Goal: Task Accomplishment & Management: Use online tool/utility

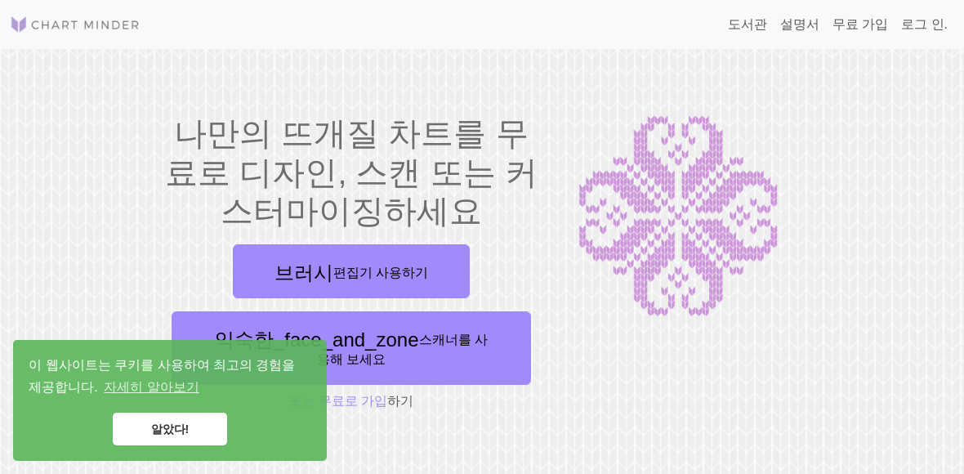
click at [199, 421] on link "알았다!" at bounding box center [170, 428] width 114 height 33
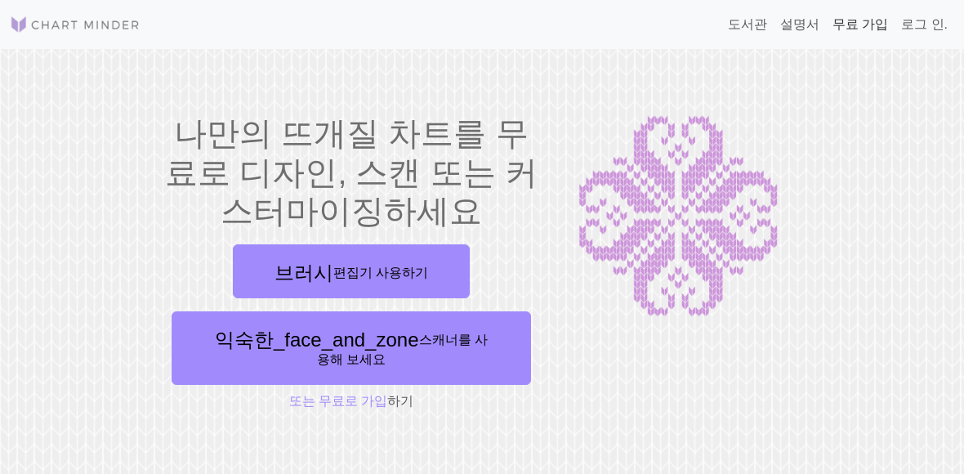
click at [883, 24] on font "무료 가입" at bounding box center [860, 24] width 56 height 14
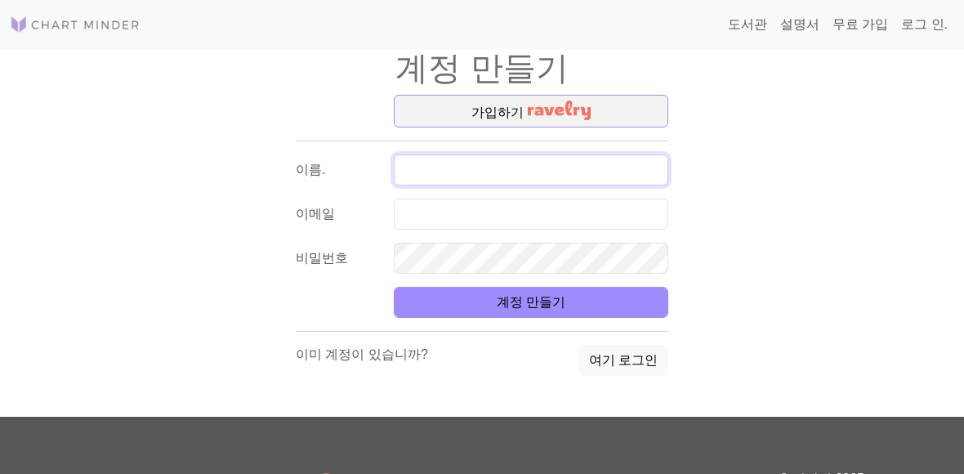
click at [582, 171] on input "text" at bounding box center [531, 169] width 274 height 31
type input "R"
type input "[PERSON_NAME]"
type input "ㄱ"
type input "[PERSON_NAME]"
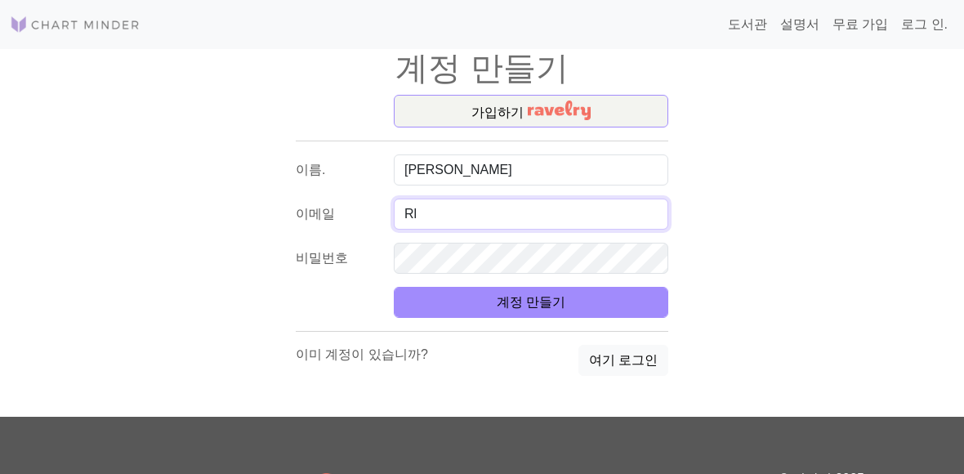
type input "R"
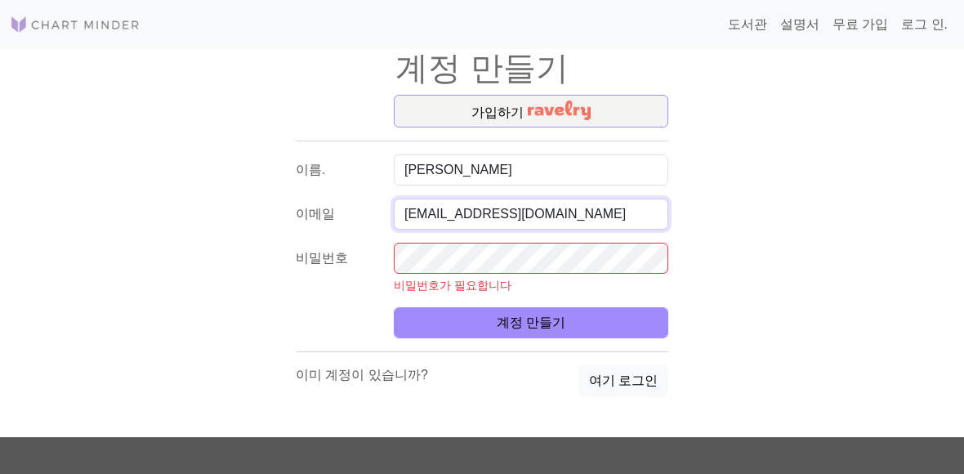
click at [407, 212] on input "Rrlarkdls31@naver.com" at bounding box center [531, 213] width 274 height 31
click at [408, 212] on input "Rrlarkdls31@naver.com" at bounding box center [531, 213] width 274 height 31
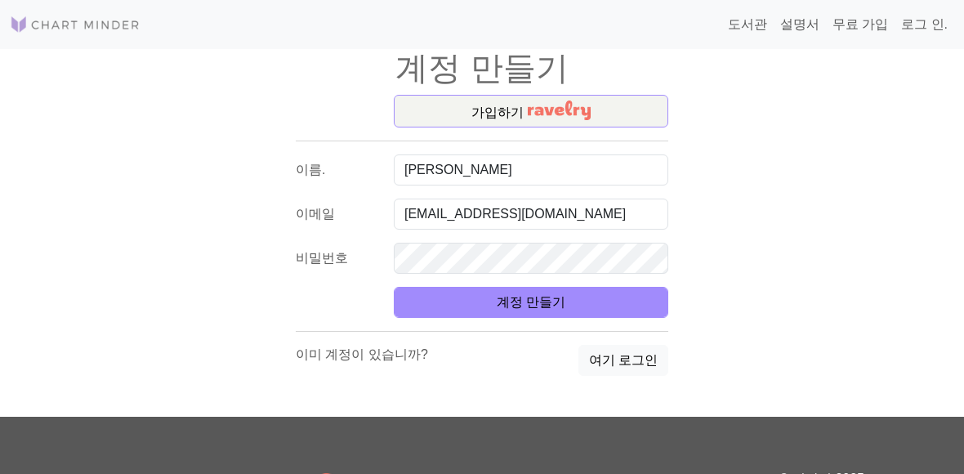
click at [552, 277] on form "이름. 김가인 이메일 rlarkdls31@naver.com 비밀번호 계정 만들기" at bounding box center [482, 235] width 372 height 163
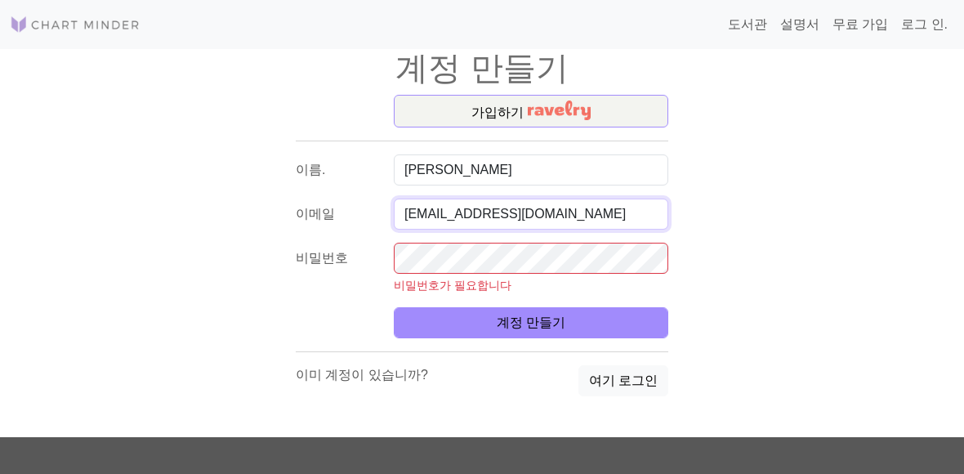
click at [595, 203] on input "[EMAIL_ADDRESS][DOMAIN_NAME]" at bounding box center [531, 213] width 274 height 31
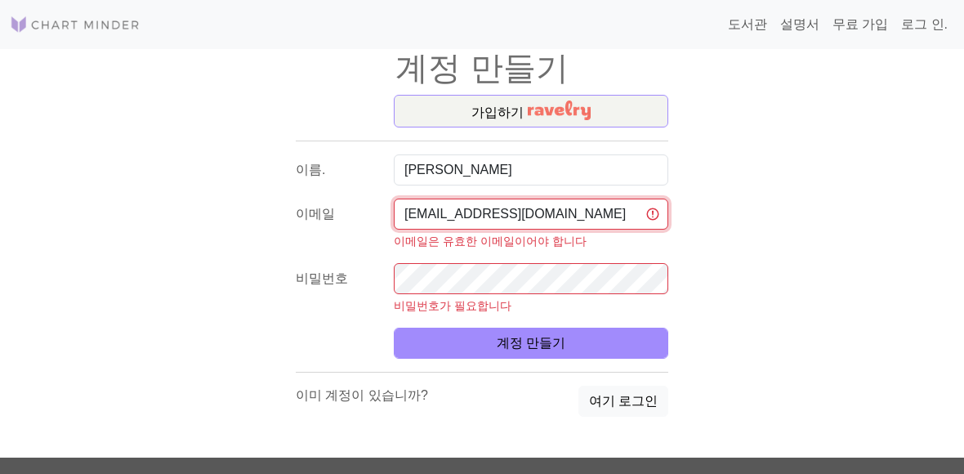
type input "[EMAIL_ADDRESS][DOMAIN_NAME]"
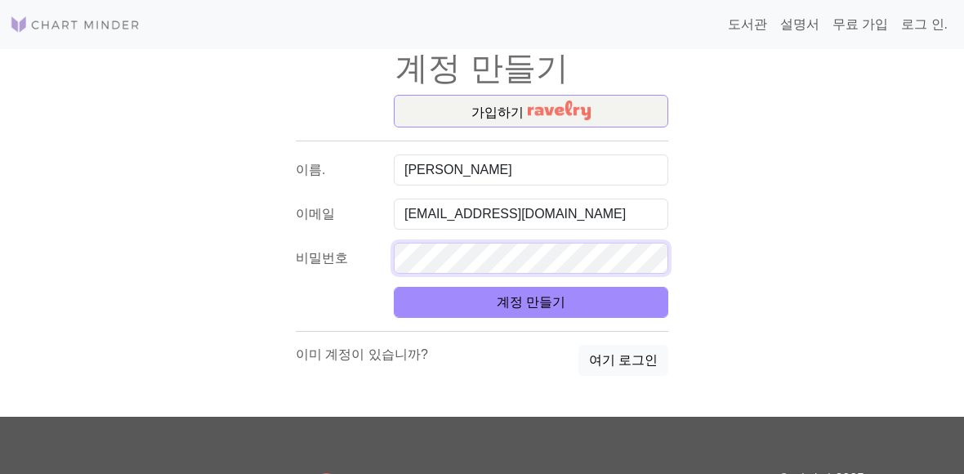
click at [531, 302] on button "계정 만들기" at bounding box center [531, 302] width 274 height 31
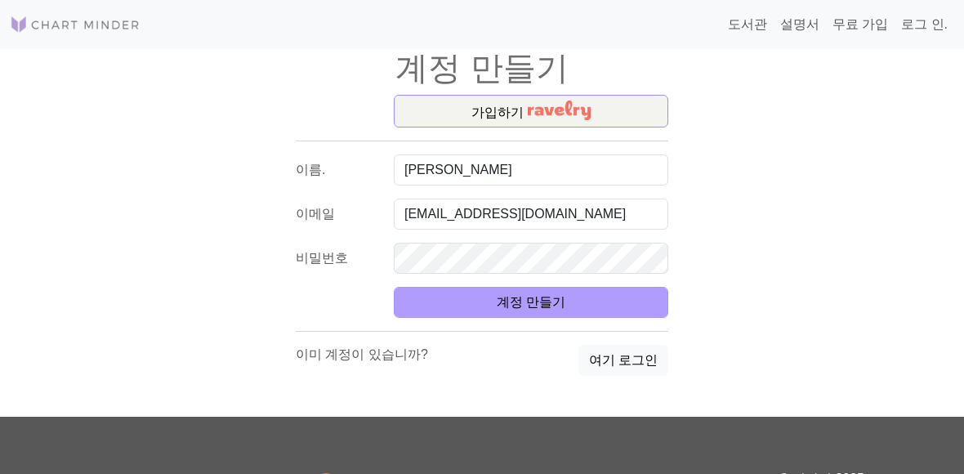
click at [517, 314] on button "계정 만들기" at bounding box center [531, 302] width 274 height 31
click at [530, 301] on font "계정 만들기" at bounding box center [531, 302] width 69 height 14
click at [572, 305] on button "계정 만들기" at bounding box center [531, 302] width 274 height 31
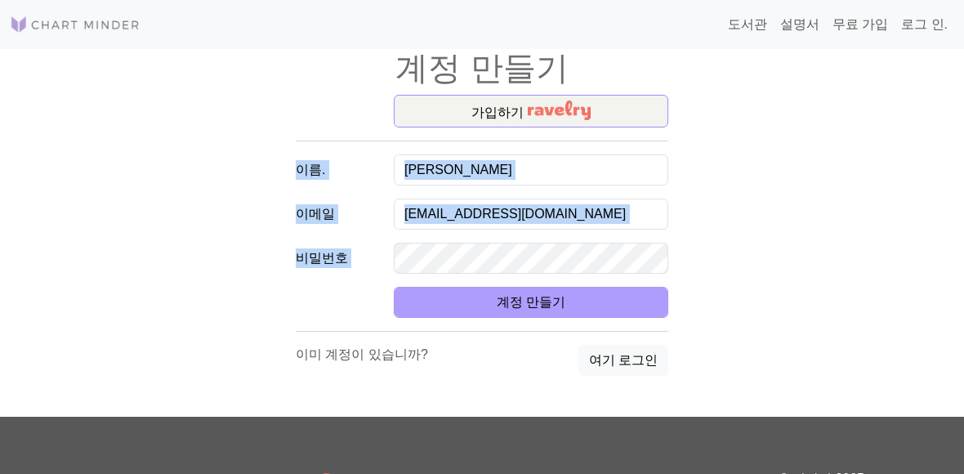
click at [571, 305] on button "계정 만들기" at bounding box center [531, 302] width 274 height 31
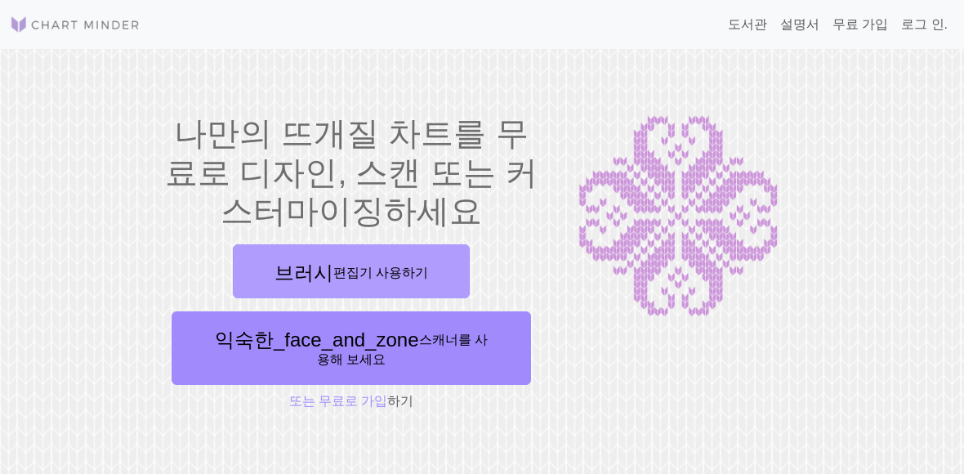
click at [446, 287] on link "브러시 편집기 사용하기" at bounding box center [351, 271] width 237 height 54
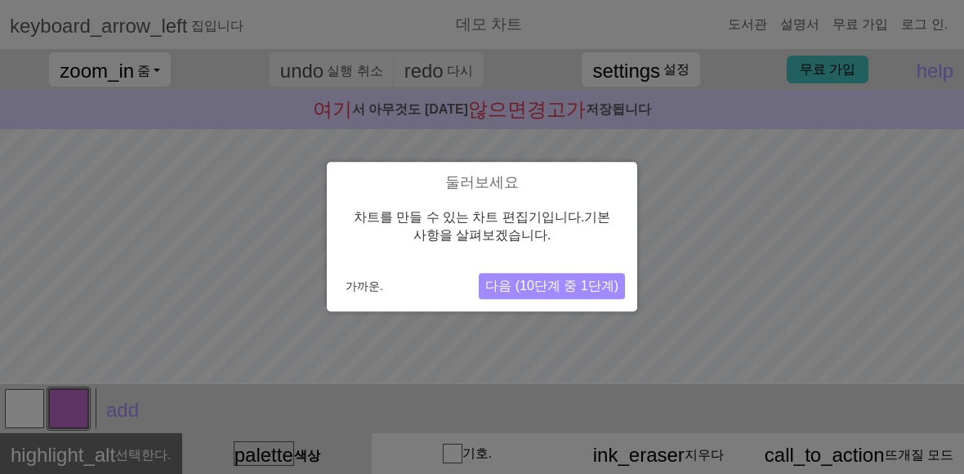
click at [562, 284] on font "다음 (10단계 중 1단계)" at bounding box center [551, 286] width 133 height 14
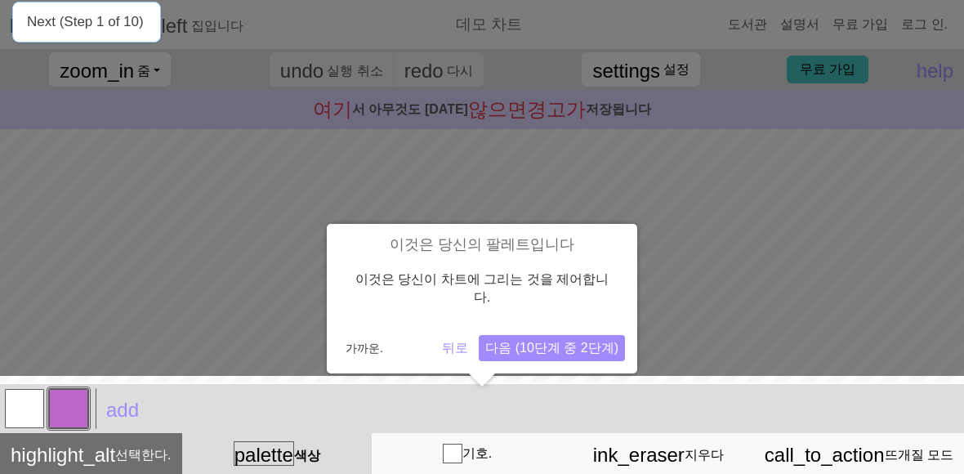
click at [511, 341] on font "다음 (10단계 중 2단계)" at bounding box center [551, 348] width 133 height 14
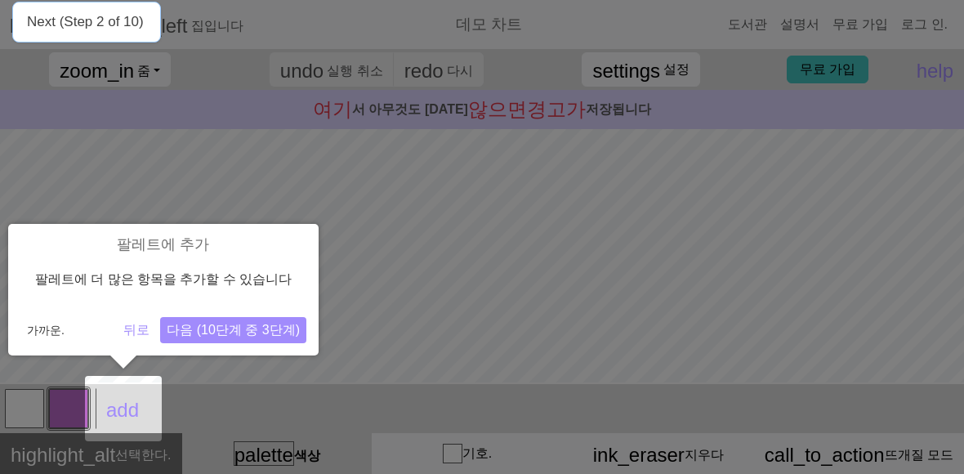
click at [290, 333] on font "다음 (10단계 중 3단계)" at bounding box center [233, 330] width 133 height 14
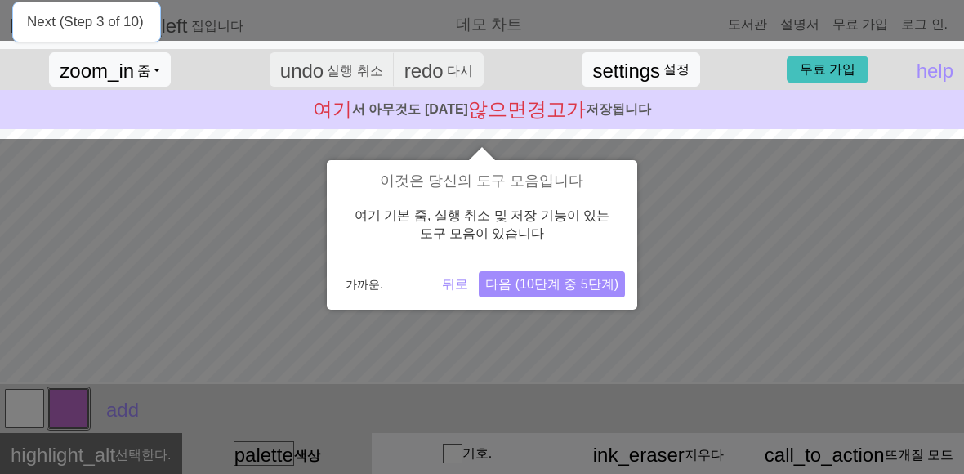
click at [541, 281] on font "다음 (10단계 중 5단계)" at bounding box center [551, 284] width 133 height 14
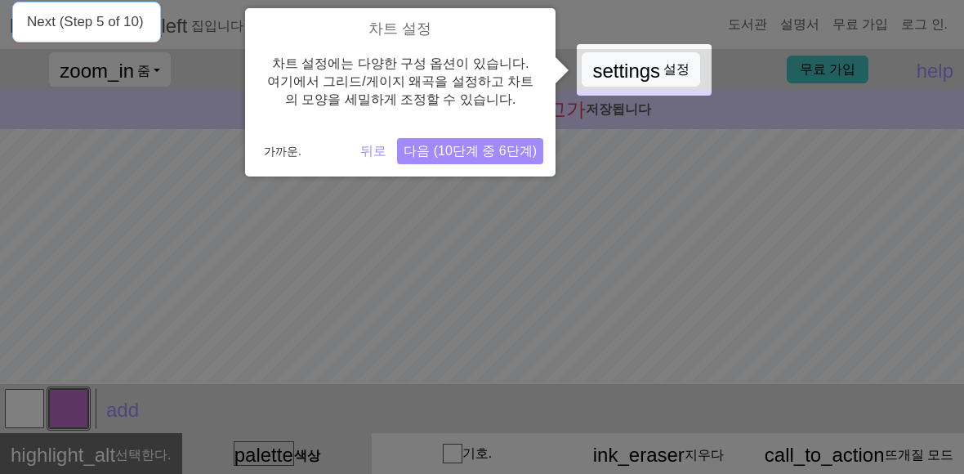
click at [495, 150] on font "다음 (10단계 중 6단계)" at bounding box center [469, 151] width 133 height 14
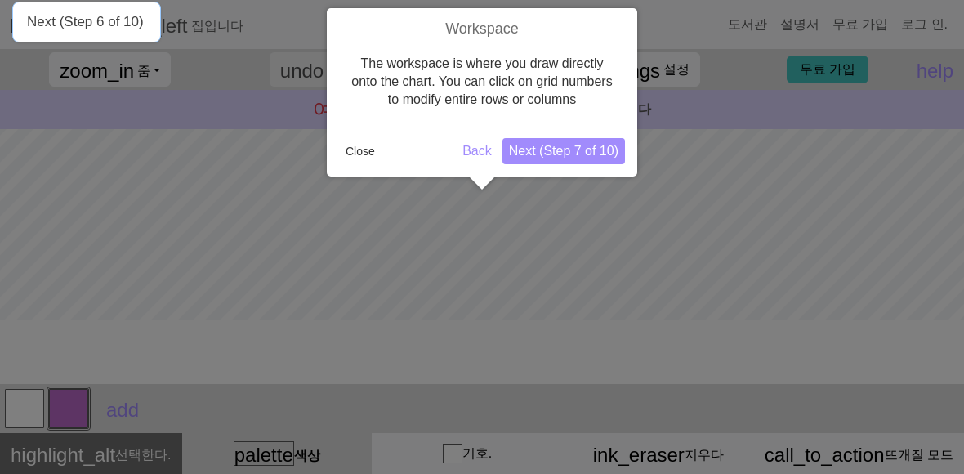
scroll to position [106, 0]
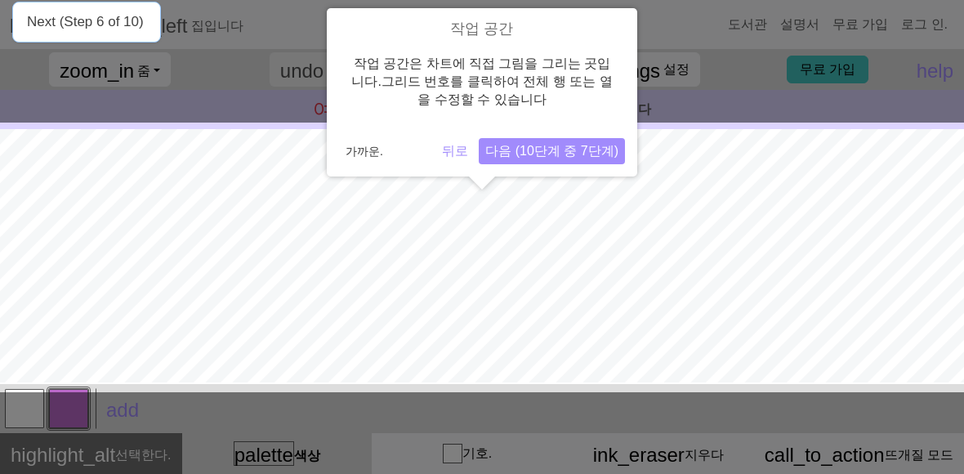
click at [495, 150] on font "다음 (10단계 중 7단계)" at bounding box center [551, 151] width 133 height 14
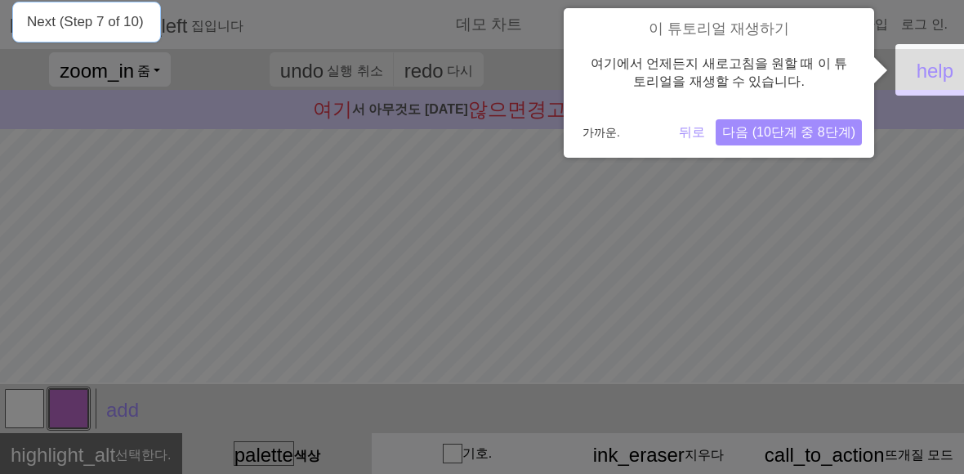
click at [848, 127] on font "다음 (10단계 중 8단계)" at bounding box center [788, 132] width 133 height 14
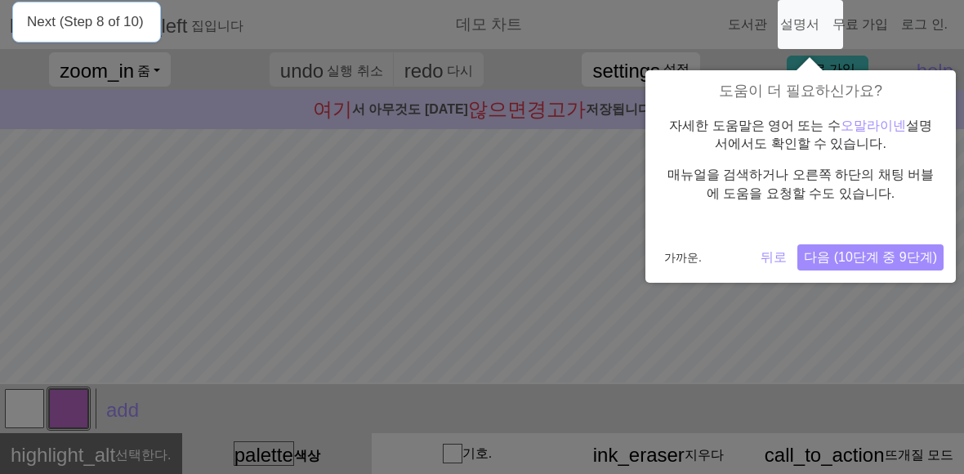
click at [875, 253] on font "다음 (10단계 중 9단계)" at bounding box center [870, 257] width 133 height 14
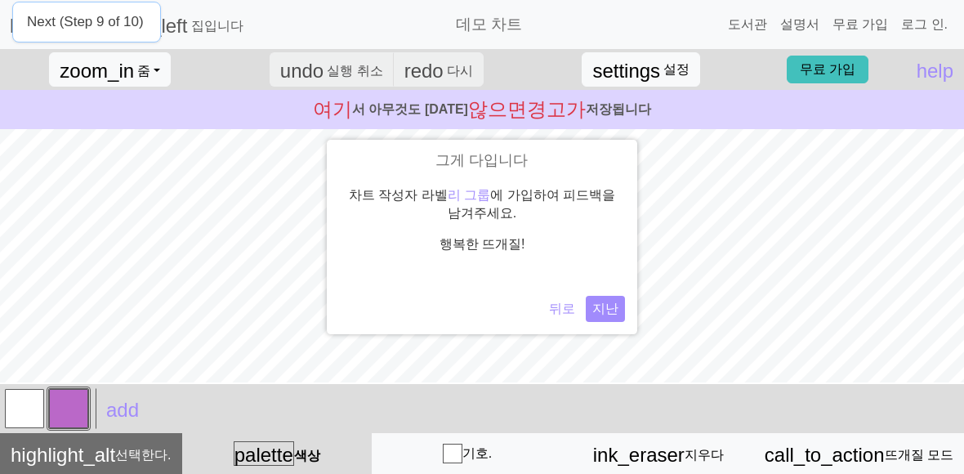
click at [610, 307] on font "지난" at bounding box center [605, 308] width 26 height 14
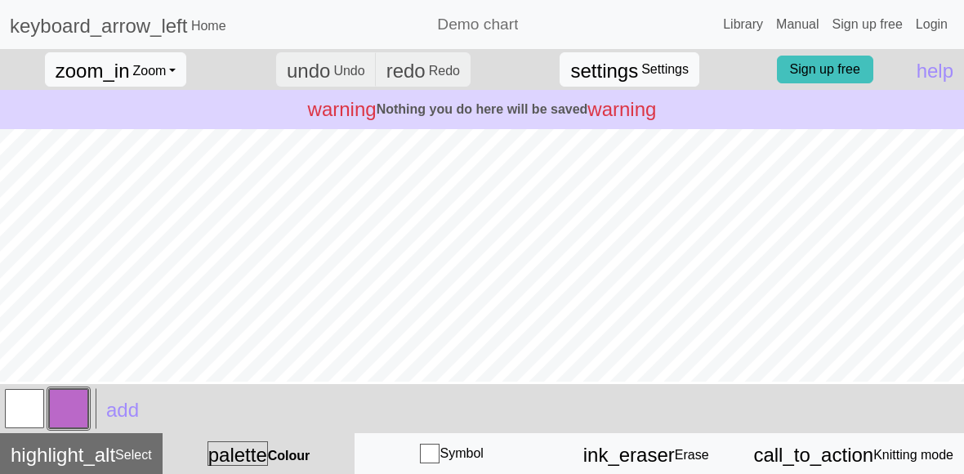
scroll to position [0, 0]
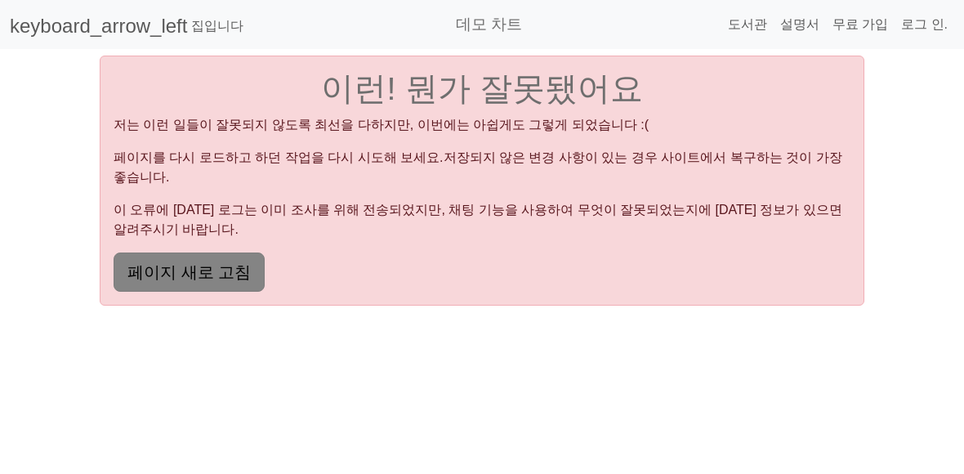
click at [225, 263] on font "페이지 새로 고침" at bounding box center [188, 272] width 123 height 18
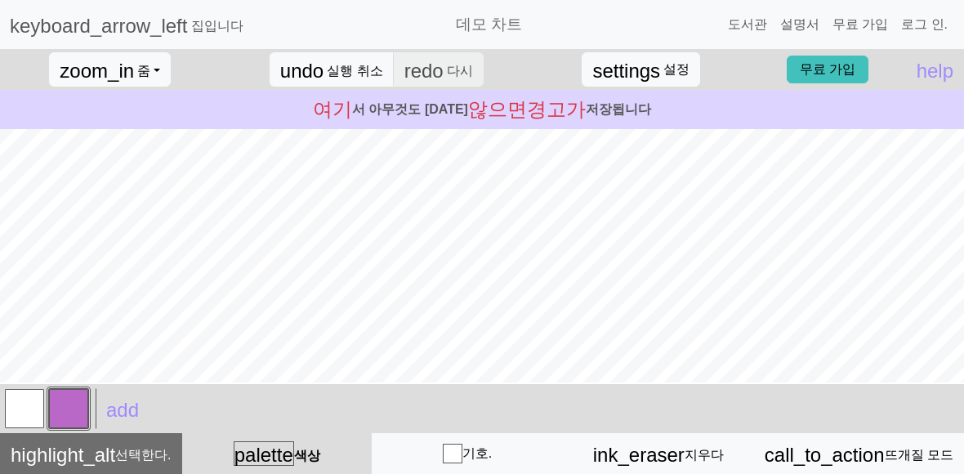
drag, startPoint x: 9, startPoint y: 405, endPoint x: 23, endPoint y: 395, distance: 17.0
click at [9, 405] on button "button" at bounding box center [24, 408] width 39 height 39
click at [419, 79] on div "undo 실행 취소 Undo redo 다시 Redo" at bounding box center [376, 69] width 238 height 41
click at [423, 73] on div "undo 실행 취소 Undo redo 다시 Redo" at bounding box center [376, 69] width 238 height 41
click at [364, 73] on font "실행 취소" at bounding box center [355, 71] width 56 height 14
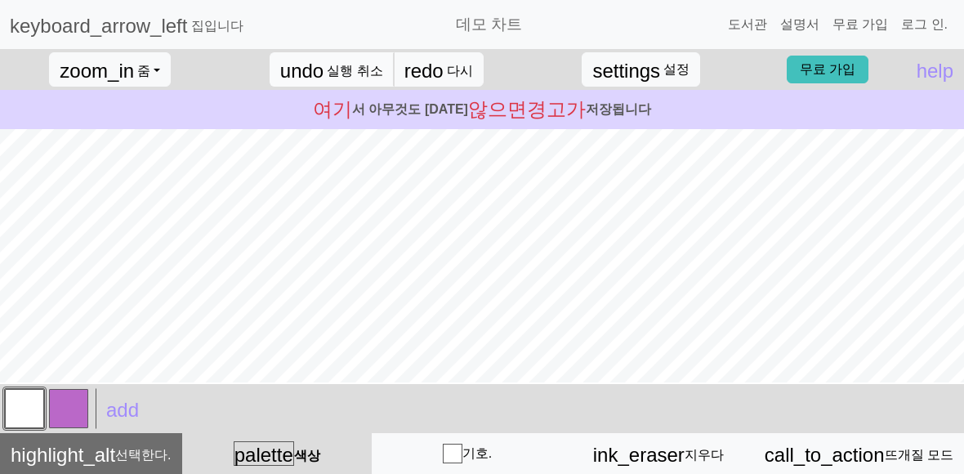
click at [364, 73] on font "실행 취소" at bounding box center [355, 71] width 56 height 14
click at [323, 65] on span "undo" at bounding box center [301, 71] width 43 height 22
click at [329, 465] on div "palette 색상 색상" at bounding box center [277, 453] width 170 height 24
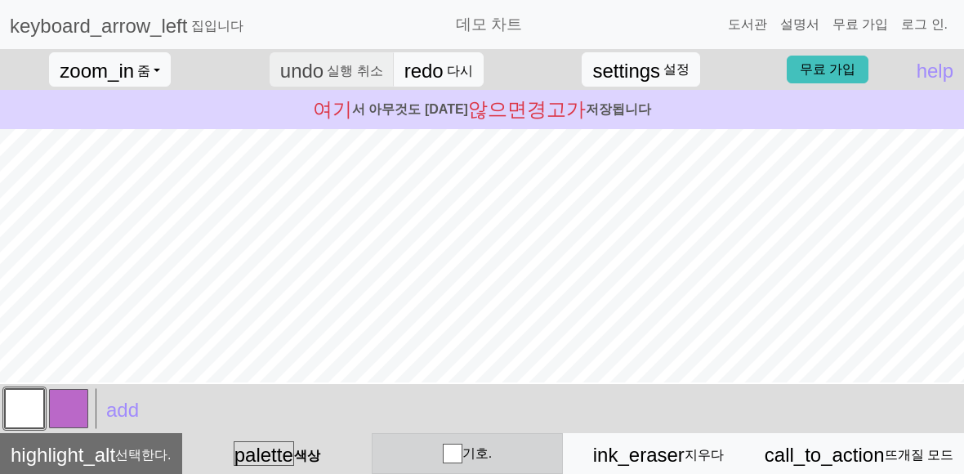
click at [467, 452] on font "기호." at bounding box center [476, 453] width 29 height 14
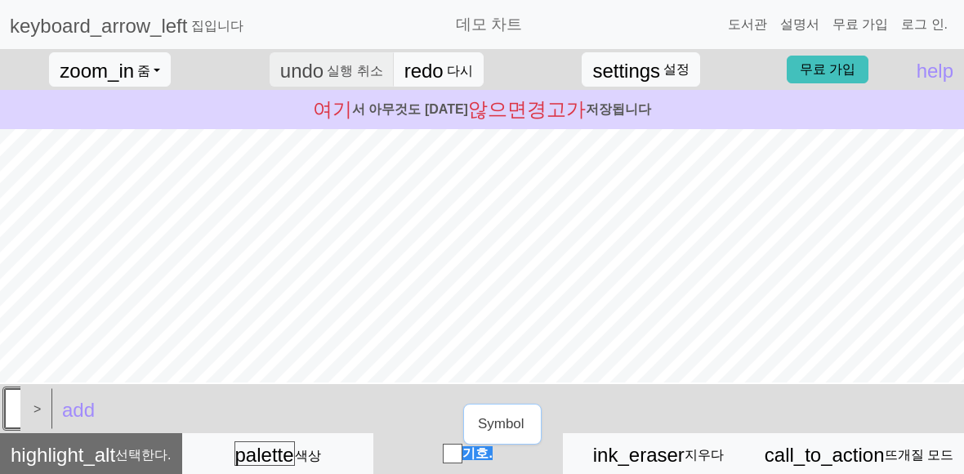
click at [459, 451] on div "button" at bounding box center [453, 453] width 20 height 20
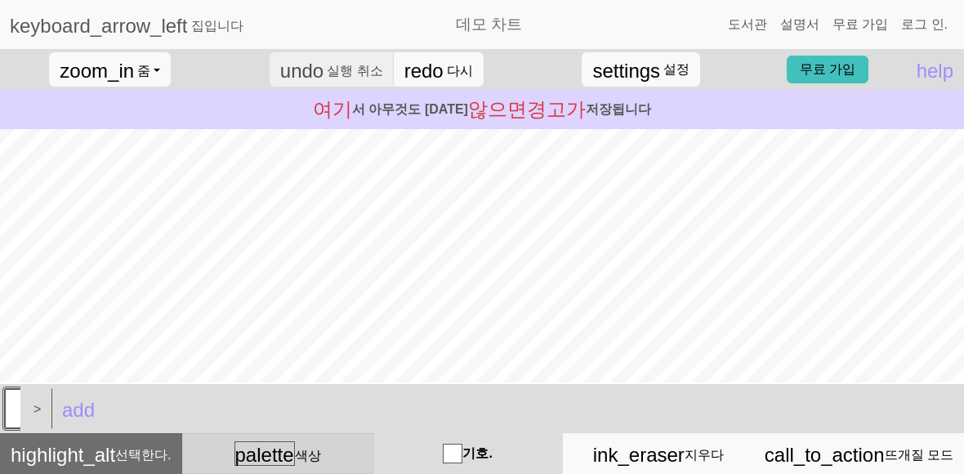
click at [314, 455] on font "색상" at bounding box center [308, 455] width 26 height 14
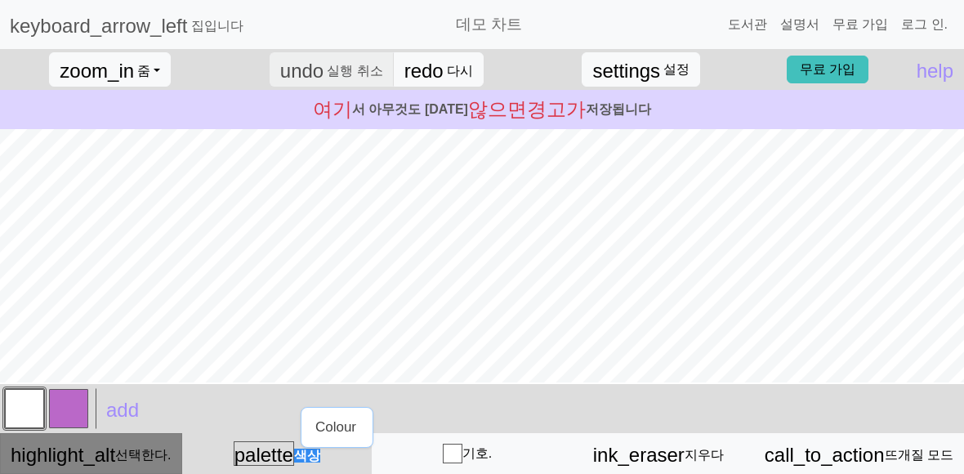
click at [115, 461] on span "highlight_alt" at bounding box center [63, 454] width 105 height 22
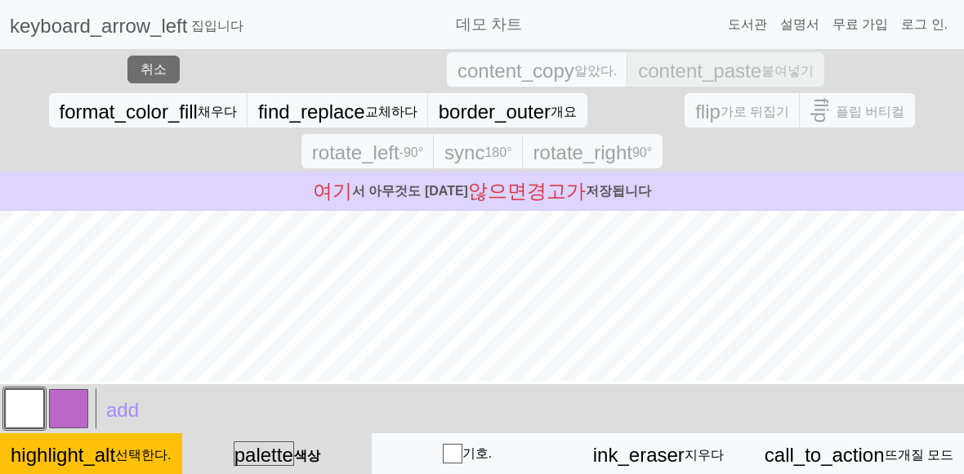
click at [83, 418] on button "button" at bounding box center [68, 408] width 39 height 39
click at [306, 438] on button "palette 색상 색상" at bounding box center [276, 453] width 189 height 41
click at [305, 442] on div "palette 색상 색상" at bounding box center [277, 453] width 170 height 24
click at [306, 448] on div "palette 색상 색상" at bounding box center [277, 453] width 170 height 24
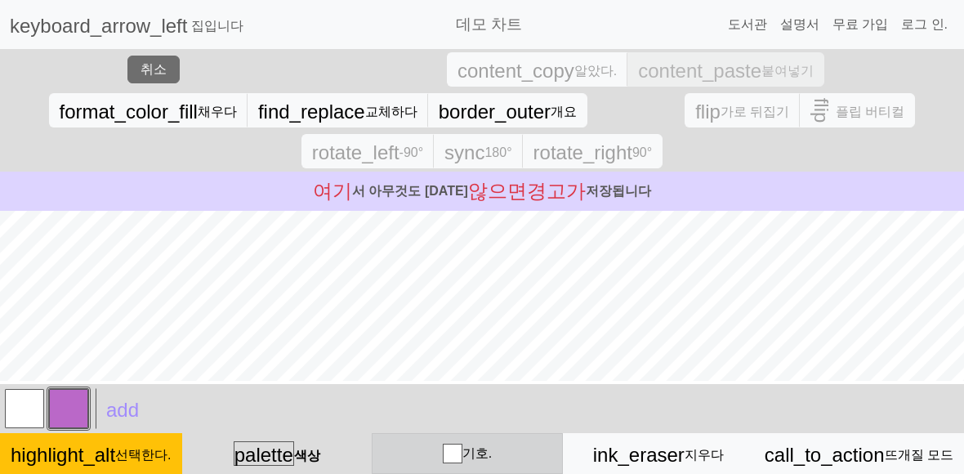
click at [415, 444] on div "기호." at bounding box center [467, 453] width 170 height 20
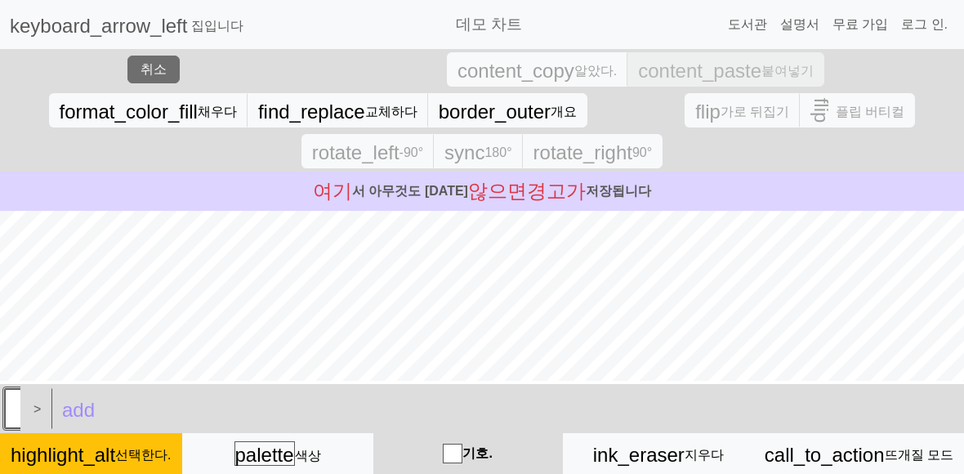
click at [452, 450] on div "button" at bounding box center [453, 453] width 20 height 20
click at [40, 405] on div ">" at bounding box center [33, 408] width 26 height 44
click at [75, 406] on span "add" at bounding box center [78, 410] width 33 height 22
click at [65, 412] on button "button" at bounding box center [68, 408] width 39 height 39
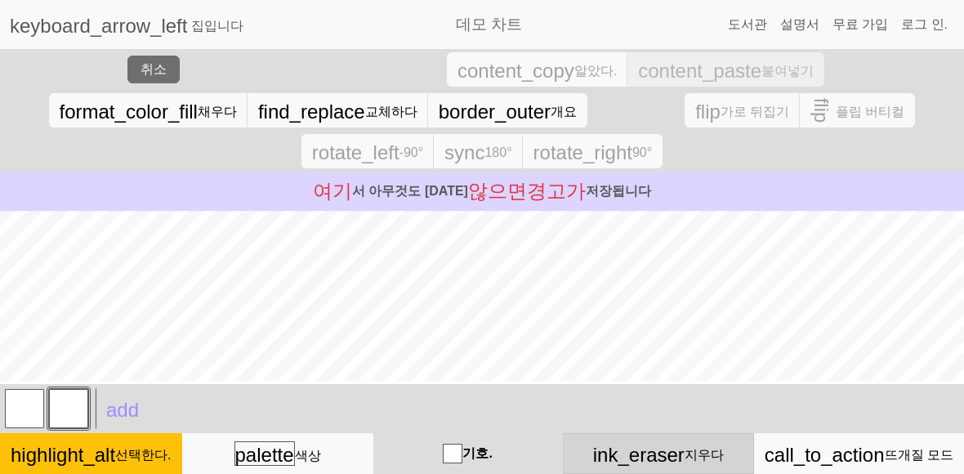
click at [657, 458] on span "ink_eraser" at bounding box center [638, 454] width 91 height 22
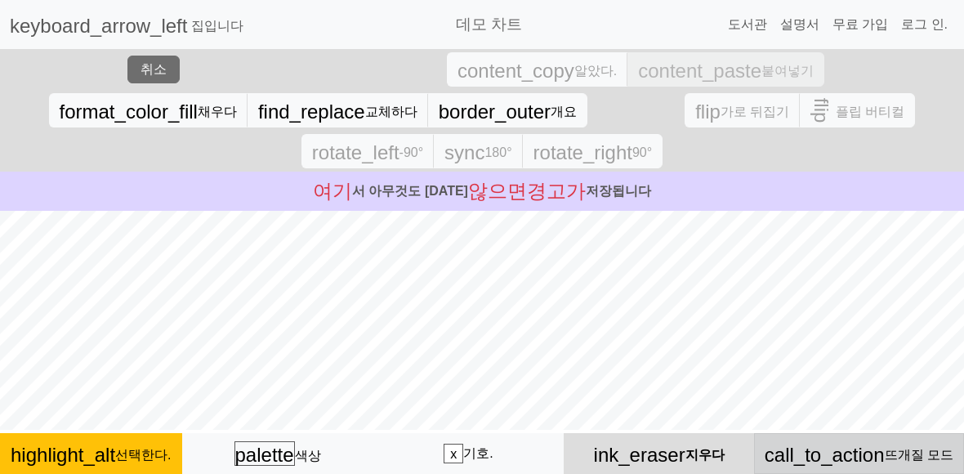
click at [768, 461] on span "call_to_action" at bounding box center [824, 454] width 120 height 22
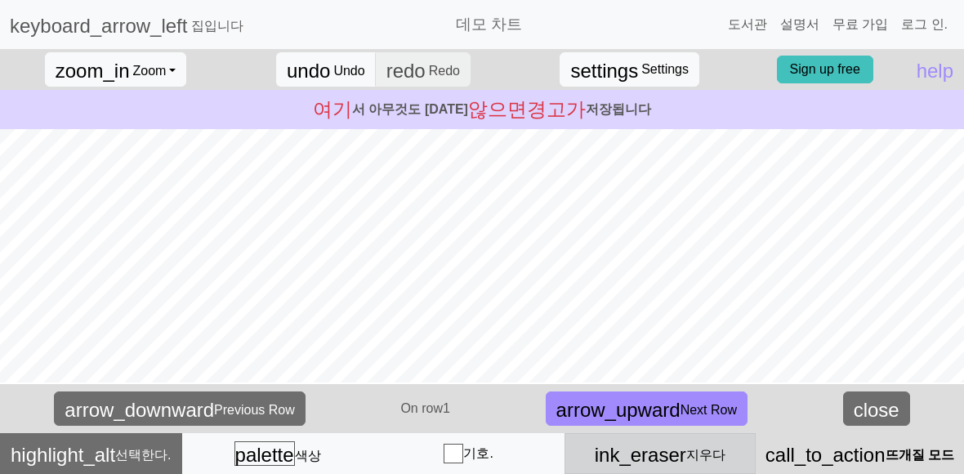
click at [644, 445] on span "ink_eraser" at bounding box center [640, 454] width 91 height 22
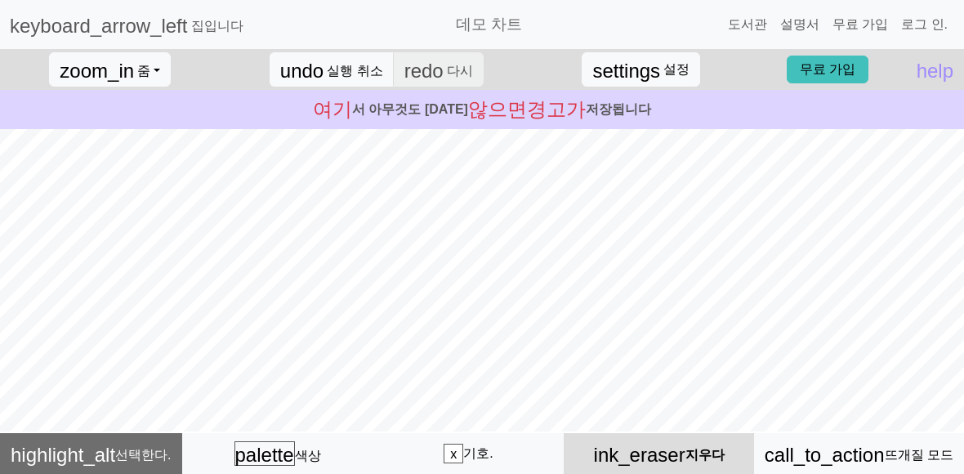
click at [161, 96] on div "여기 서 아무것도 [DATE] 않으면 경고가 저장됩니다" at bounding box center [482, 109] width 964 height 39
click at [926, 81] on span "help" at bounding box center [934, 71] width 37 height 22
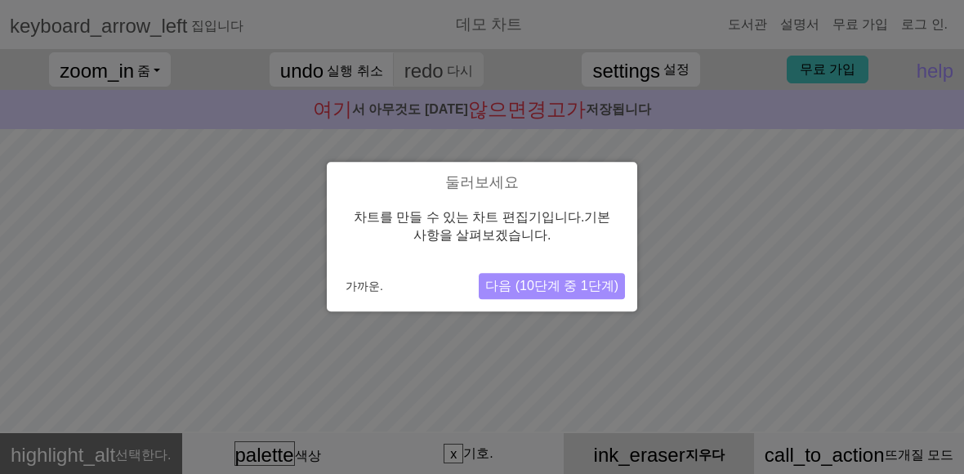
click at [603, 292] on font "다음 (10단계 중 1단계)" at bounding box center [551, 286] width 133 height 14
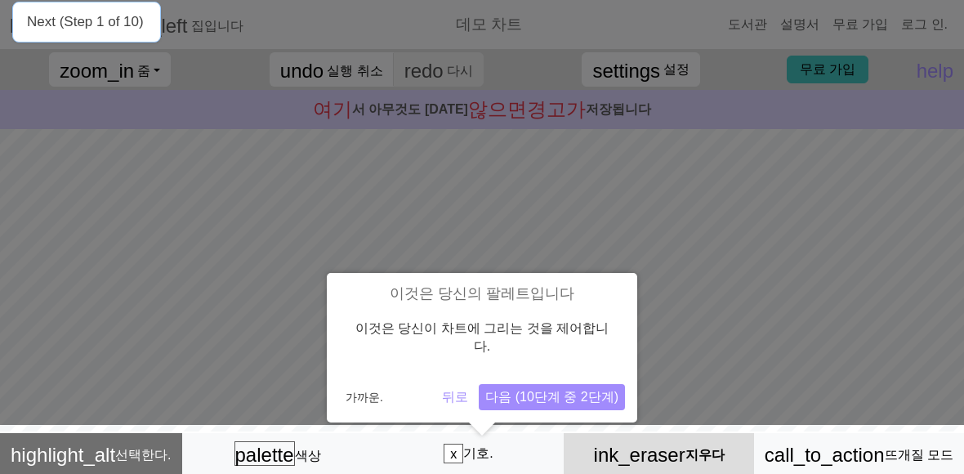
click at [557, 390] on font "다음 (10단계 중 2단계)" at bounding box center [551, 397] width 133 height 14
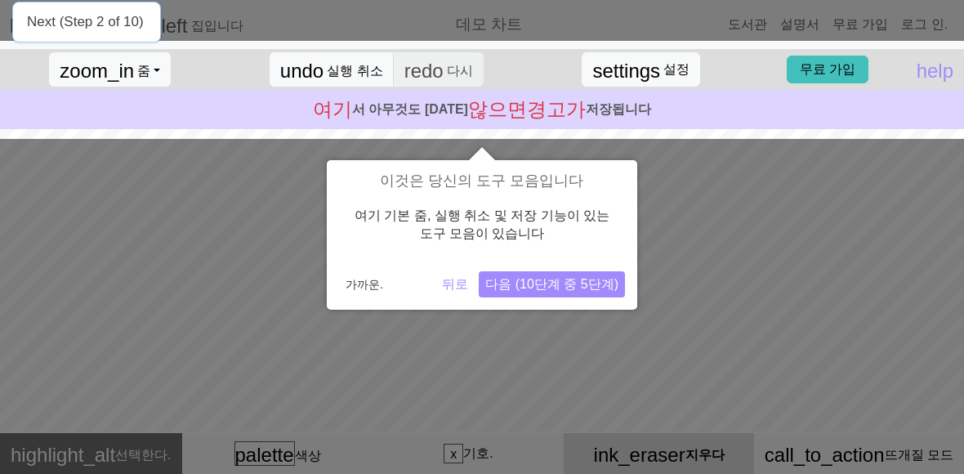
click at [548, 293] on button "다음 (10단계 중 5단계)" at bounding box center [552, 284] width 146 height 26
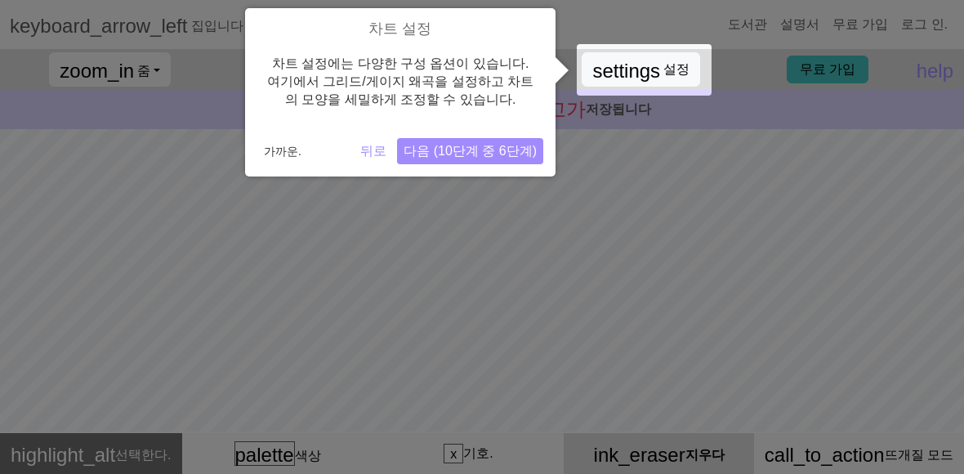
click at [496, 182] on div at bounding box center [482, 237] width 964 height 474
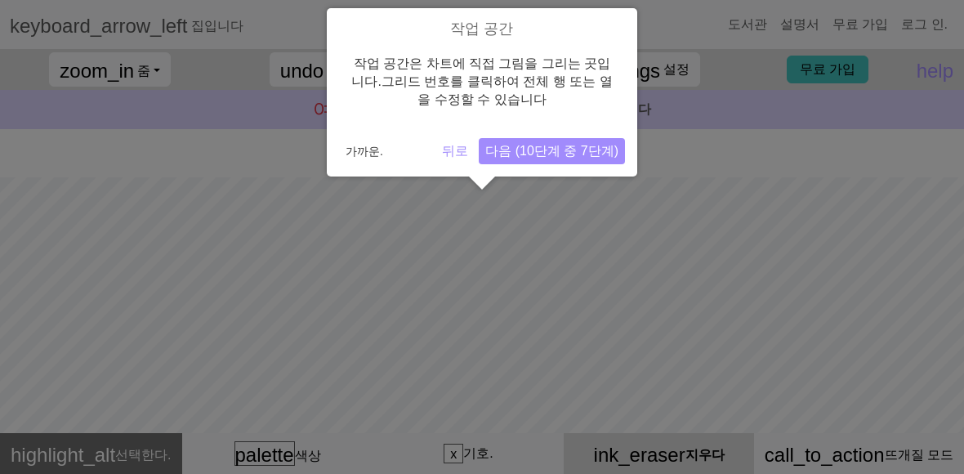
scroll to position [106, 0]
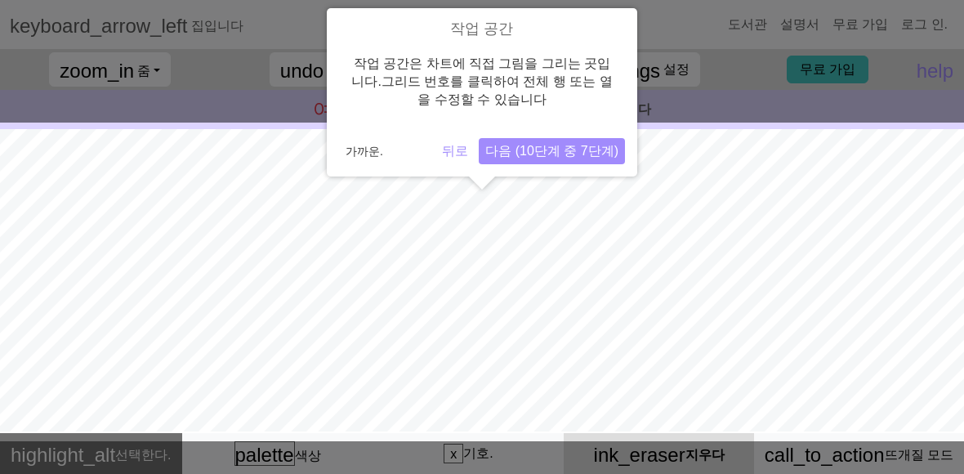
click at [500, 173] on div "작업 공간 작업 공간은 차트에 직접 그림을 그리는 곳입니다. 그리드 번호를 클릭하여 전체 행 또는 열을 수정할 수 있습니다 가까운. 뒤로 다음…" at bounding box center [482, 92] width 310 height 168
click at [507, 163] on div "작업 공간 작업 공간은 차트에 직접 그림을 그리는 곳입니다. 그리드 번호를 클릭하여 전체 행 또는 열을 수정할 수 있습니다 가까운. 뒤로 다음…" at bounding box center [482, 92] width 310 height 168
click at [510, 159] on button "다음 (10단계 중 7단계)" at bounding box center [552, 151] width 146 height 26
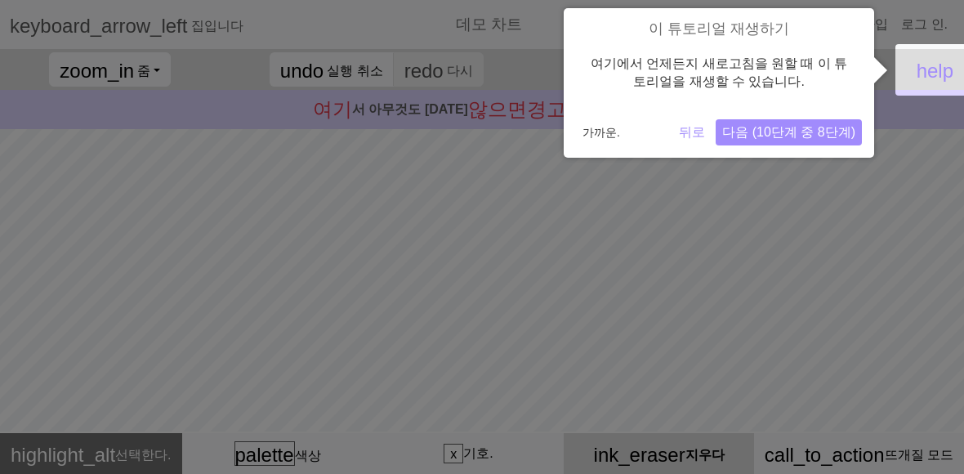
click at [799, 141] on button "다음 (10단계 중 8단계)" at bounding box center [788, 132] width 146 height 26
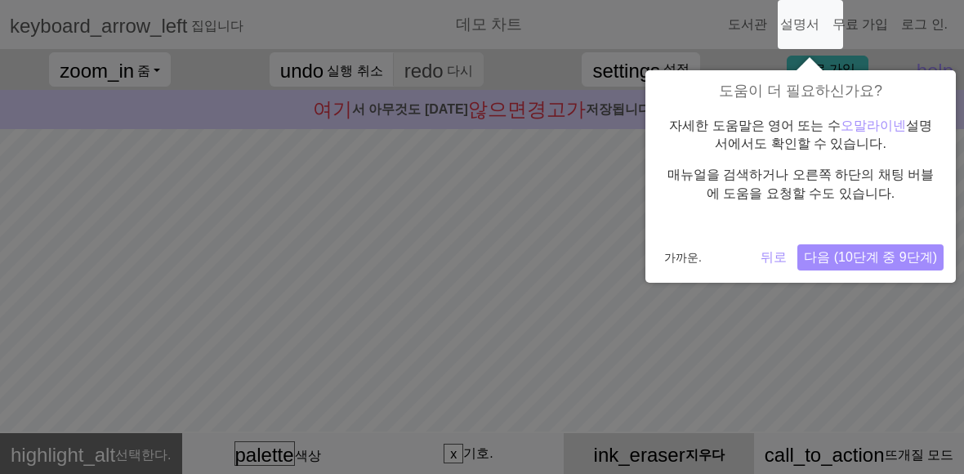
click at [855, 266] on button "다음 (10단계 중 9단계)" at bounding box center [870, 257] width 146 height 26
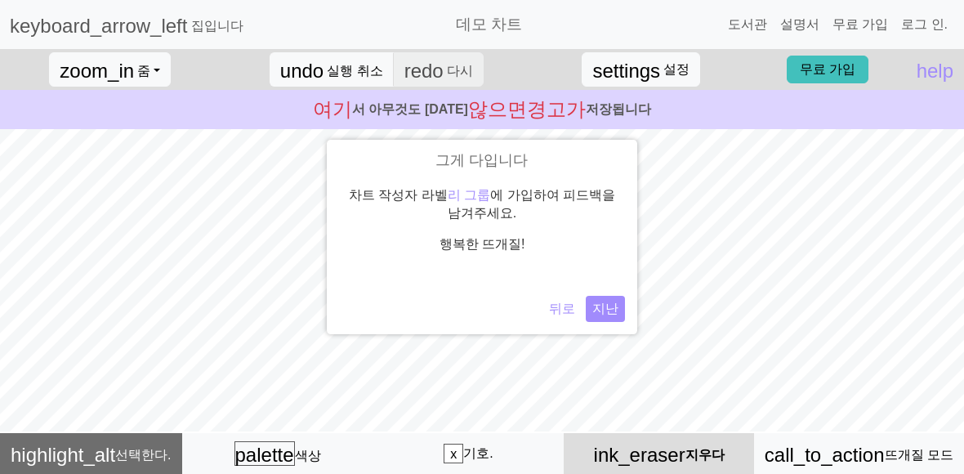
click at [593, 306] on button "지난" at bounding box center [605, 309] width 39 height 26
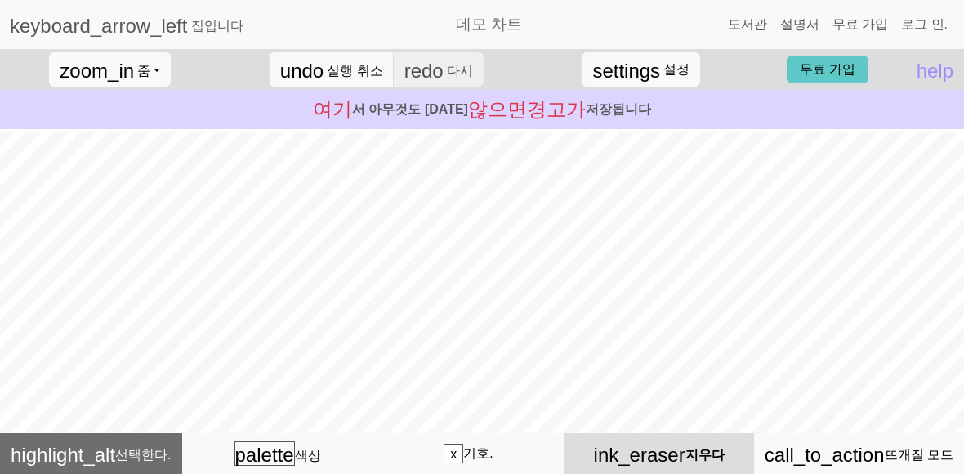
scroll to position [294, 0]
click at [864, 77] on link "무료 가입" at bounding box center [827, 70] width 82 height 28
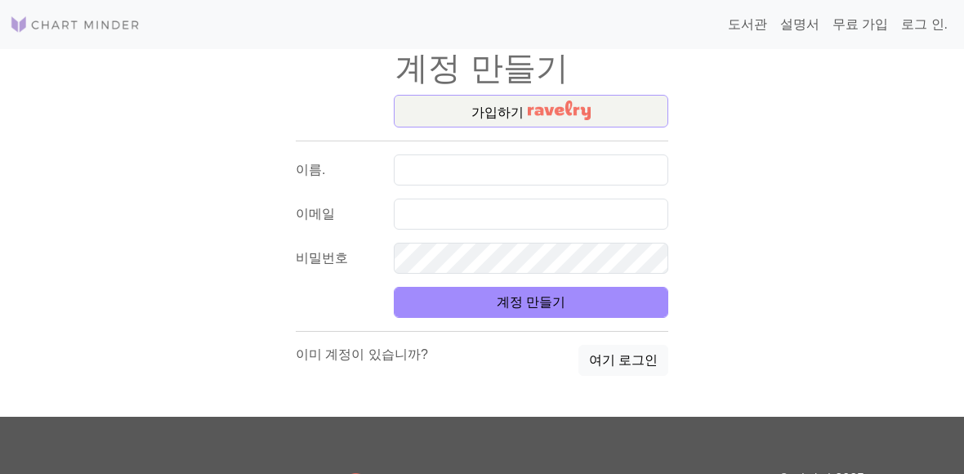
click at [592, 121] on button "가입하기" at bounding box center [531, 111] width 274 height 33
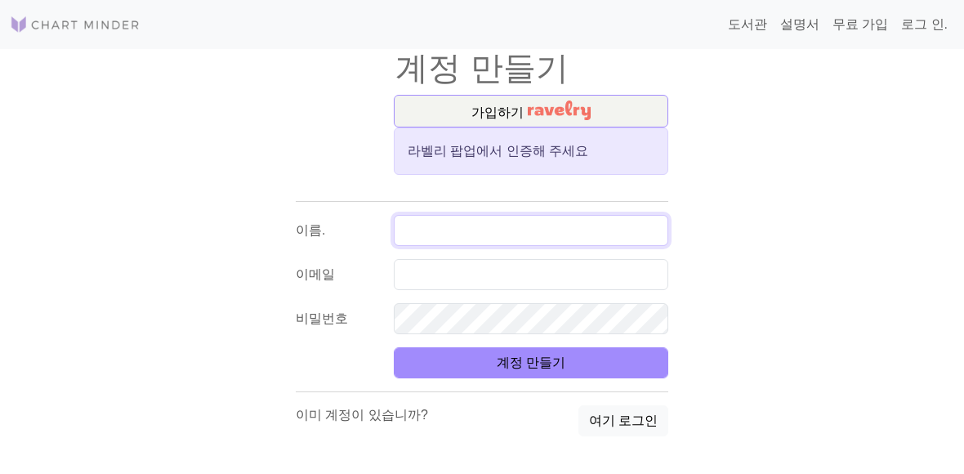
click at [453, 230] on input "text" at bounding box center [531, 230] width 274 height 31
click at [475, 238] on input "Rla" at bounding box center [531, 230] width 274 height 31
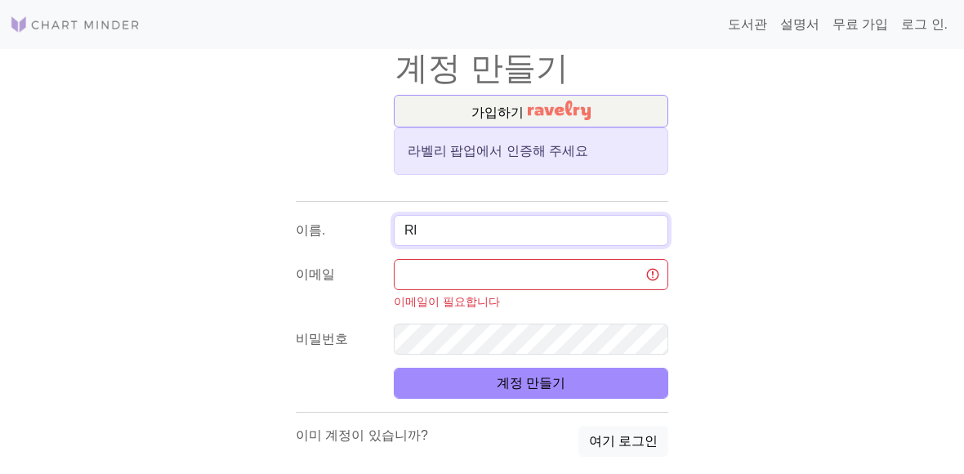
type input "R"
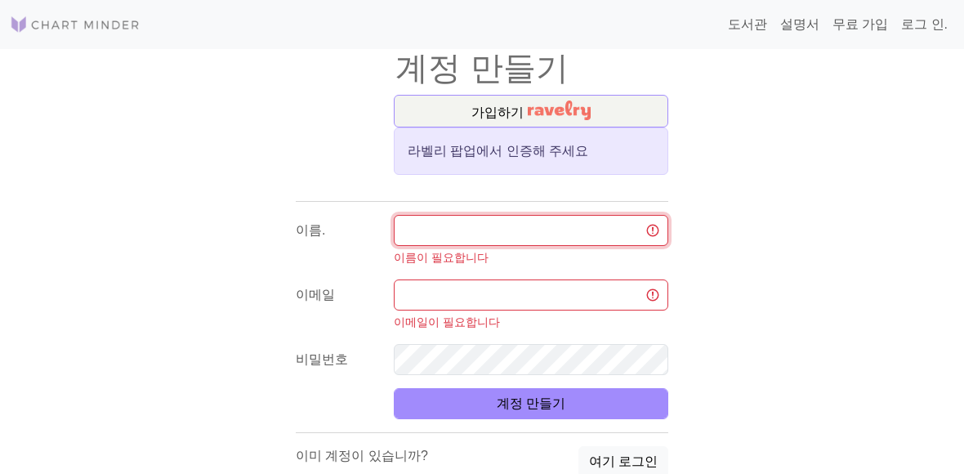
type input "R"
type input "ㄱ"
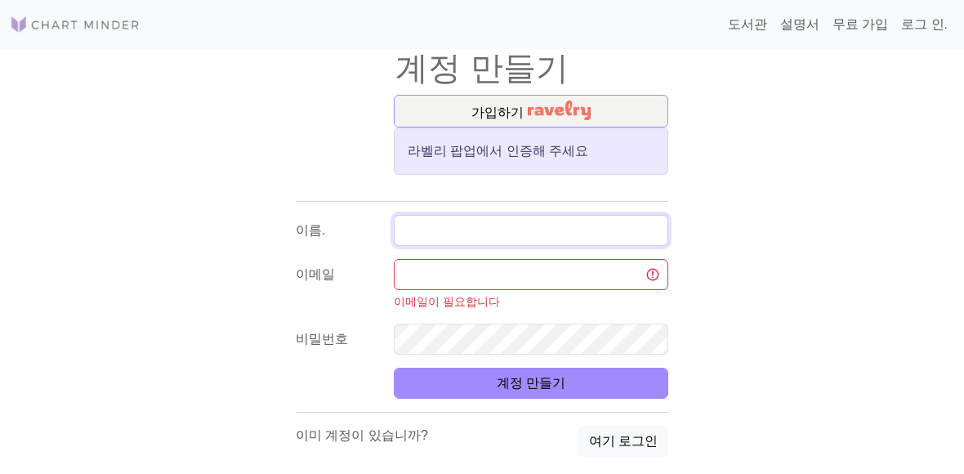
type input "기"
type input "김가인"
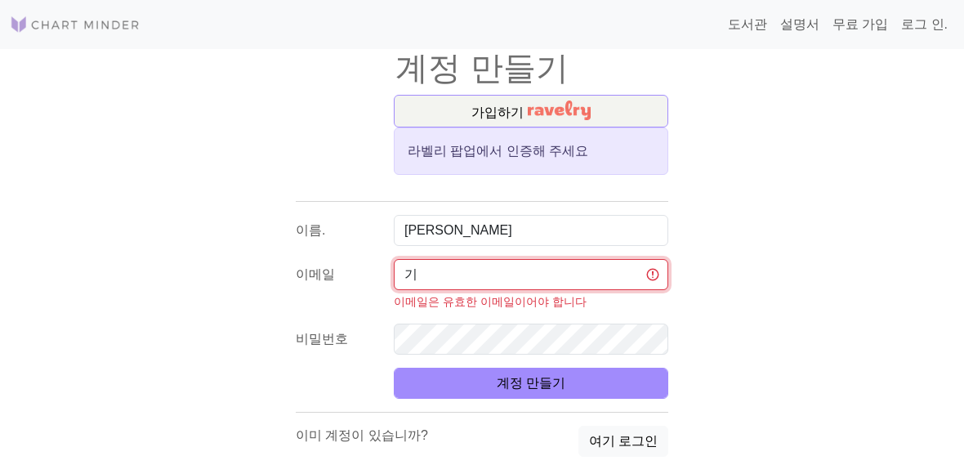
type input "ㄱ"
click at [419, 264] on input "이rlarkdls31@naver.com" at bounding box center [531, 274] width 274 height 31
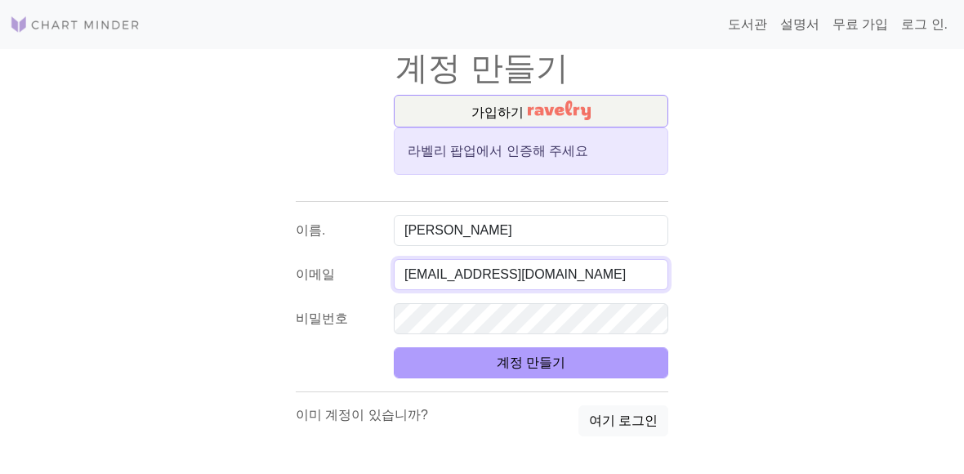
type input "rlarkdls31@naver.com"
click at [550, 355] on font "계정 만들기" at bounding box center [531, 362] width 69 height 14
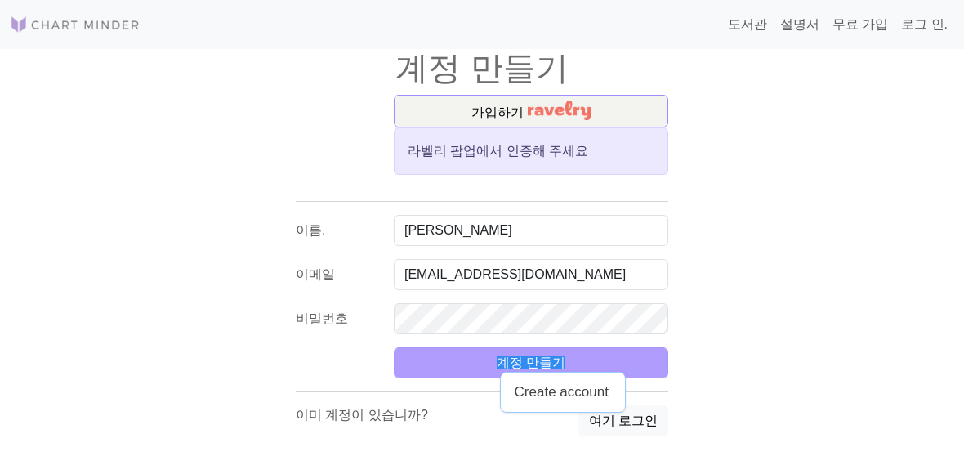
click at [577, 362] on button "계정 만들기" at bounding box center [531, 362] width 274 height 31
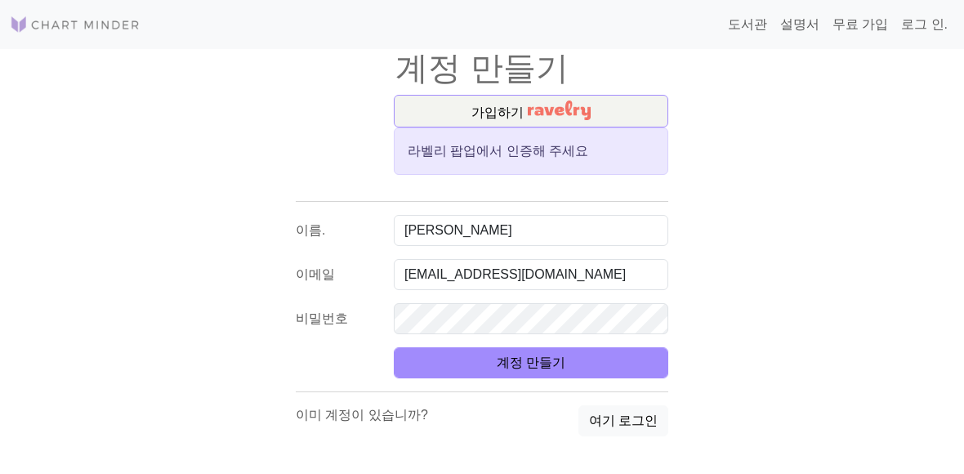
click at [555, 165] on div "라벨리 팝업에서 인증해 주세요" at bounding box center [531, 150] width 274 height 47
click at [554, 108] on img "button" at bounding box center [559, 110] width 63 height 20
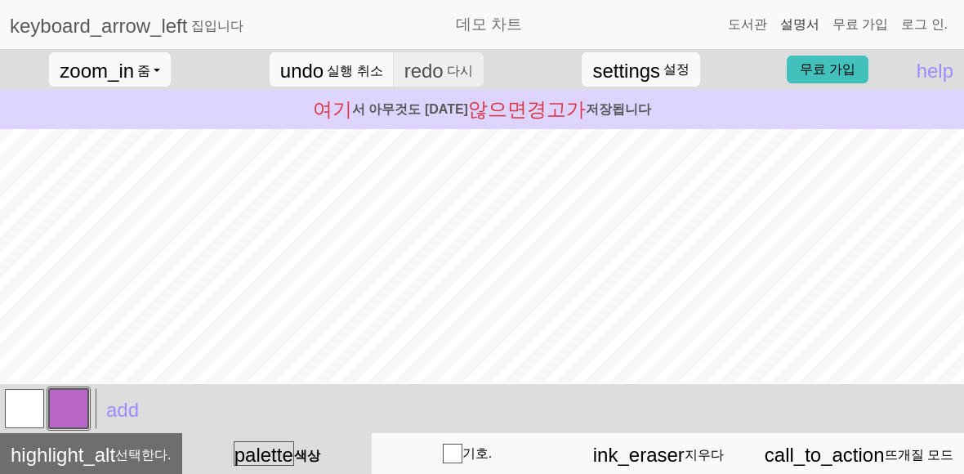
click at [811, 25] on font "설명서" at bounding box center [799, 24] width 39 height 14
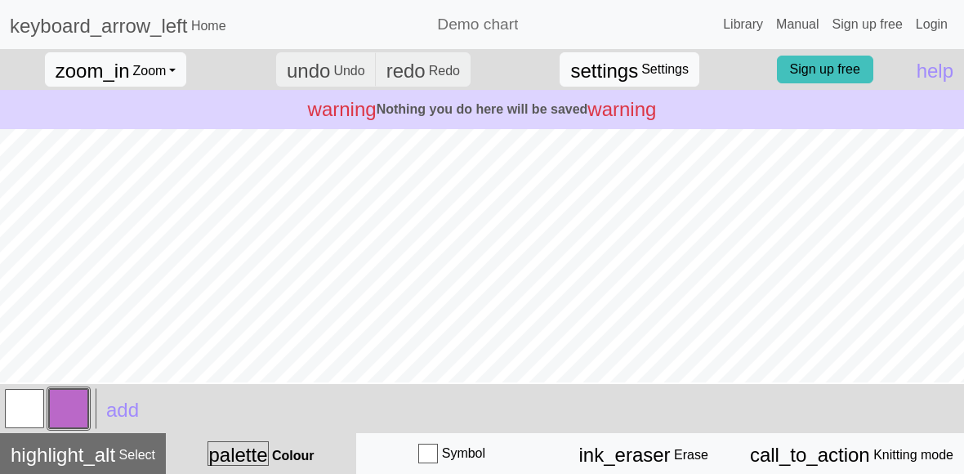
click at [511, 26] on h2 "Demo chart" at bounding box center [477, 24] width 81 height 19
click at [121, 32] on span "keyboard_arrow_left" at bounding box center [98, 26] width 177 height 22
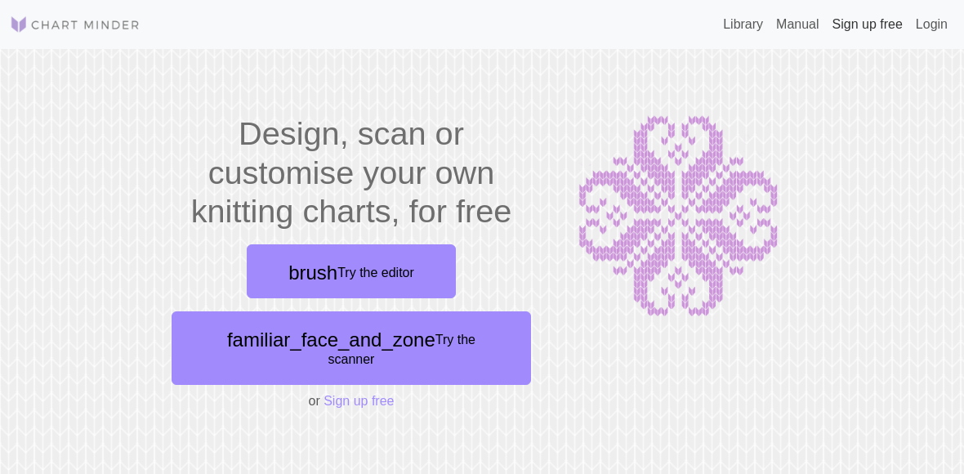
click at [875, 20] on link "Sign up free" at bounding box center [867, 24] width 83 height 33
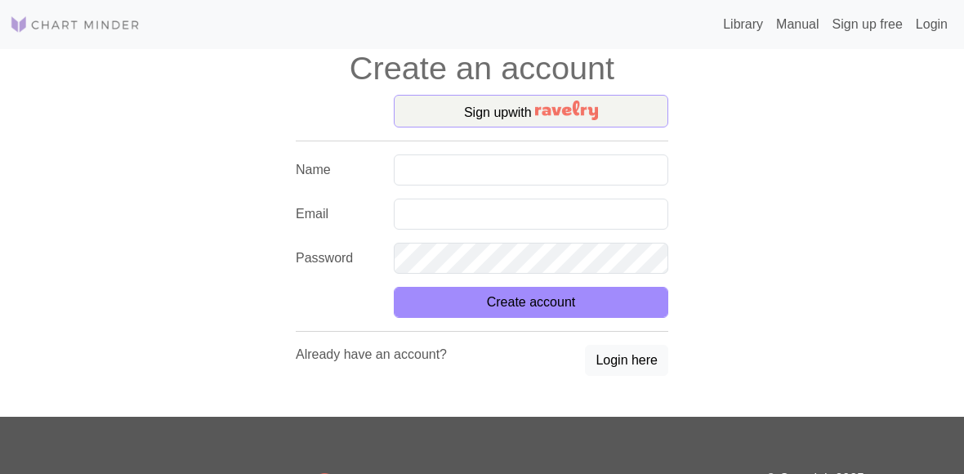
click at [525, 119] on button "Sign up with" at bounding box center [531, 111] width 274 height 33
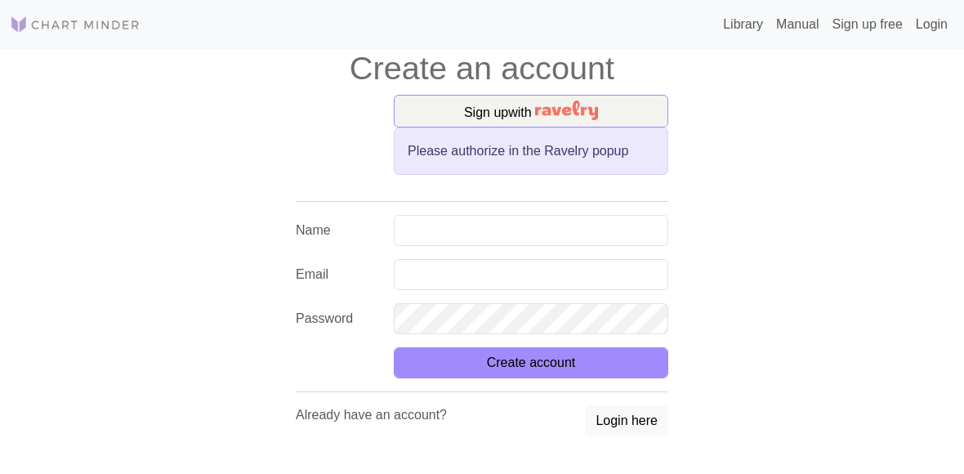
click at [480, 212] on div "Sign up with Please authorize in the Ravelry popup Name Email Password Create a…" at bounding box center [482, 286] width 392 height 383
click at [310, 214] on div "Sign up with Please authorize in the Ravelry popup Name Email Password Create a…" at bounding box center [482, 286] width 392 height 383
click at [309, 227] on label "Name" at bounding box center [335, 230] width 98 height 31
click at [357, 323] on label "Password" at bounding box center [335, 318] width 98 height 31
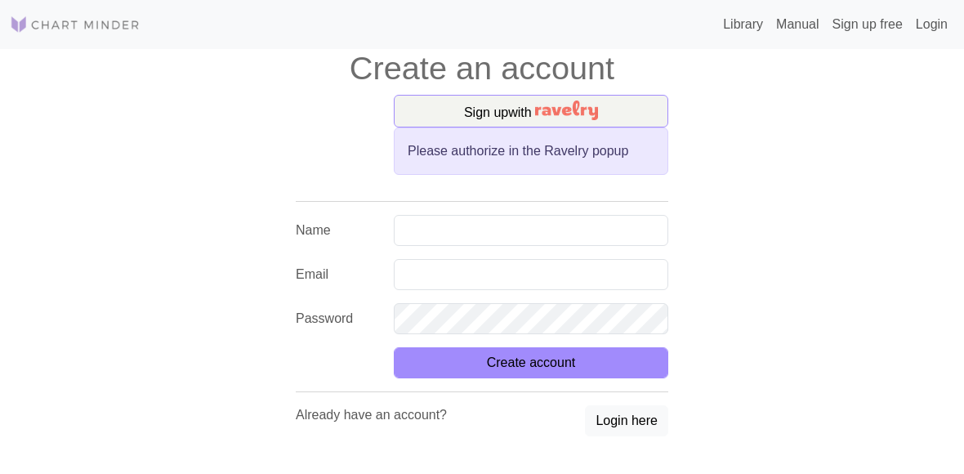
click at [349, 318] on label "Password" at bounding box center [335, 318] width 98 height 31
drag, startPoint x: 349, startPoint y: 318, endPoint x: 234, endPoint y: 314, distance: 114.4
click at [234, 314] on div "Sign up with Please authorize in the Ravelry popup Name Email Password Create a…" at bounding box center [482, 286] width 784 height 383
click at [318, 283] on label "Email" at bounding box center [335, 274] width 98 height 31
click at [296, 255] on form "Name Email Password Create account" at bounding box center [482, 296] width 372 height 163
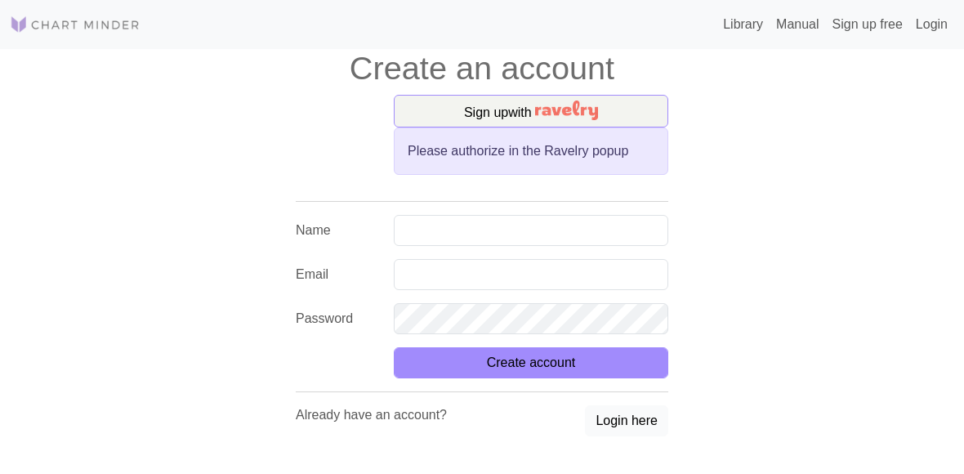
click at [618, 420] on button "Login here" at bounding box center [626, 420] width 83 height 31
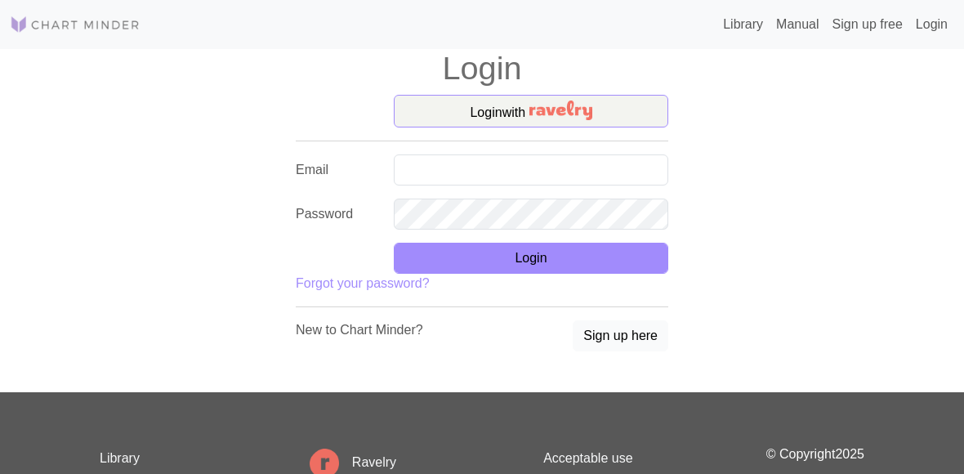
click at [599, 332] on button "Sign up here" at bounding box center [620, 335] width 96 height 31
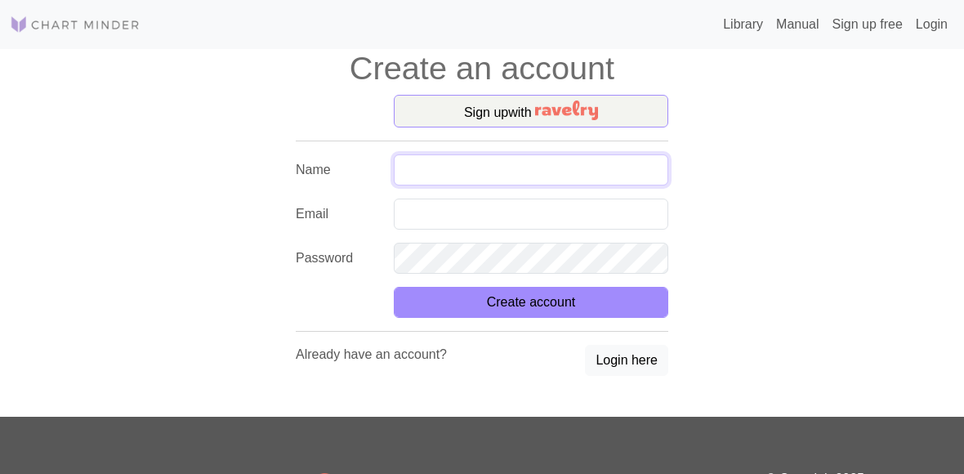
click at [568, 158] on input "text" at bounding box center [531, 169] width 274 height 31
type input "R"
type input "[PERSON_NAME]"
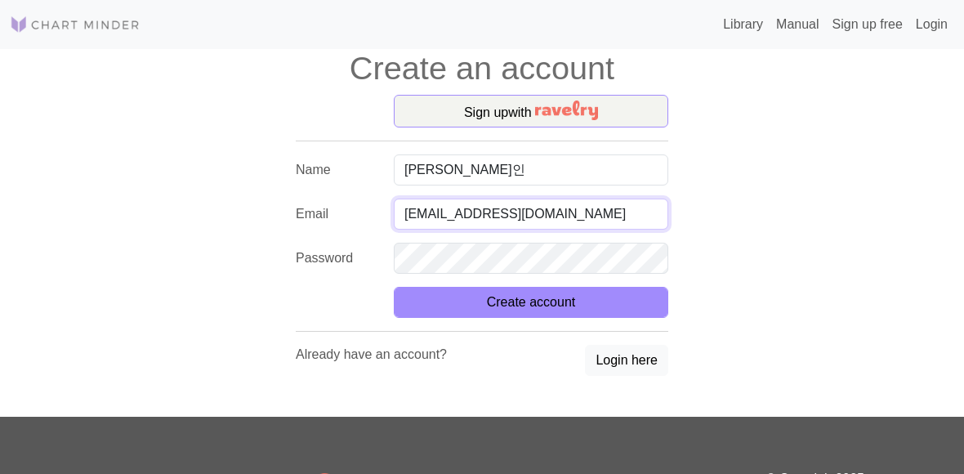
type input "Rlarkdls31@naver.com"
click at [531, 302] on button "Create account" at bounding box center [531, 302] width 274 height 31
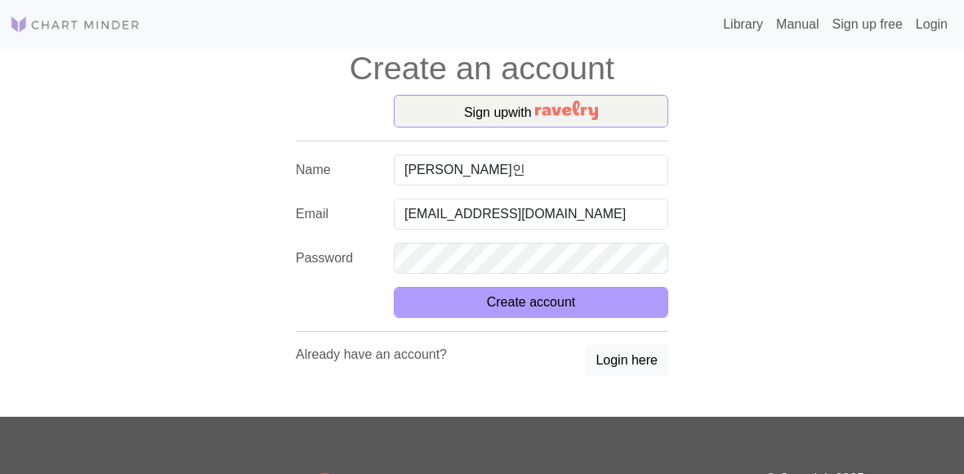
click at [524, 308] on button "Create account" at bounding box center [531, 302] width 274 height 31
click at [524, 305] on button "Create account" at bounding box center [531, 302] width 274 height 31
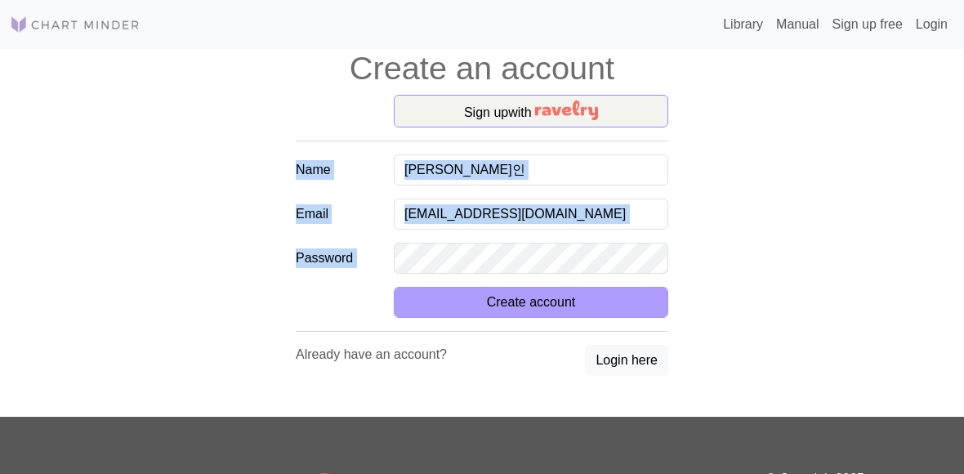
click at [524, 305] on button "Create account" at bounding box center [531, 302] width 274 height 31
click at [564, 308] on button "Create account" at bounding box center [531, 302] width 274 height 31
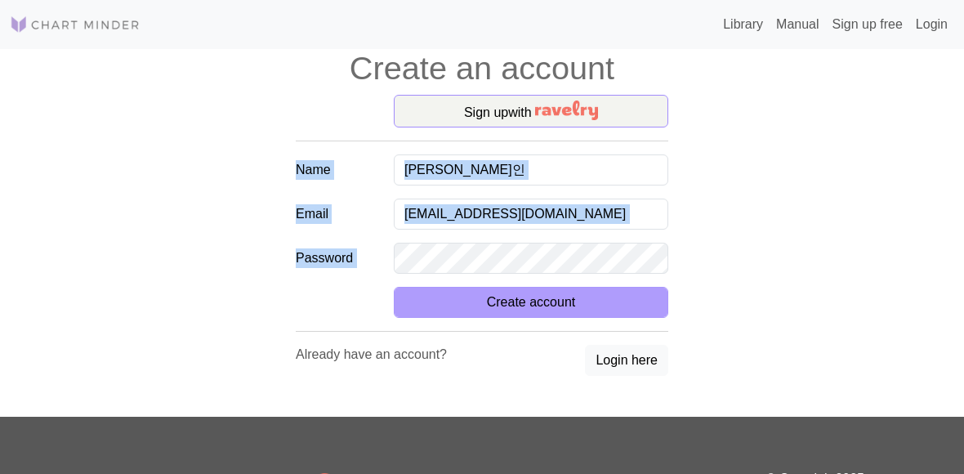
click at [564, 308] on button "Create account" at bounding box center [531, 302] width 274 height 31
click at [632, 318] on button "Create account" at bounding box center [531, 302] width 274 height 31
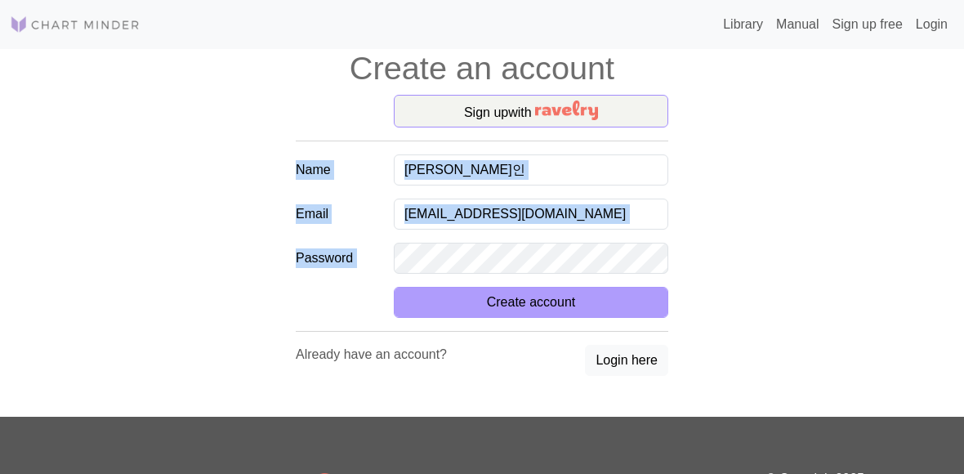
click at [632, 318] on button "Create account" at bounding box center [531, 302] width 274 height 31
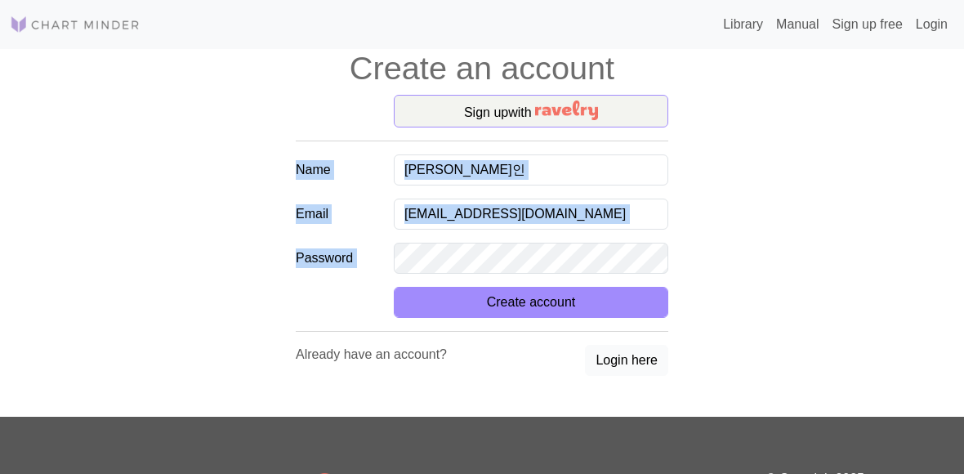
click at [625, 346] on button "Login here" at bounding box center [626, 360] width 83 height 31
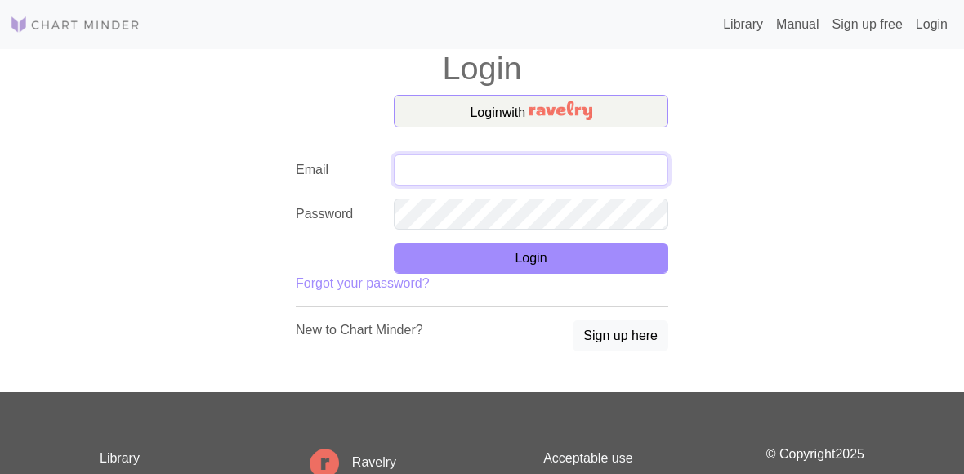
click at [562, 163] on input "text" at bounding box center [531, 169] width 274 height 31
type input "ㄱ"
type input "R"
type input "[EMAIL_ADDRESS][DOMAIN_NAME]"
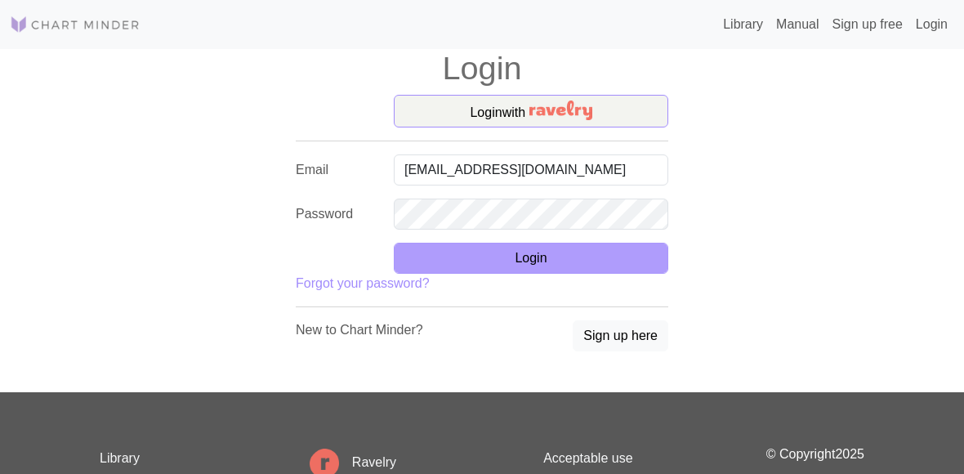
click at [470, 247] on button "Login" at bounding box center [531, 258] width 274 height 31
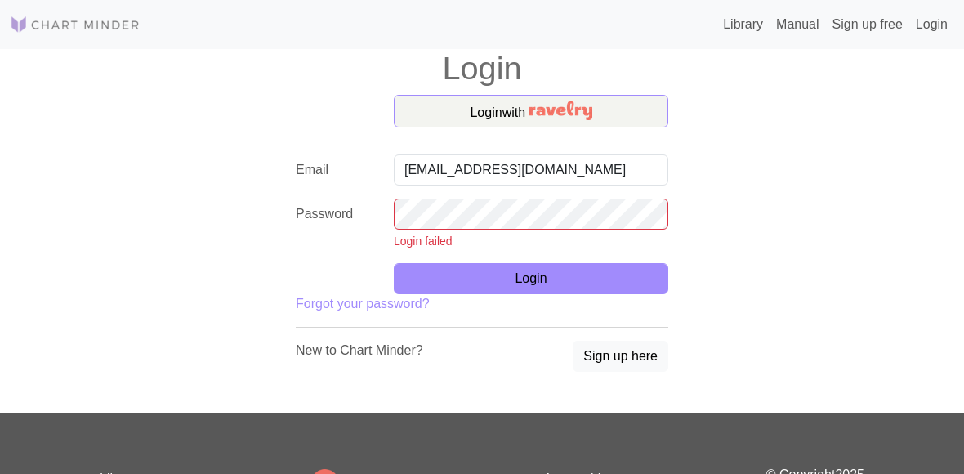
click at [597, 296] on div "Login with Email rlarkdls31@naver.com Password Login failed Login Forgot your p…" at bounding box center [482, 254] width 392 height 318
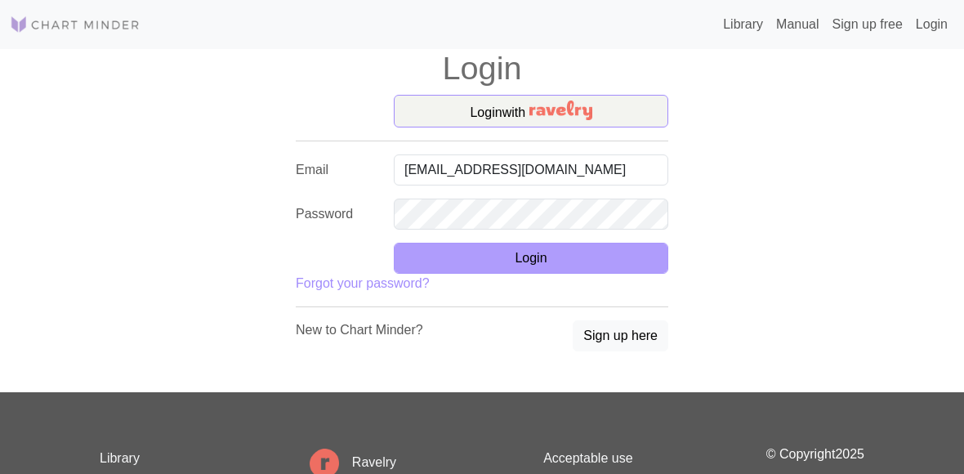
click at [594, 265] on button "Login" at bounding box center [531, 258] width 274 height 31
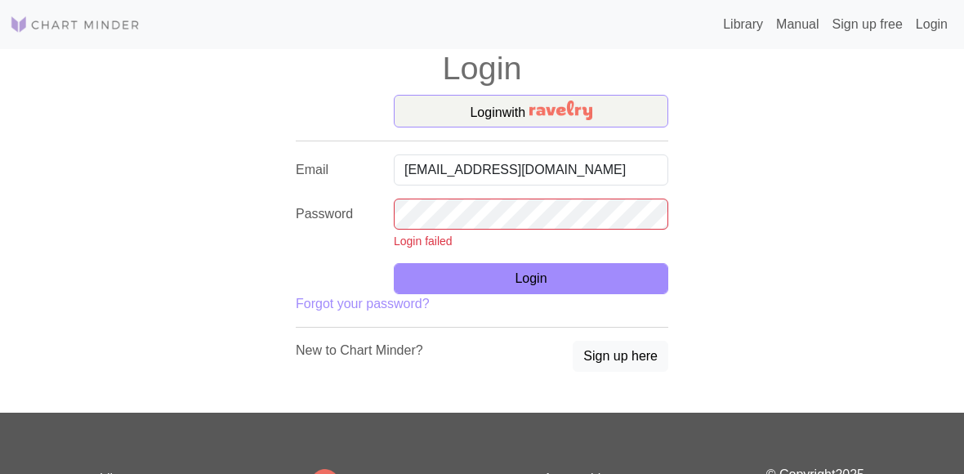
click at [63, 17] on img at bounding box center [75, 25] width 131 height 20
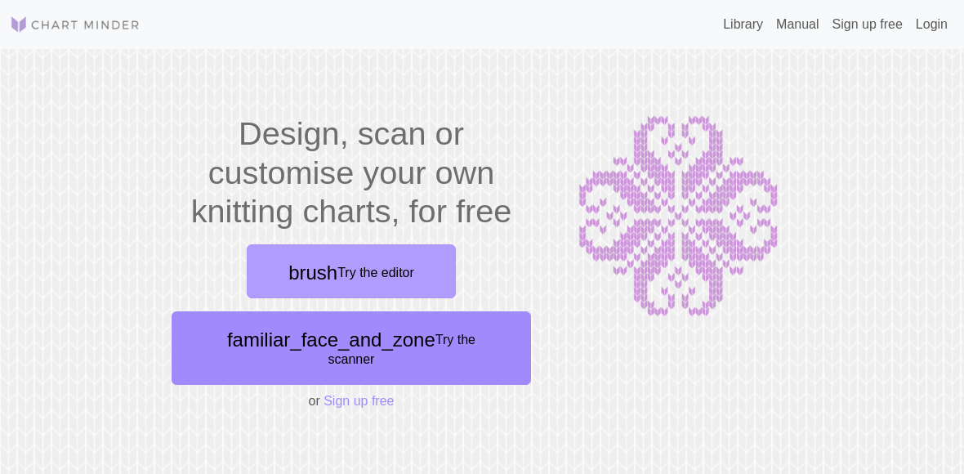
click at [409, 247] on link "brush Try the editor" at bounding box center [351, 271] width 209 height 54
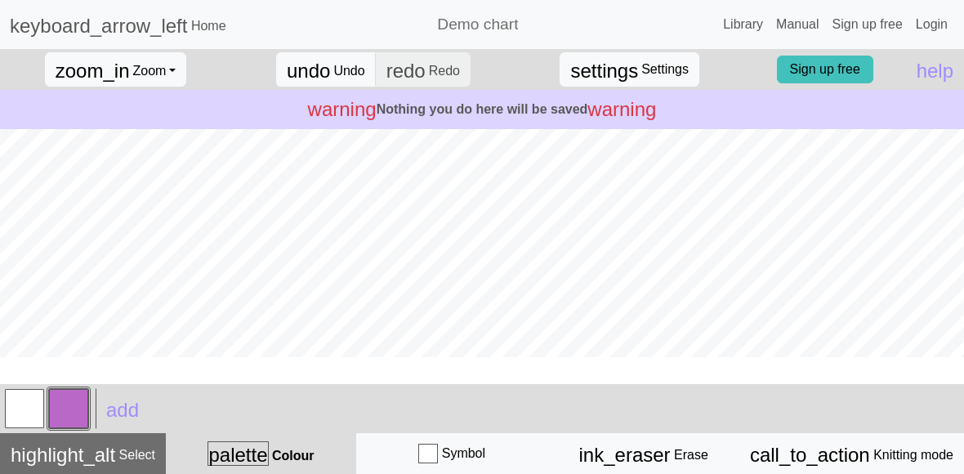
scroll to position [276, 0]
click at [799, 79] on link "Sign up free" at bounding box center [825, 70] width 96 height 28
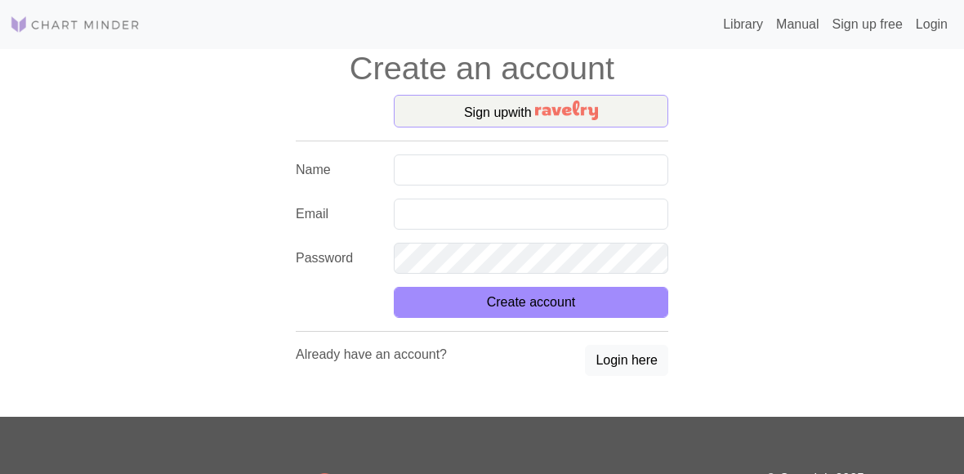
click at [477, 112] on button "Sign up with" at bounding box center [531, 111] width 274 height 33
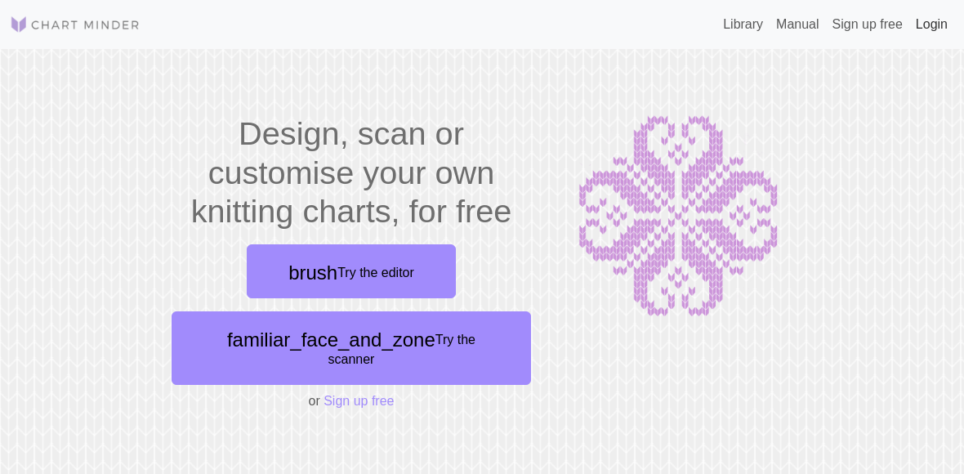
click at [928, 30] on link "Login" at bounding box center [931, 24] width 45 height 33
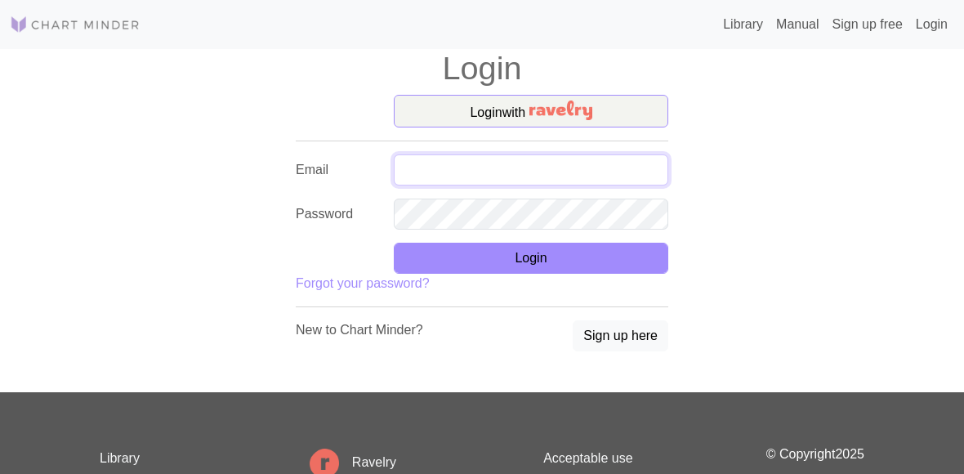
click at [562, 167] on input "text" at bounding box center [531, 169] width 274 height 31
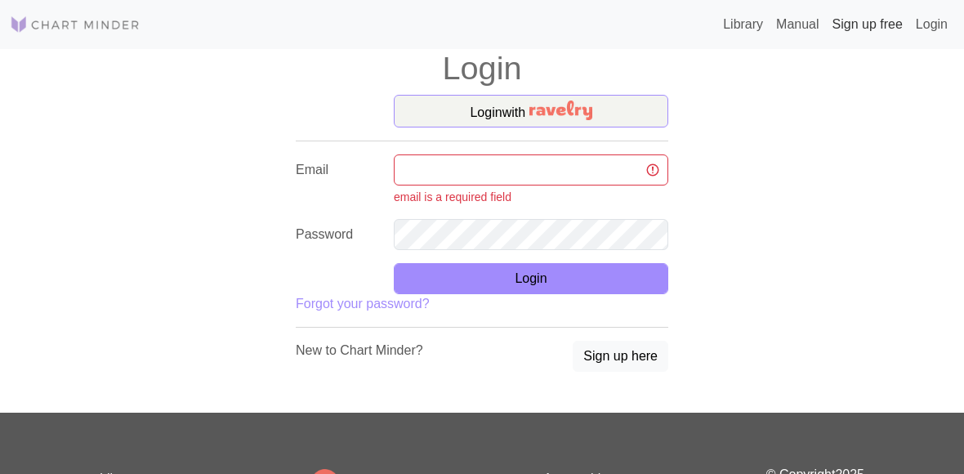
click at [869, 30] on link "Sign up free" at bounding box center [867, 24] width 83 height 33
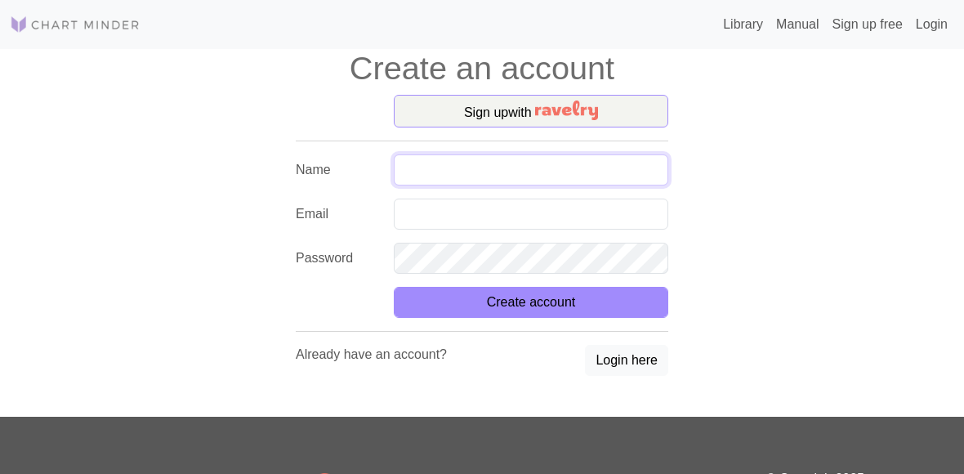
click at [577, 174] on input "text" at bounding box center [531, 169] width 274 height 31
type input "R"
type input "rlarkdls31"
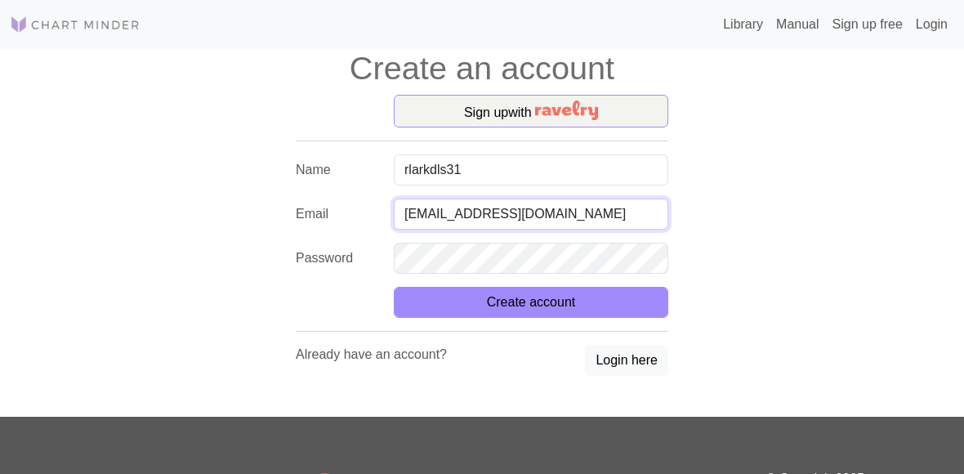
type input "[EMAIL_ADDRESS][DOMAIN_NAME]"
click at [531, 302] on button "Create account" at bounding box center [531, 302] width 274 height 31
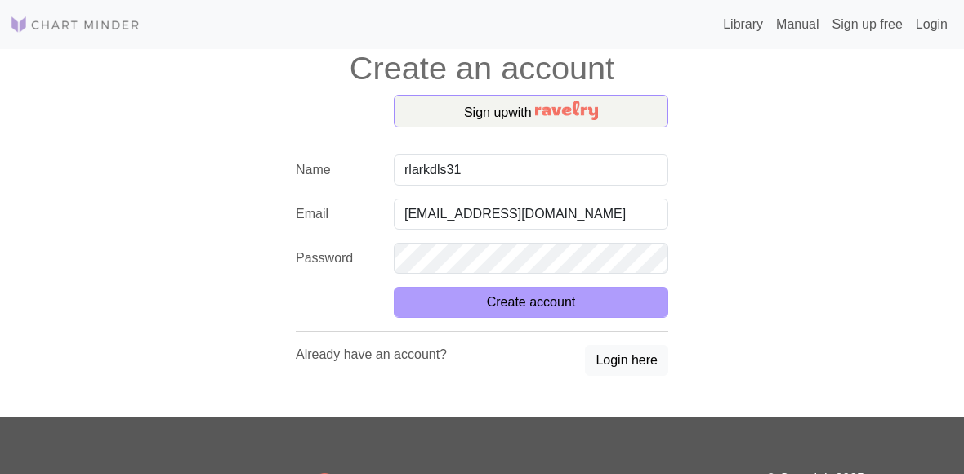
click at [544, 293] on button "Create account" at bounding box center [531, 302] width 274 height 31
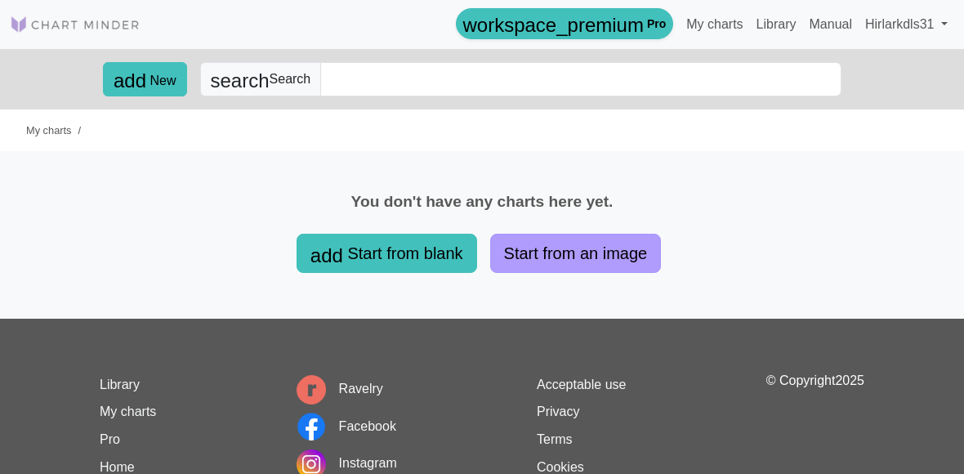
click at [523, 258] on button "Start from an image" at bounding box center [575, 253] width 171 height 39
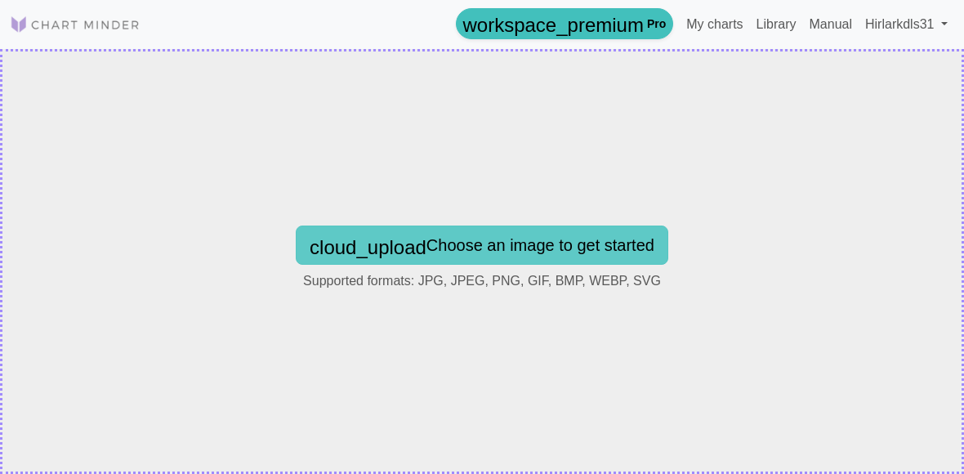
click at [526, 257] on button "cloud_upload Choose an image to get started" at bounding box center [482, 244] width 372 height 39
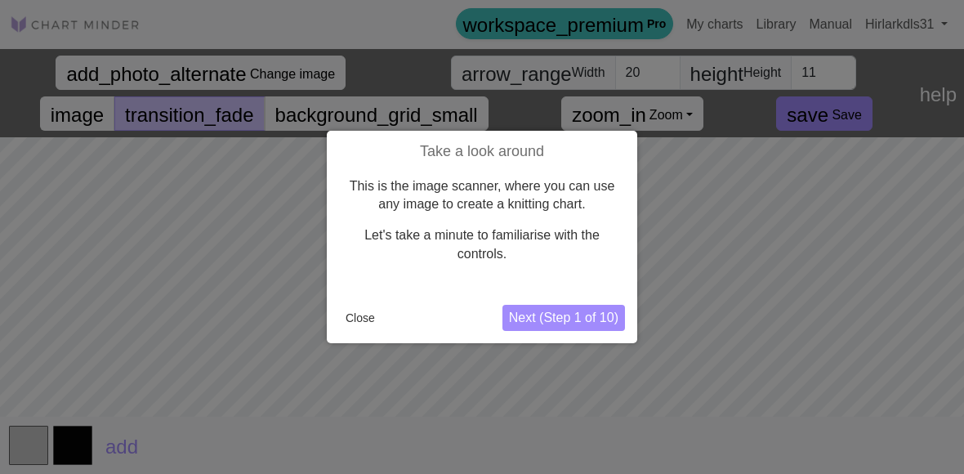
click at [592, 310] on button "Next (Step 1 of 10)" at bounding box center [563, 318] width 122 height 26
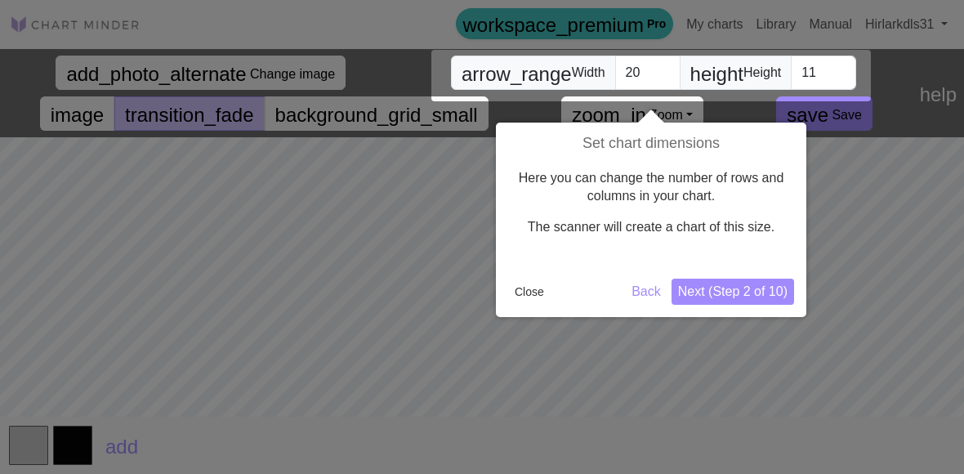
scroll to position [2, 0]
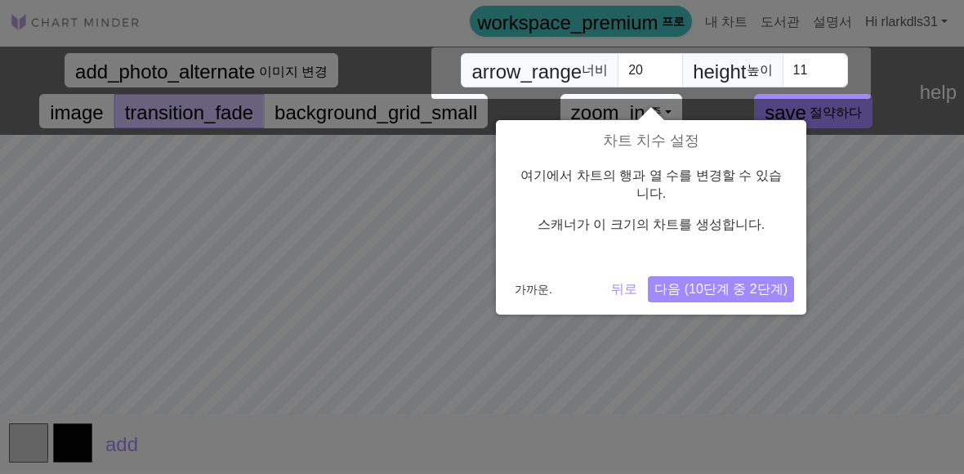
click at [742, 280] on button "다음 (10단계 중 2단계)" at bounding box center [721, 289] width 146 height 26
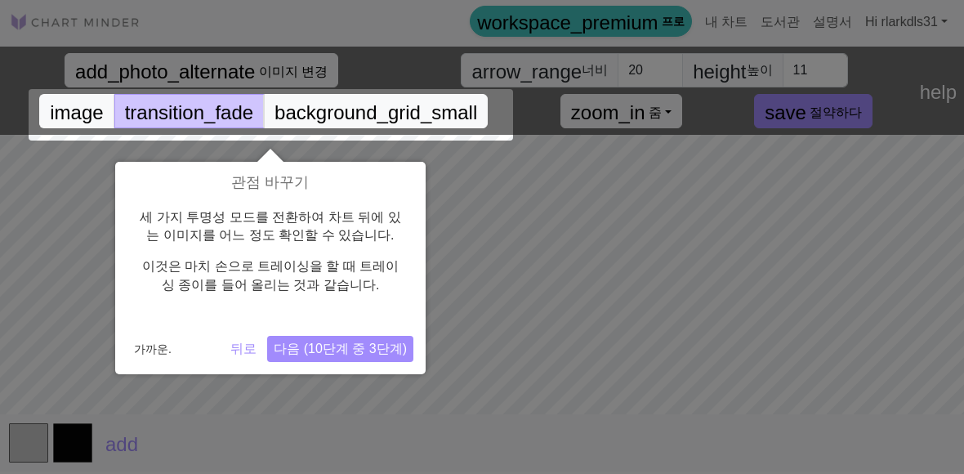
click at [384, 341] on font "다음 (10단계 중 3단계)" at bounding box center [340, 348] width 133 height 14
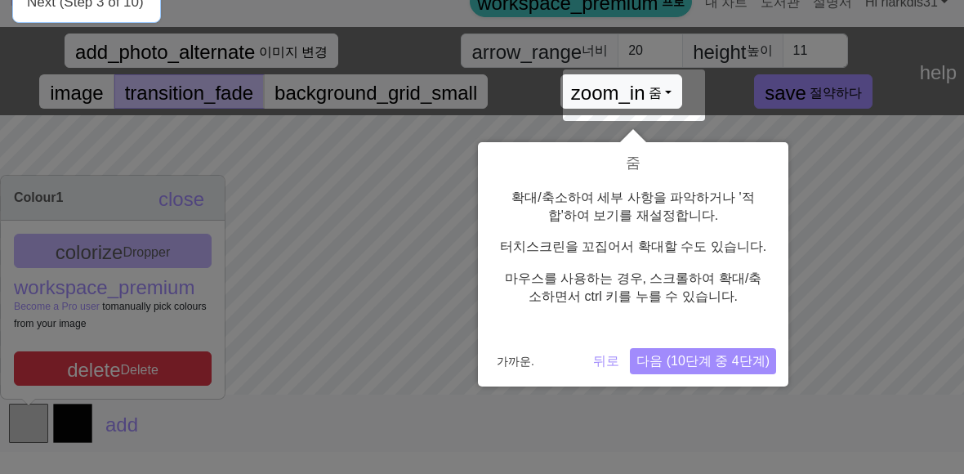
scroll to position [22, 0]
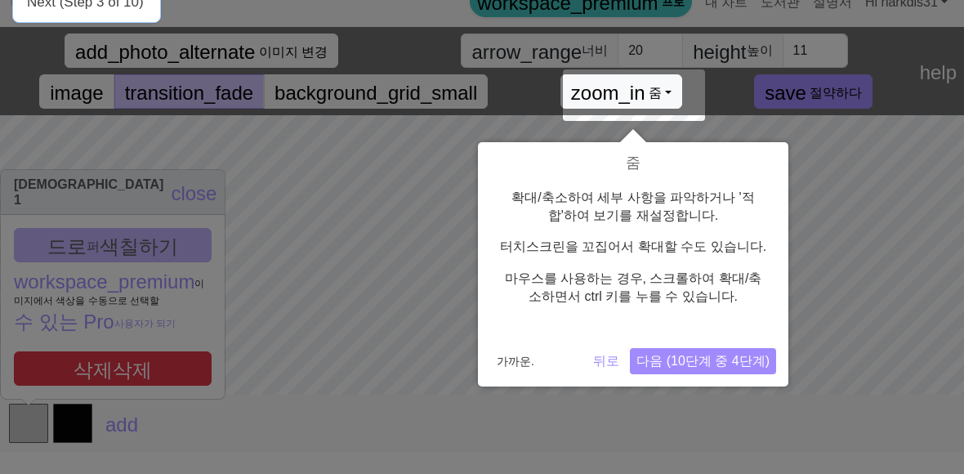
click at [728, 363] on font "다음 (10단계 중 4단계)" at bounding box center [702, 361] width 133 height 14
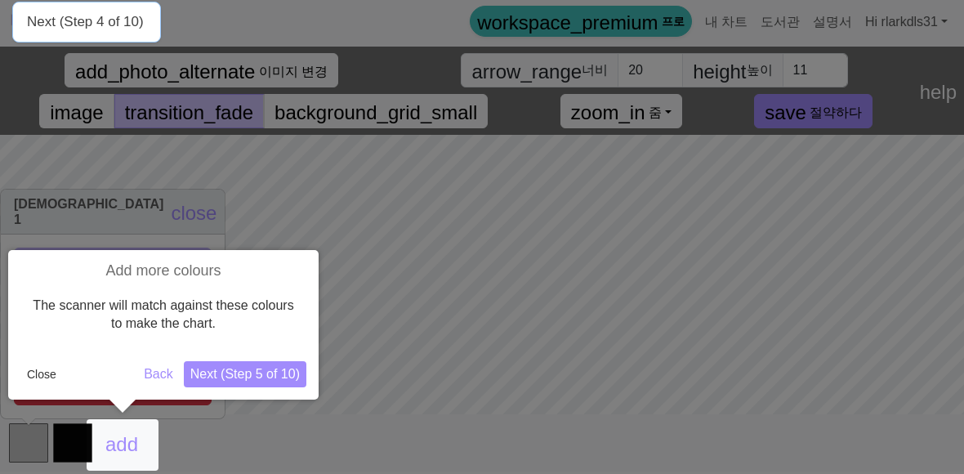
scroll to position [2, 0]
click at [253, 378] on font "다음 (10단계 중 5단계)" at bounding box center [233, 374] width 133 height 14
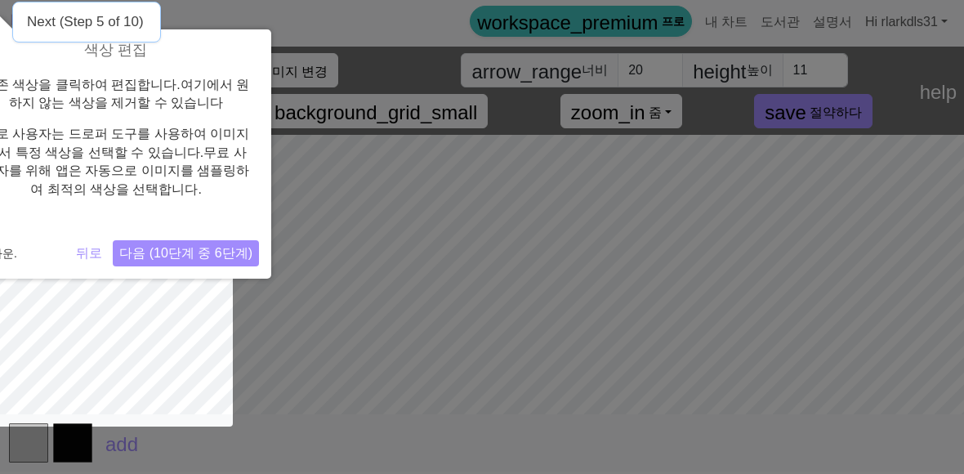
click at [234, 261] on button "다음 (10단계 중 6단계)" at bounding box center [186, 253] width 146 height 26
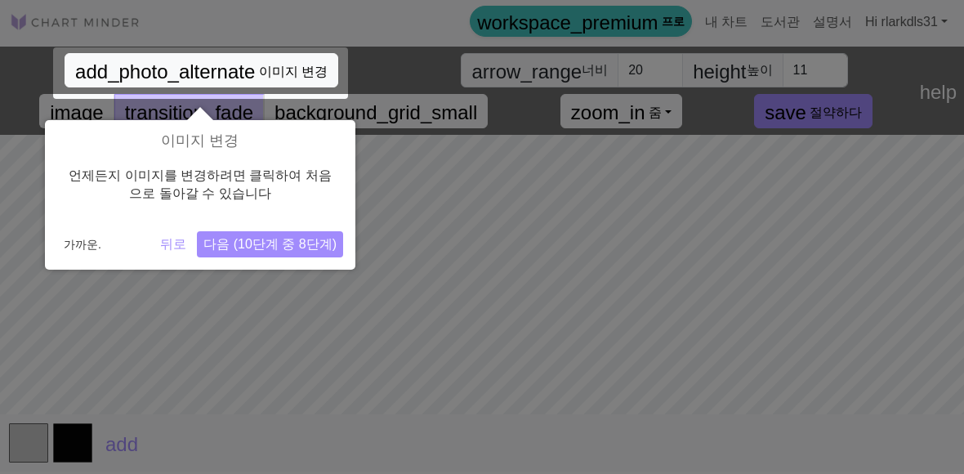
click at [289, 247] on font "다음 (10단계 중 8단계)" at bounding box center [269, 244] width 133 height 14
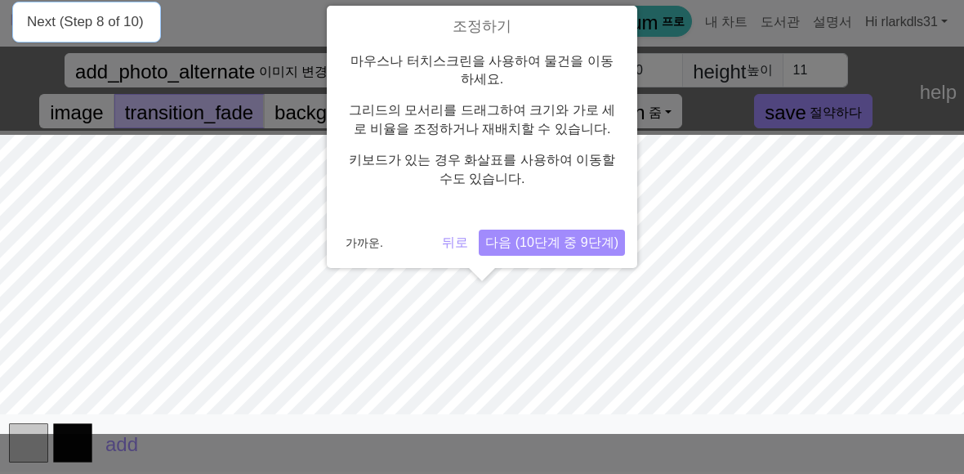
click at [581, 241] on font "다음 (10단계 중 9단계)" at bounding box center [551, 242] width 133 height 14
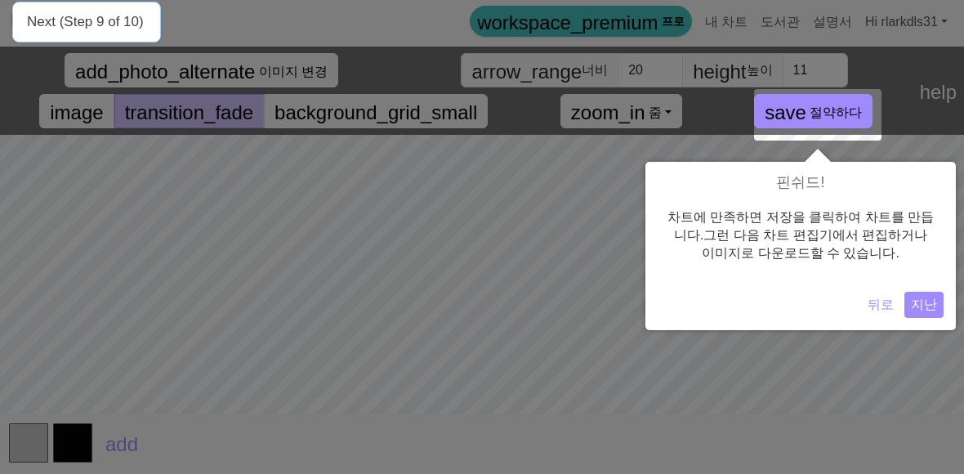
click at [933, 307] on font "지난" at bounding box center [924, 304] width 26 height 14
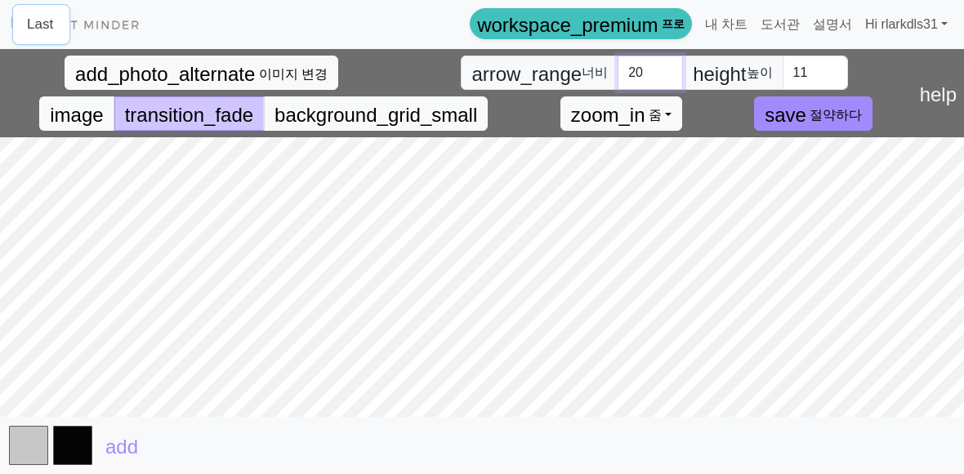
click at [676, 67] on input "20" at bounding box center [649, 73] width 65 height 34
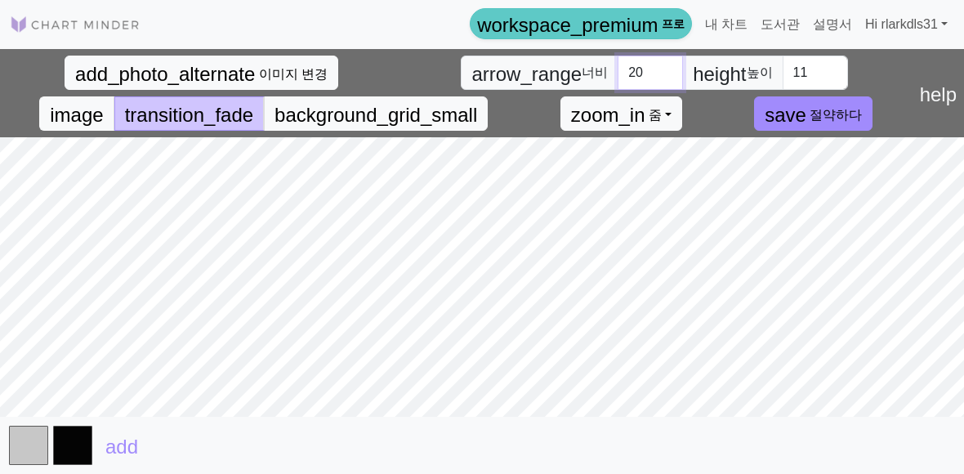
type input "2"
type input "80"
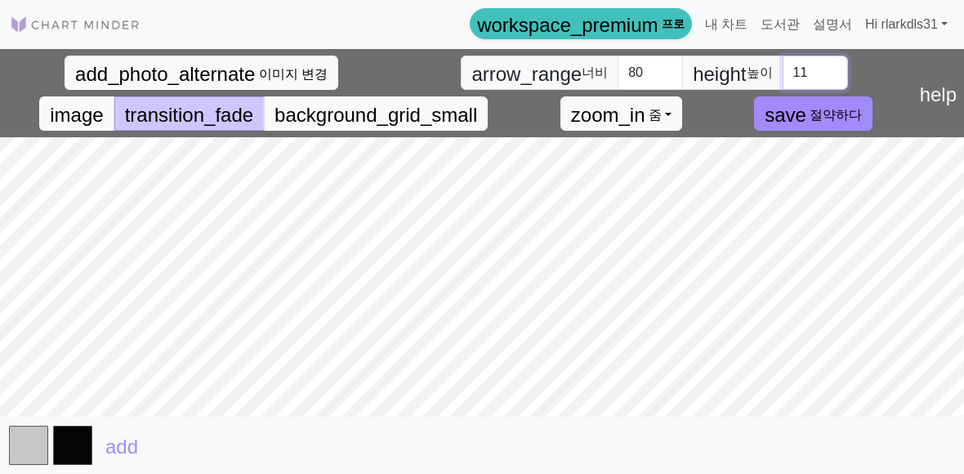
click at [835, 56] on input "11" at bounding box center [814, 73] width 65 height 34
click at [829, 75] on input "11" at bounding box center [814, 73] width 65 height 34
type input "1"
type input "2"
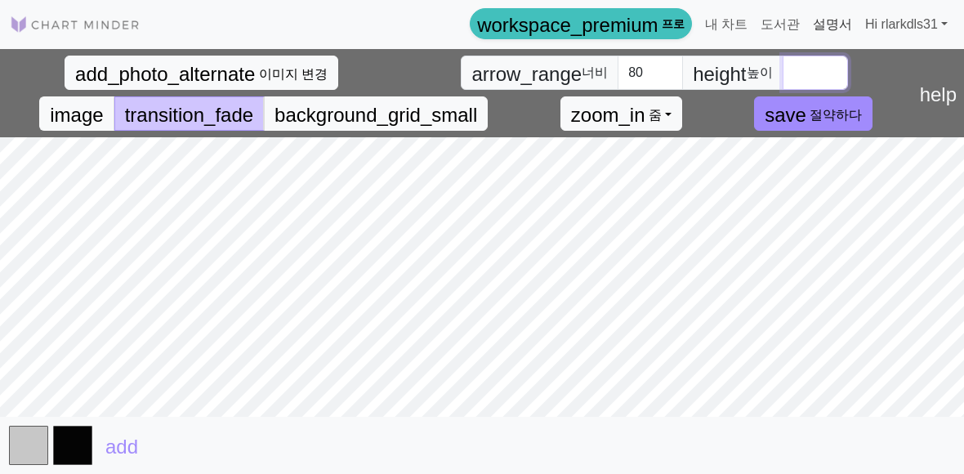
type input "3"
type input "4"
type input "7"
type input "1"
type input "4"
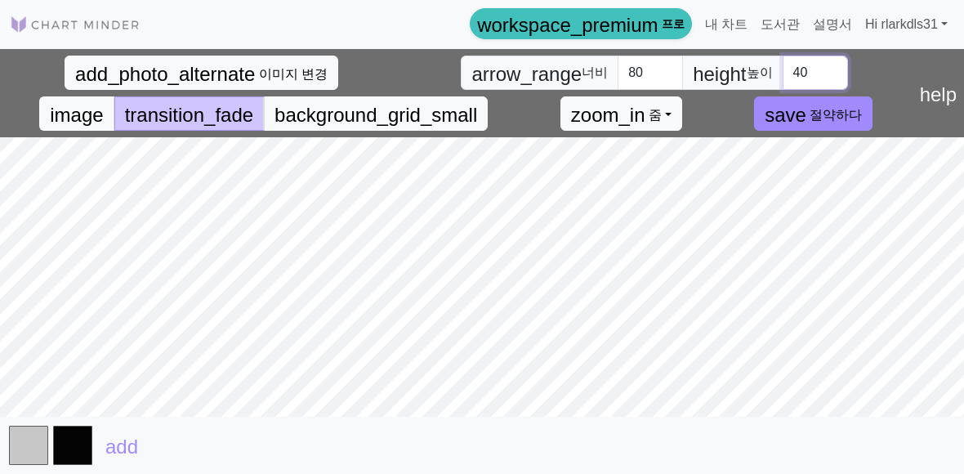
type input "40"
click at [666, 69] on input "80" at bounding box center [649, 73] width 65 height 34
type input "8"
type input "1"
type input "8"
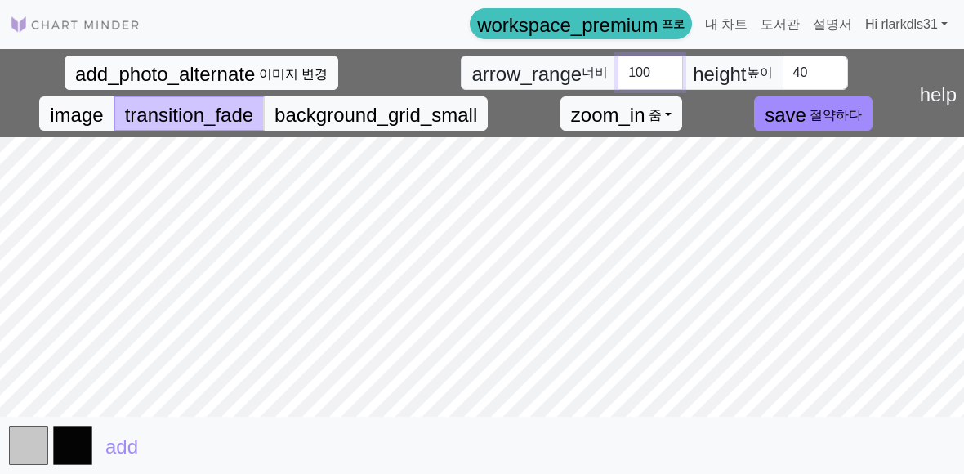
type input "100"
click at [212, 77] on span "add_photo_alternate" at bounding box center [165, 74] width 180 height 22
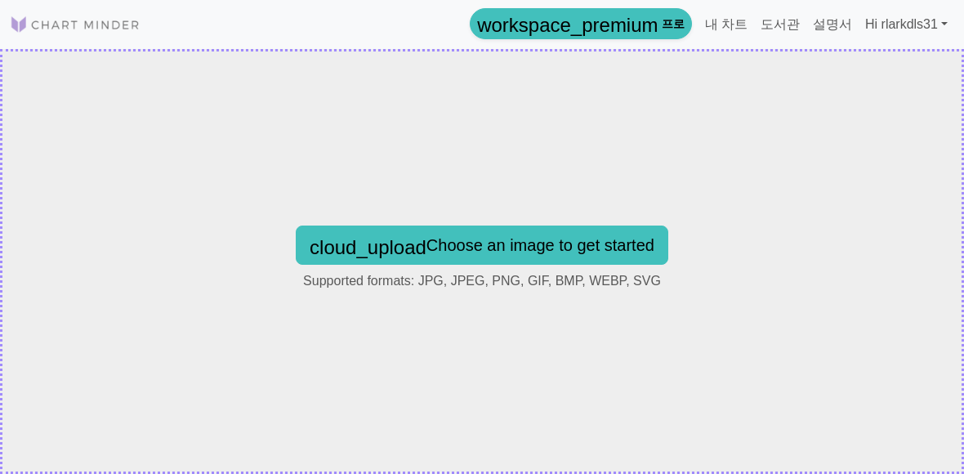
scroll to position [0, 0]
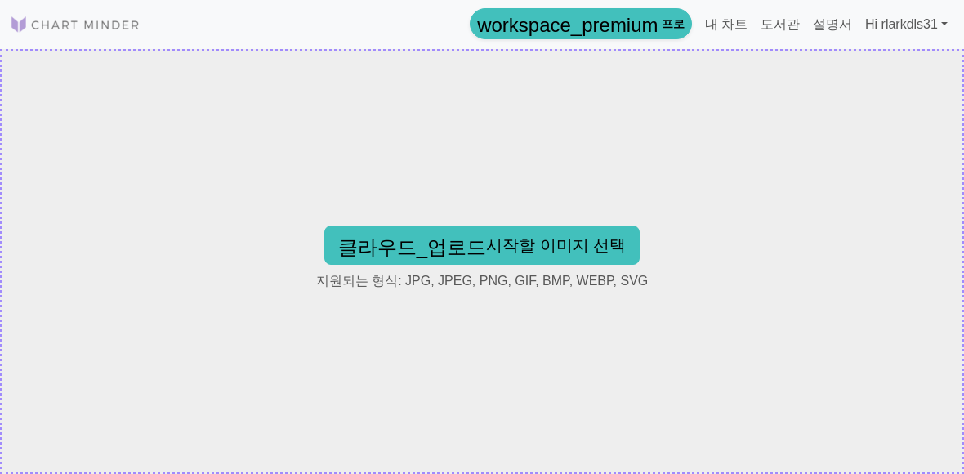
click at [559, 241] on html "This website uses cookies to ensure you get the best experience on our website.…" at bounding box center [482, 237] width 964 height 474
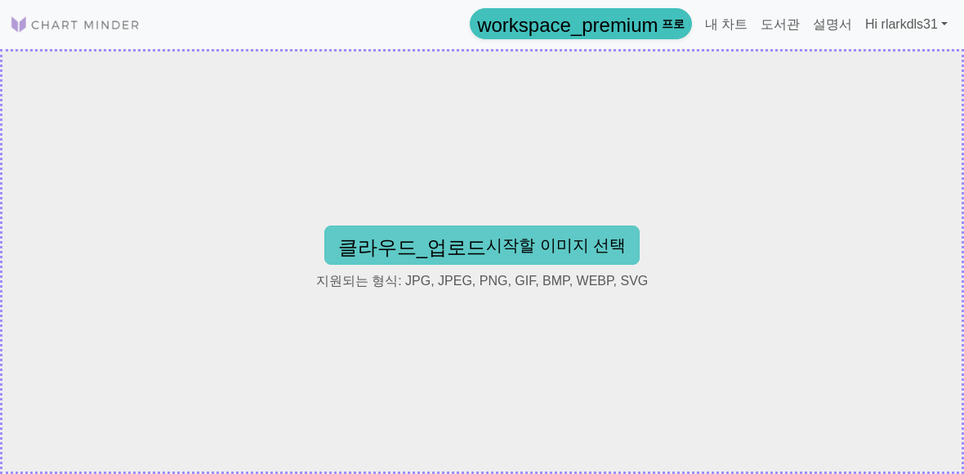
click at [559, 242] on font "클라우드_업로드 시작할 이미지 선택" at bounding box center [481, 245] width 287 height 18
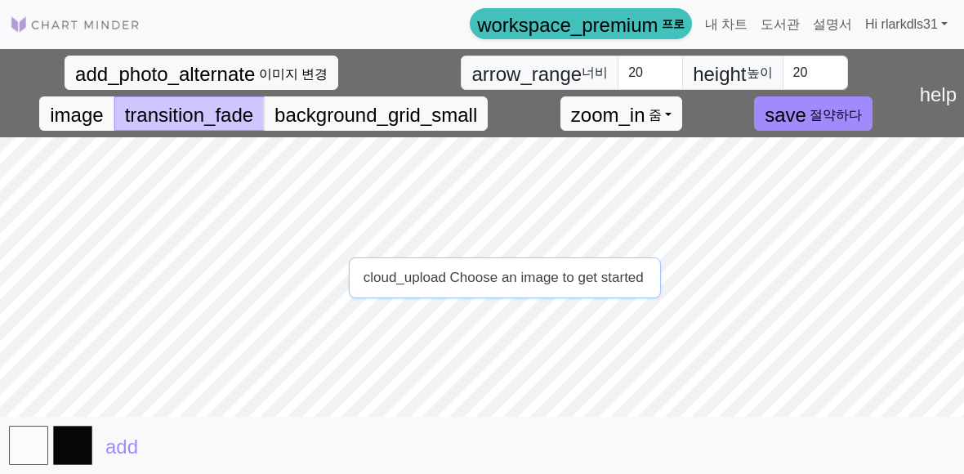
click at [656, 275] on div "cloud_upload Choose an image to get started" at bounding box center [505, 277] width 312 height 41
click at [657, 79] on input "20" at bounding box center [649, 73] width 65 height 34
type input "2"
type input "50"
click at [815, 82] on input "20" at bounding box center [814, 73] width 65 height 34
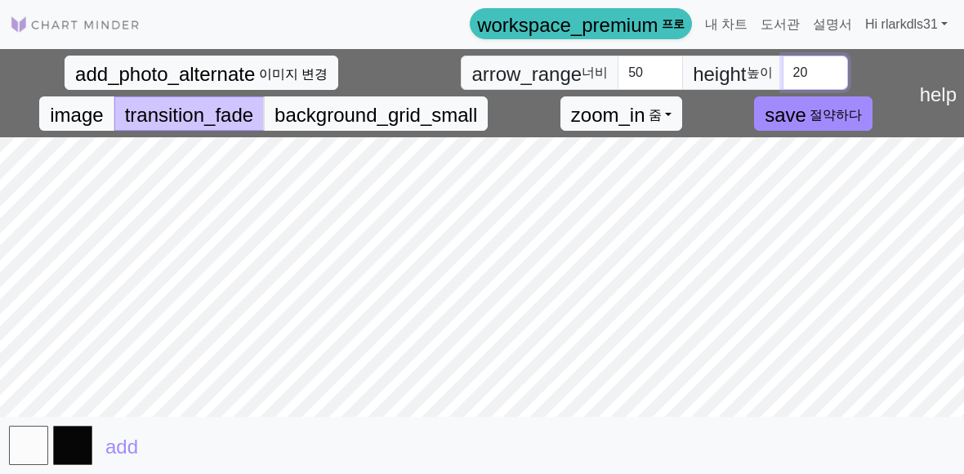
type input "2"
type input "5"
type input "100"
click at [658, 64] on input "50" at bounding box center [649, 73] width 65 height 34
click at [643, 65] on input "50" at bounding box center [649, 73] width 65 height 34
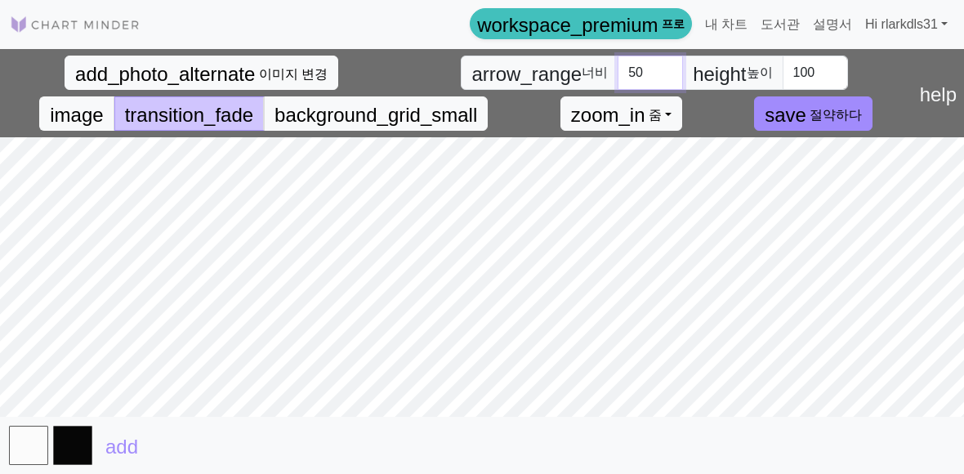
click at [646, 69] on input "50" at bounding box center [649, 73] width 65 height 34
type input "5"
type input "1"
type input "8"
type input "1"
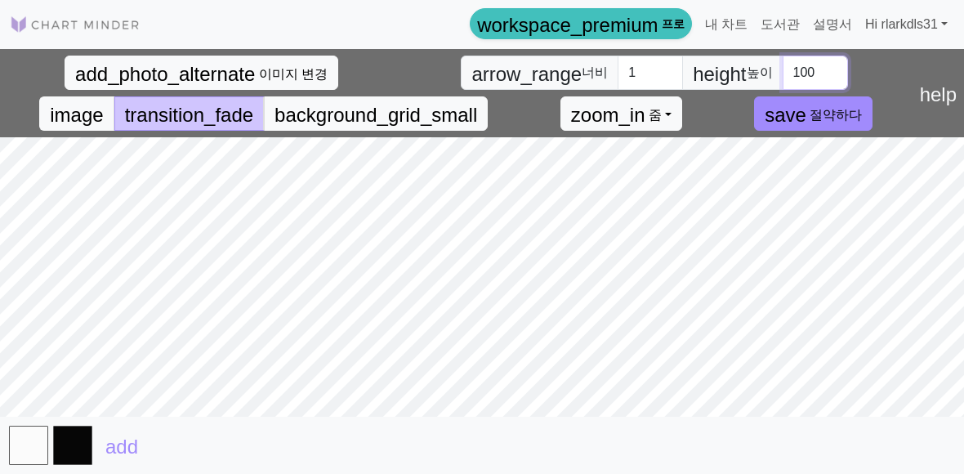
click at [822, 81] on input "100" at bounding box center [814, 73] width 65 height 34
type input "1"
type input "2"
click at [645, 83] on input "1" at bounding box center [649, 73] width 65 height 34
type input "2"
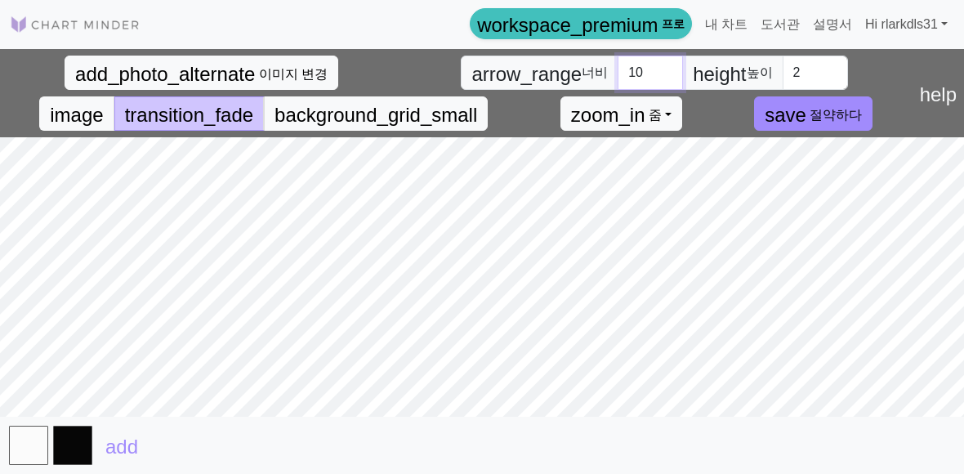
type input "1"
type input "50"
click at [794, 72] on input "2" at bounding box center [814, 73] width 65 height 34
click at [804, 80] on input "2" at bounding box center [814, 73] width 65 height 34
type input "5"
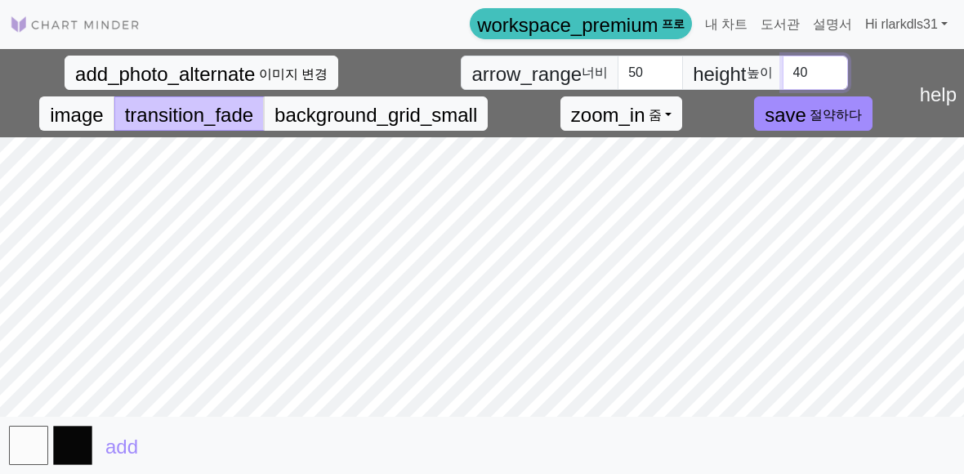
click at [799, 75] on input "40" at bounding box center [814, 73] width 65 height 34
type input "50"
click at [94, 83] on span "add_photo_alternate" at bounding box center [165, 74] width 180 height 22
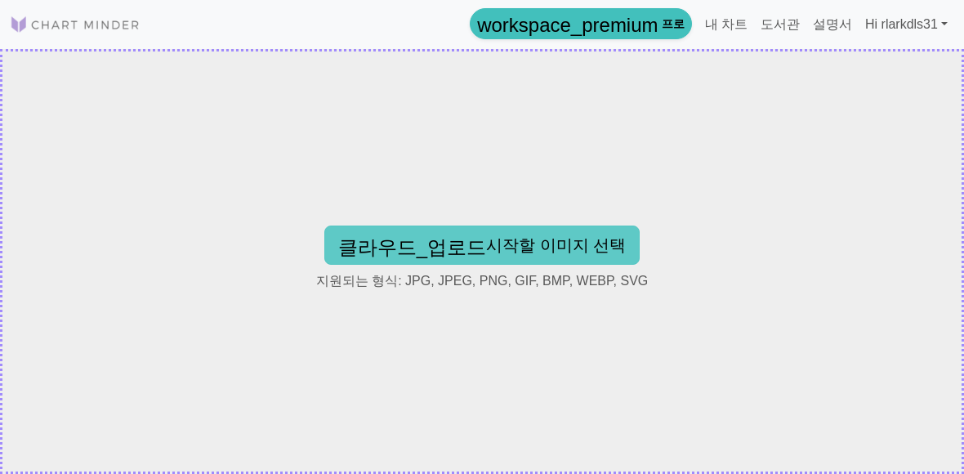
click at [557, 229] on button "클라우드_업로드 시작할 이미지 선택" at bounding box center [481, 244] width 315 height 39
click at [624, 235] on button "클라우드_업로드 시작할 이미지 선택" at bounding box center [481, 244] width 315 height 39
click at [524, 238] on button "클라우드_업로드 시작할 이미지 선택" at bounding box center [481, 244] width 315 height 39
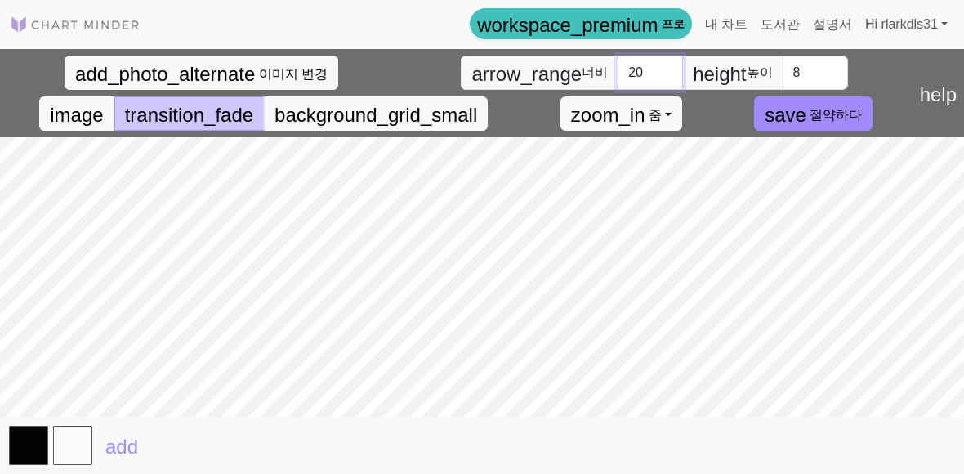
click at [633, 90] on input "20" at bounding box center [649, 73] width 65 height 34
type input "2"
type input "80"
click at [831, 83] on input "8" at bounding box center [814, 73] width 65 height 34
type input "50"
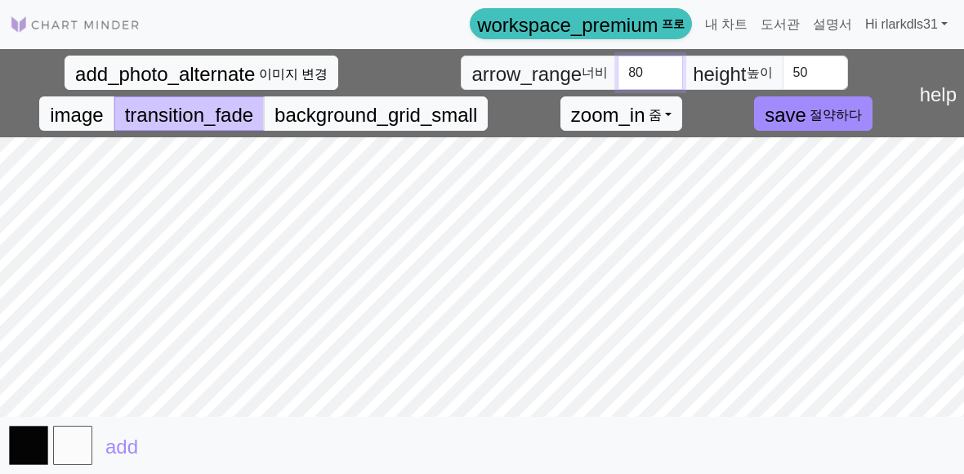
click at [651, 87] on input "80" at bounding box center [649, 73] width 65 height 34
type input "8"
type input "100"
click at [838, 78] on input "50" at bounding box center [814, 73] width 65 height 34
type input "5"
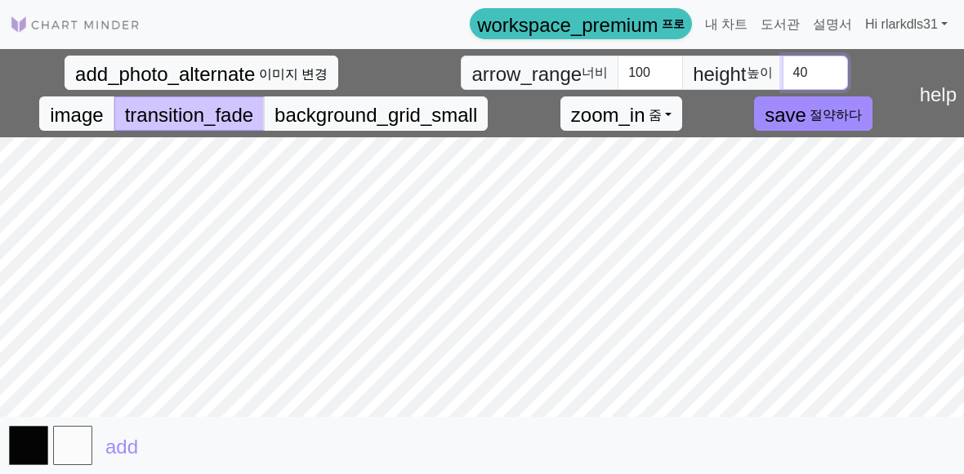
type input "4"
type input "1"
type input "60"
click at [678, 79] on input "100" at bounding box center [649, 73] width 65 height 34
type input "1"
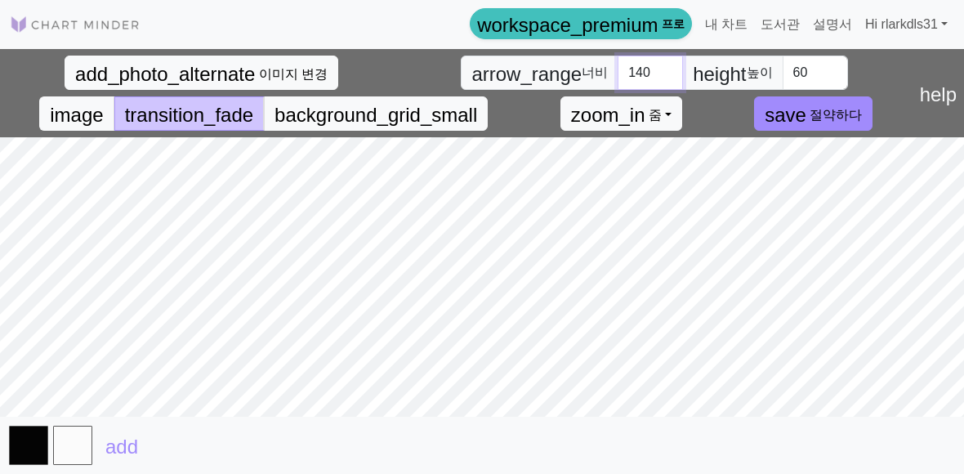
type input "140"
click at [764, 130] on button "save 절약하다" at bounding box center [813, 113] width 118 height 34
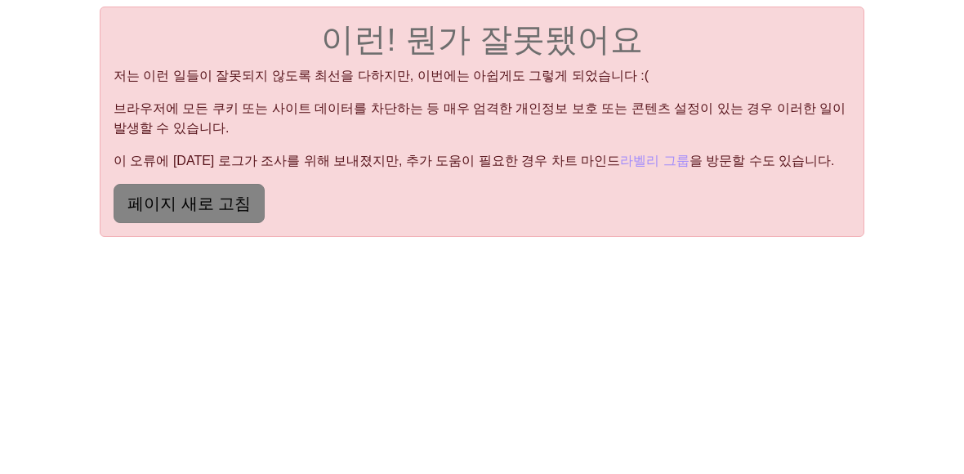
click at [145, 217] on button "페이지 새로 고침" at bounding box center [189, 203] width 151 height 39
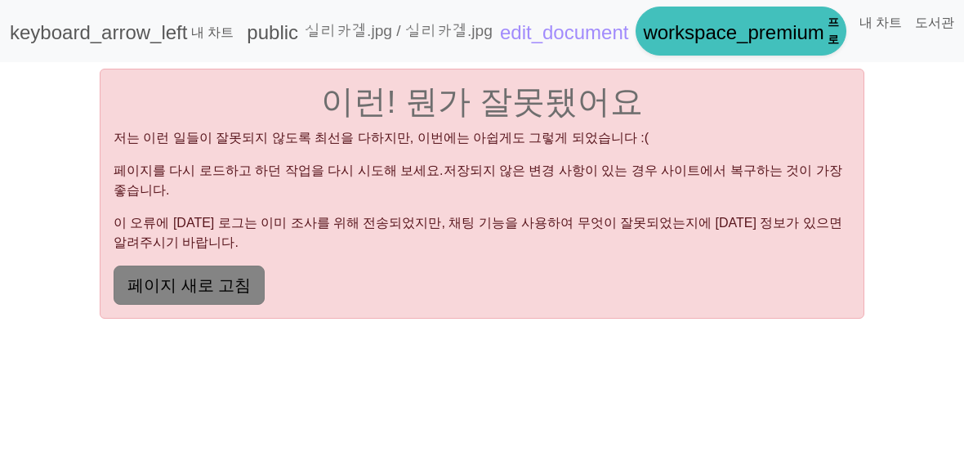
click at [232, 276] on font "페이지 새로 고침" at bounding box center [188, 285] width 123 height 18
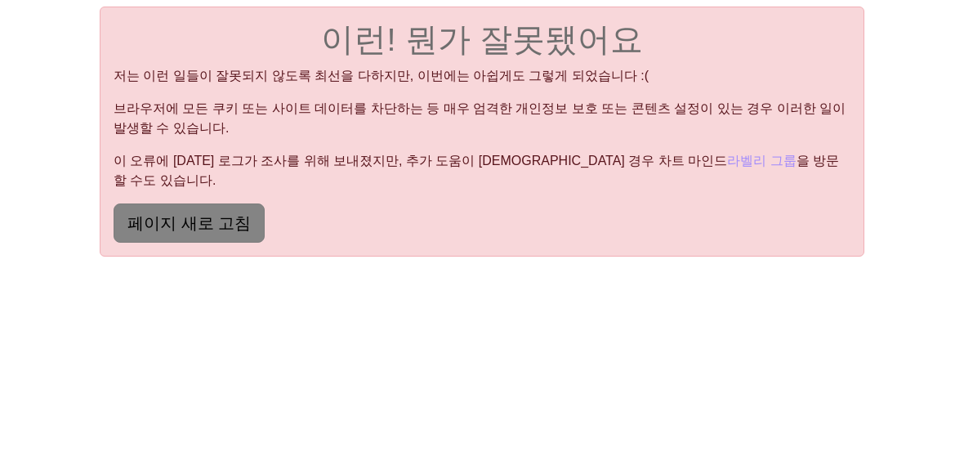
click at [160, 214] on font "페이지 새로 고침" at bounding box center [188, 223] width 123 height 18
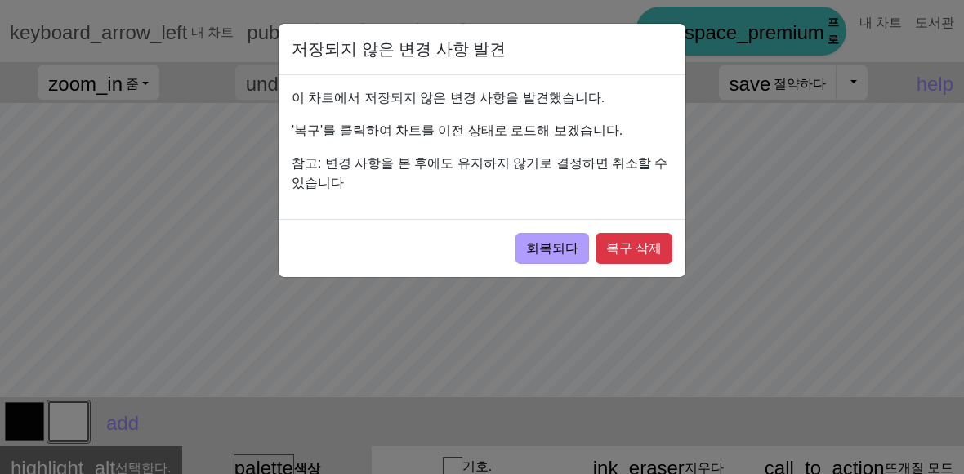
click at [573, 253] on font "회복되다" at bounding box center [552, 248] width 52 height 14
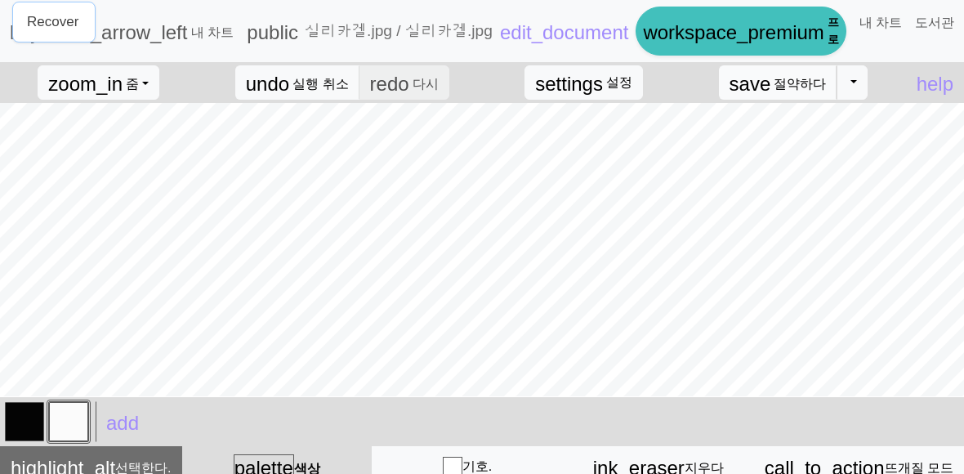
click at [787, 90] on font "절약하다" at bounding box center [799, 84] width 52 height 14
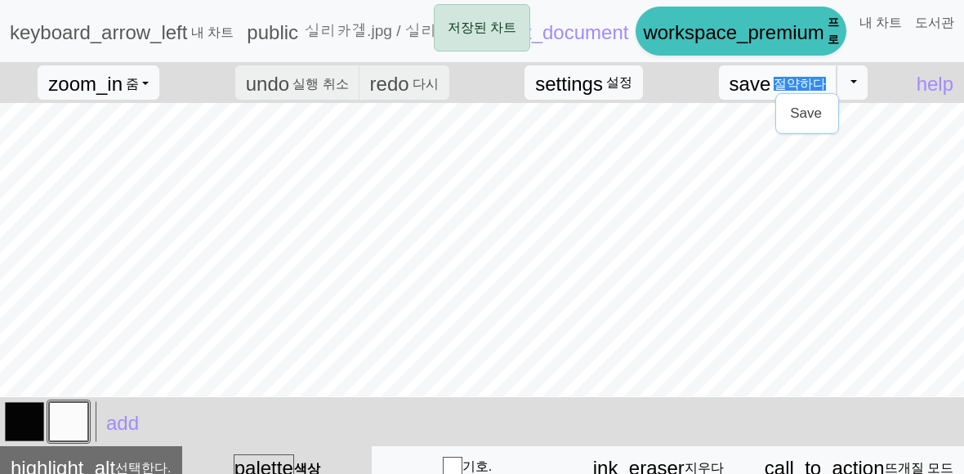
click at [752, 96] on button "save 절약하다 Save" at bounding box center [778, 82] width 119 height 34
click at [852, 97] on button "토글 드롭다운" at bounding box center [851, 82] width 31 height 34
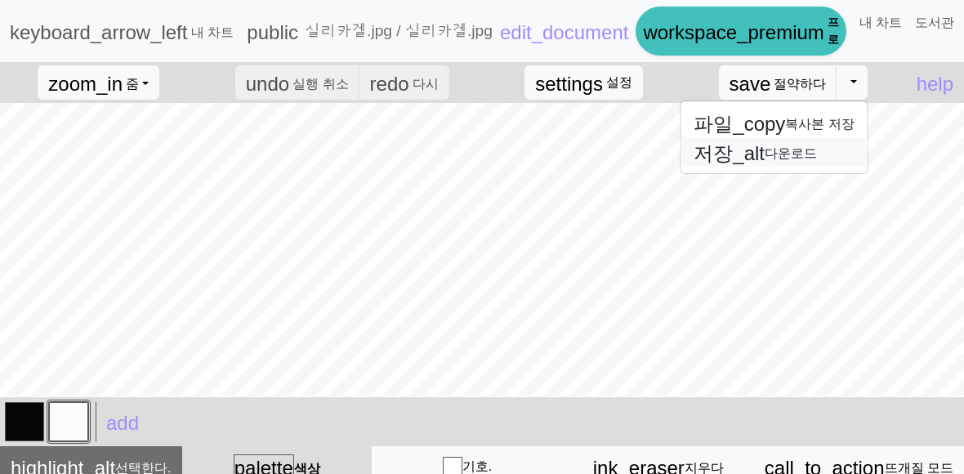
click at [800, 157] on font "저장_alt 다운로드" at bounding box center [754, 153] width 123 height 14
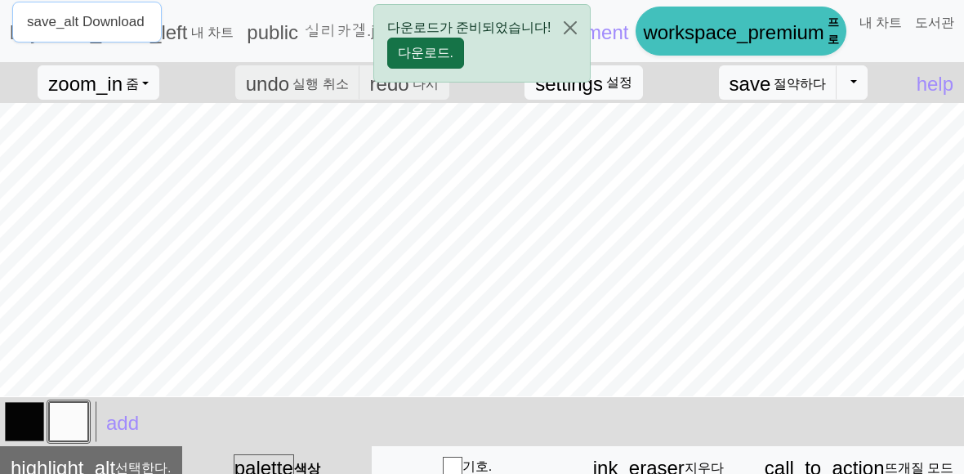
click at [408, 44] on button "다운로드." at bounding box center [425, 53] width 77 height 31
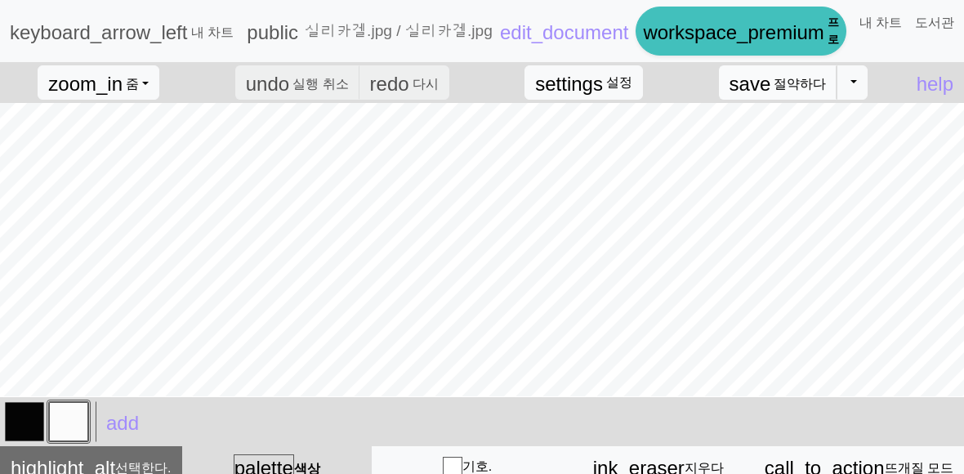
click at [778, 91] on button "save 절약하다 Save" at bounding box center [778, 82] width 119 height 34
click at [844, 82] on button "토글 드롭다운" at bounding box center [851, 82] width 31 height 34
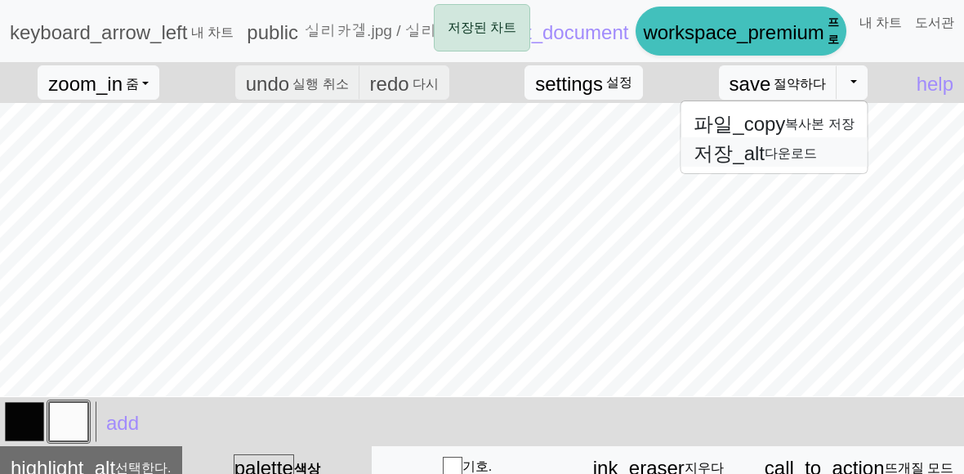
click at [773, 155] on font "저장_alt 다운로드" at bounding box center [754, 153] width 123 height 14
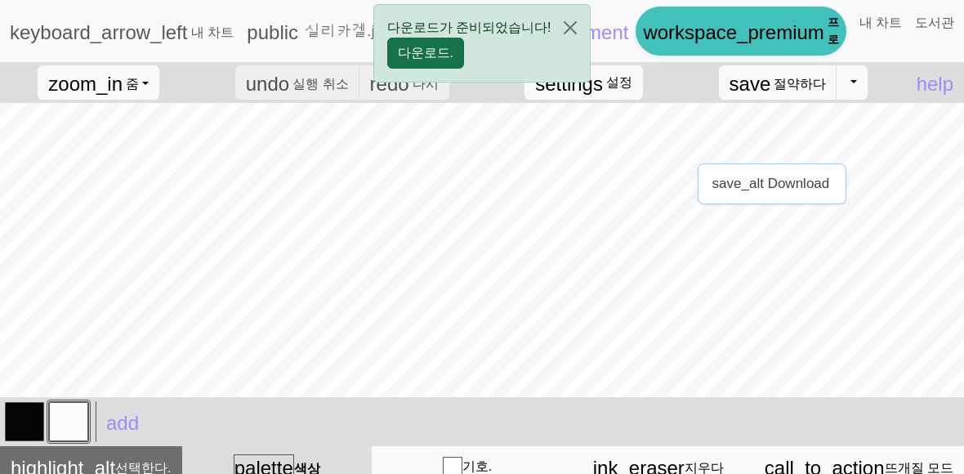
click at [442, 54] on font "다운로드." at bounding box center [426, 53] width 56 height 14
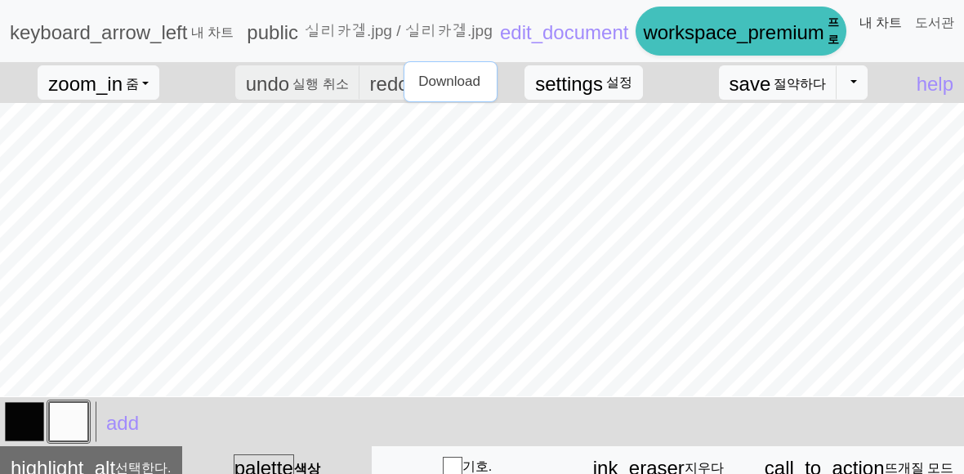
click at [892, 14] on link "내 차트" at bounding box center [881, 23] width 56 height 33
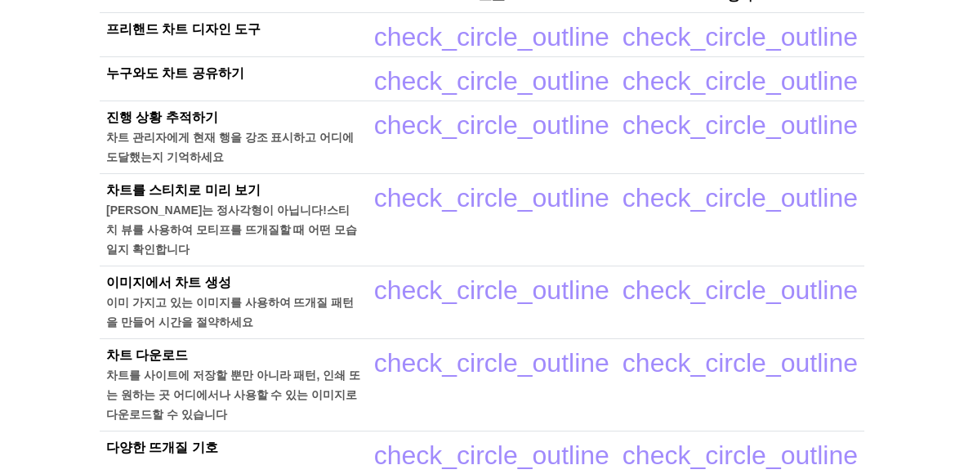
scroll to position [620, 0]
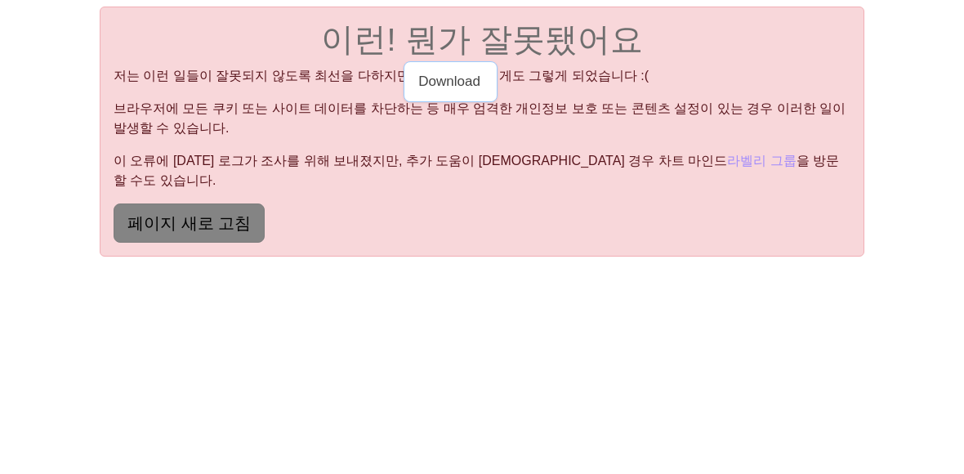
click at [189, 216] on button "페이지 새로 고침" at bounding box center [189, 222] width 151 height 39
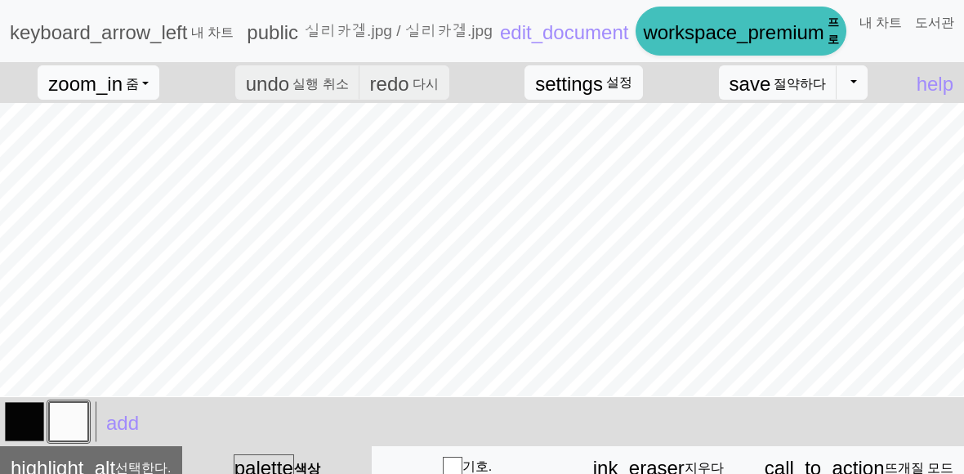
click at [155, 79] on button "zoom_in 줌 Zoom" at bounding box center [99, 82] width 122 height 34
click at [96, 221] on button "50%" at bounding box center [102, 213] width 129 height 26
click at [129, 84] on button "zoom_in 줌 Zoom" at bounding box center [99, 82] width 122 height 34
click at [110, 123] on font "모두 맞추기" at bounding box center [85, 121] width 69 height 14
click at [136, 94] on button "zoom_in 줌 Zoom" at bounding box center [99, 82] width 122 height 34
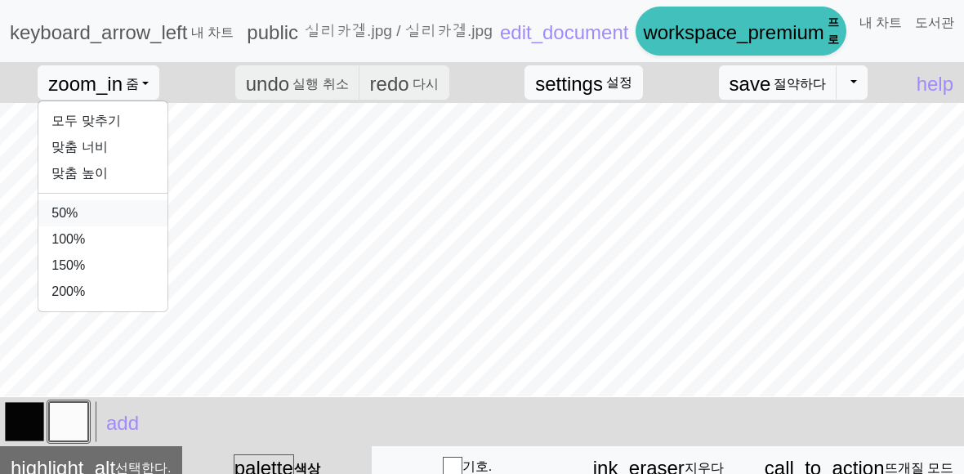
click at [78, 216] on font "50%" at bounding box center [64, 213] width 26 height 14
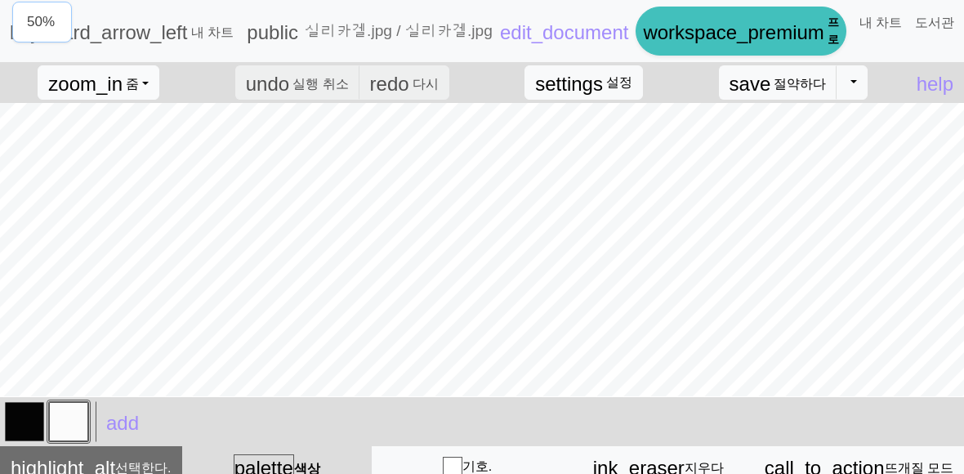
click at [142, 91] on button "zoom_in 줌 Zoom" at bounding box center [99, 82] width 122 height 34
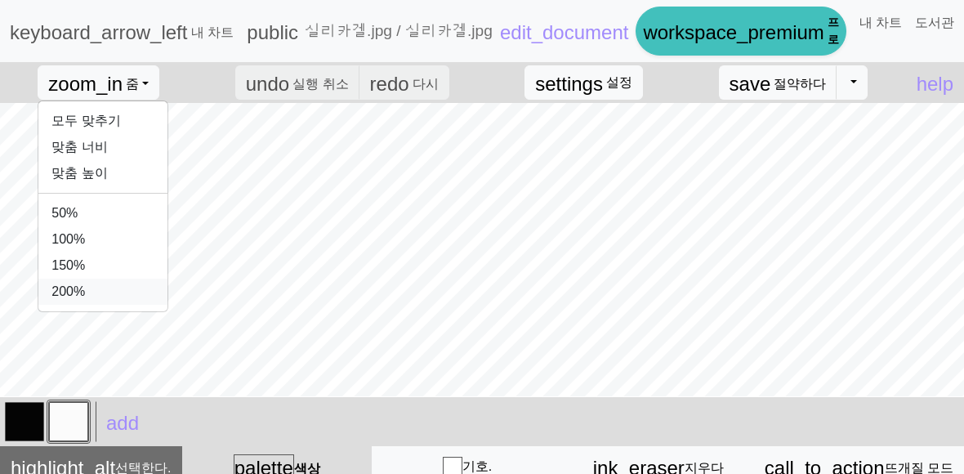
click at [83, 297] on font "200%" at bounding box center [67, 291] width 33 height 14
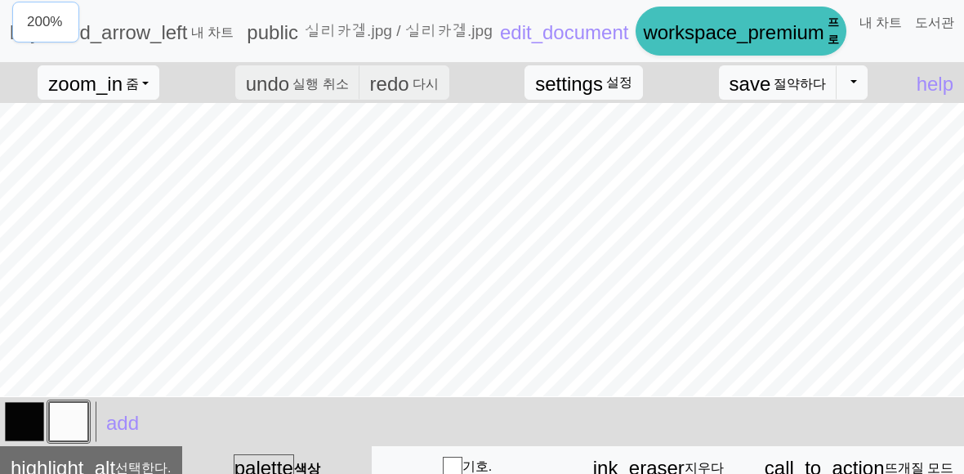
click at [158, 72] on button "zoom_in 줌 Zoom" at bounding box center [99, 82] width 122 height 34
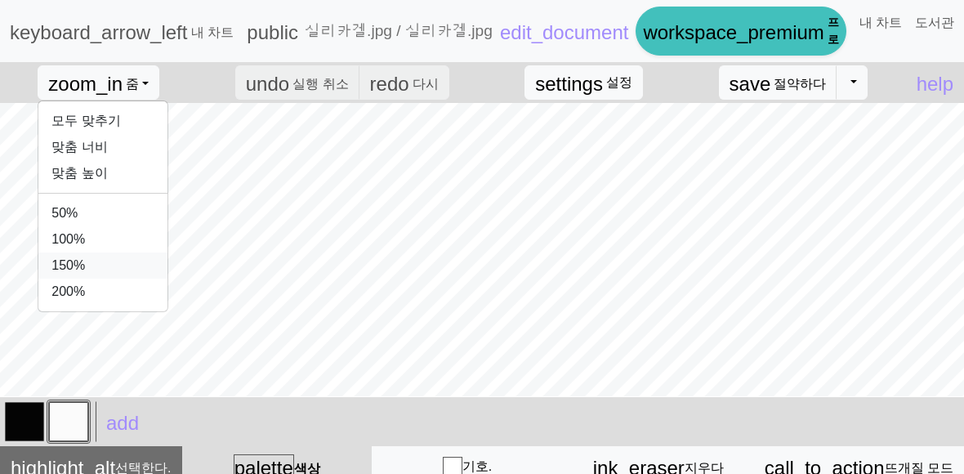
click at [85, 259] on font "150%" at bounding box center [67, 265] width 33 height 14
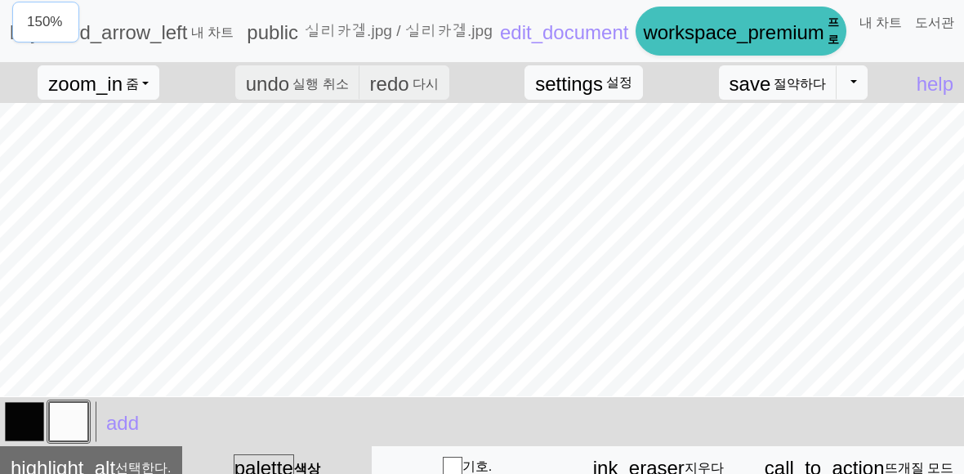
click at [129, 97] on button "zoom_in 줌 Zoom" at bounding box center [99, 82] width 122 height 34
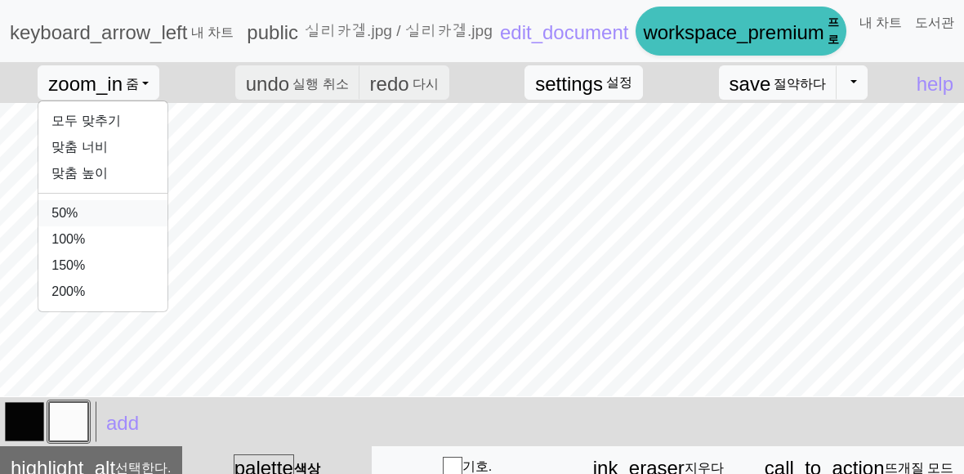
click at [102, 218] on button "50%" at bounding box center [102, 213] width 129 height 26
click at [143, 80] on button "zoom_in 줌 Zoom" at bounding box center [99, 82] width 122 height 34
click at [120, 140] on button "맞춤 너비" at bounding box center [102, 147] width 129 height 26
click at [147, 79] on button "zoom_in 줌 Zoom" at bounding box center [99, 82] width 122 height 34
click at [110, 165] on button "맞춤 높이" at bounding box center [102, 173] width 129 height 26
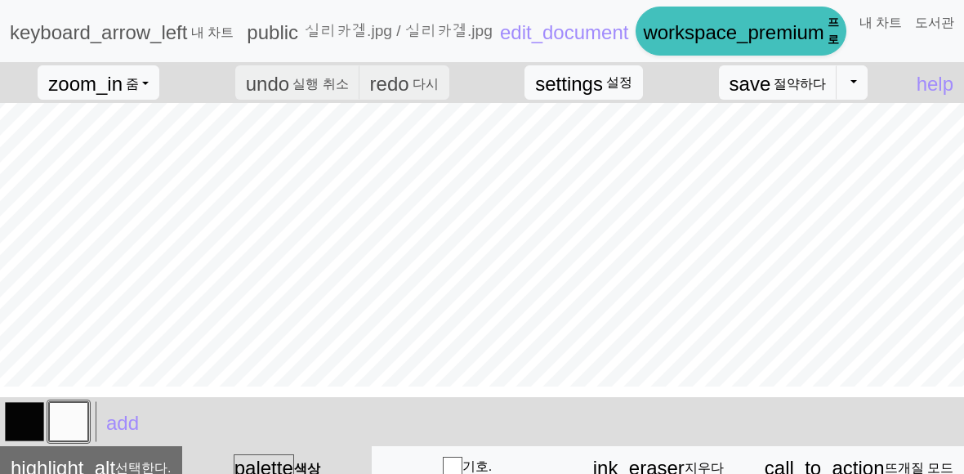
scroll to position [-10, 0]
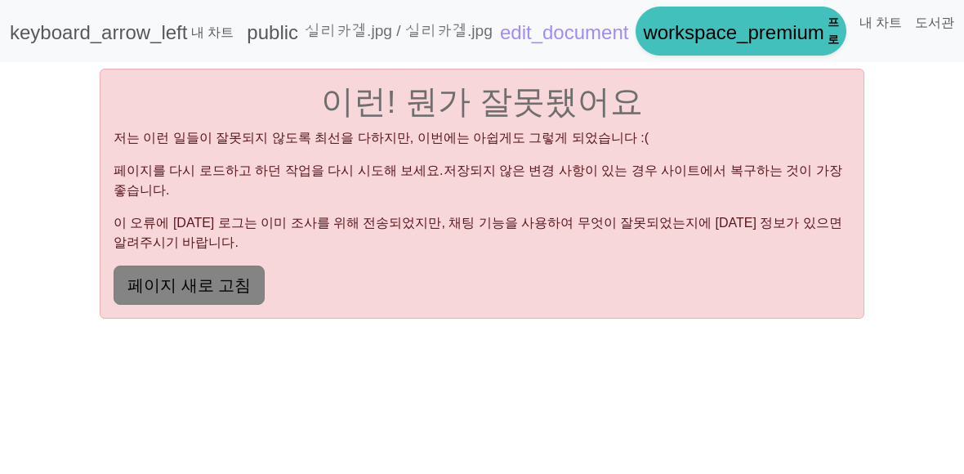
click at [228, 276] on font "페이지 새로 고침" at bounding box center [188, 285] width 123 height 18
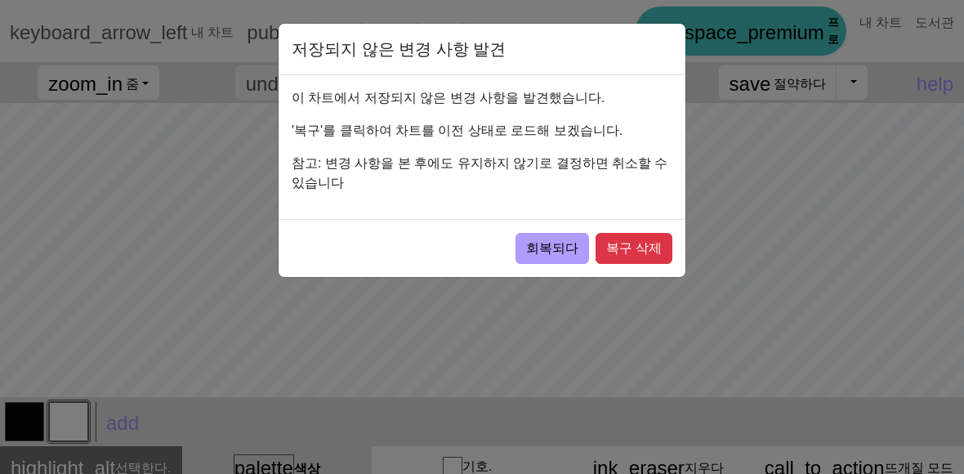
click at [535, 251] on font "회복되다" at bounding box center [552, 248] width 52 height 14
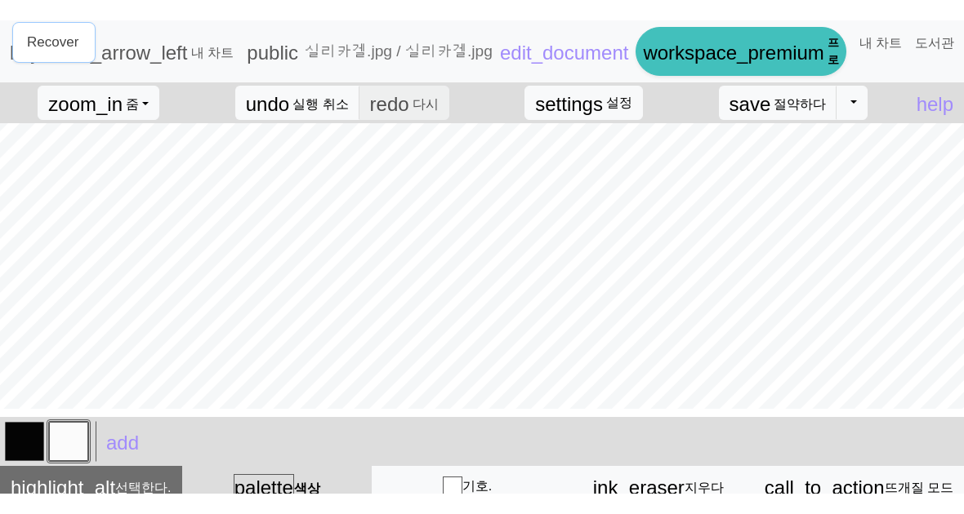
scroll to position [323, 0]
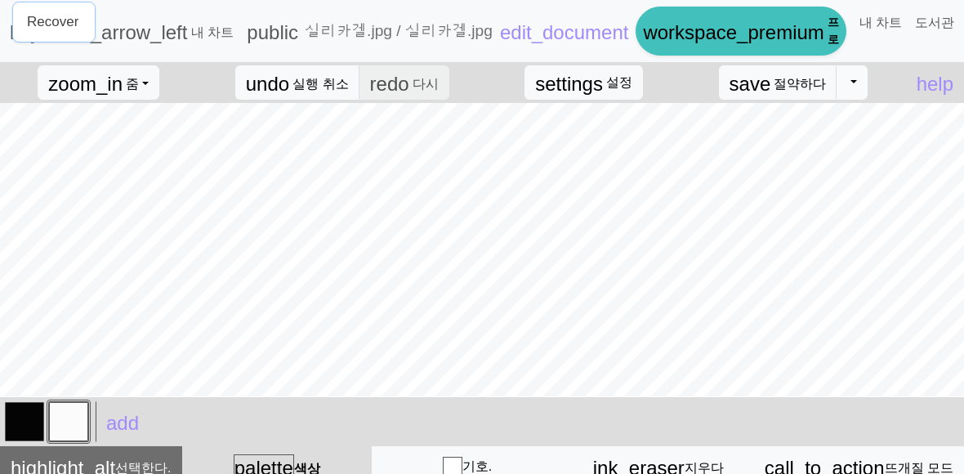
click at [856, 87] on button "토글 드롭다운" at bounding box center [851, 82] width 31 height 34
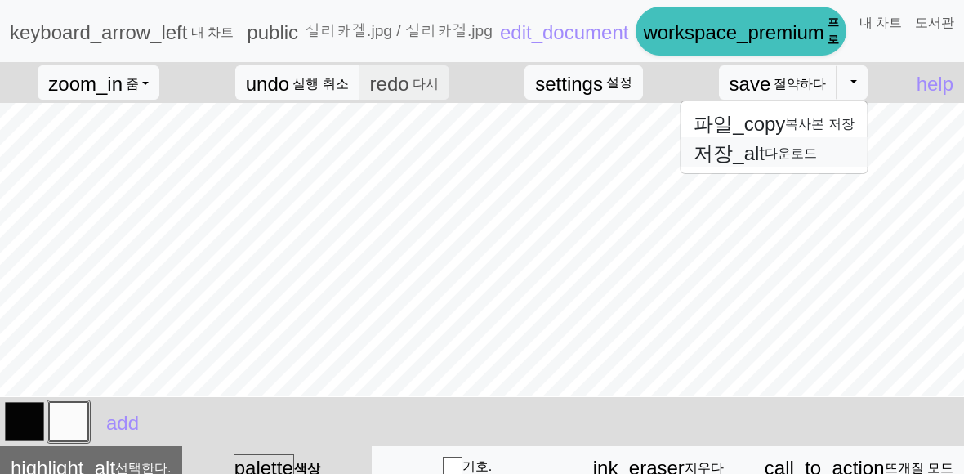
click at [800, 162] on button "저장_alt 다운로드" at bounding box center [773, 151] width 187 height 29
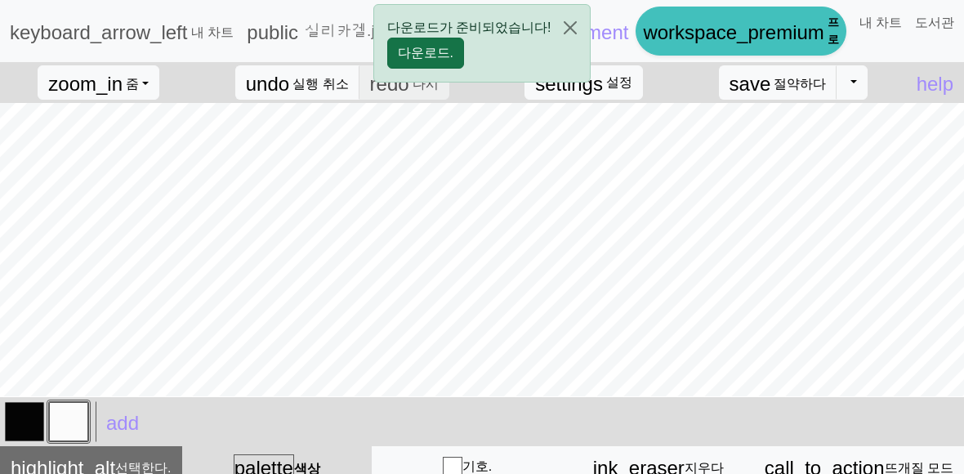
click at [461, 51] on button "다운로드." at bounding box center [425, 53] width 77 height 31
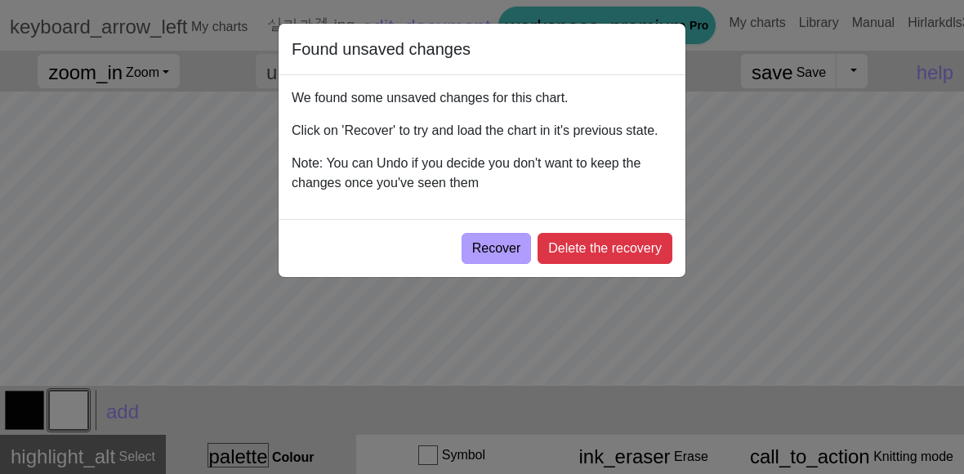
click at [492, 244] on button "Recover" at bounding box center [496, 248] width 70 height 31
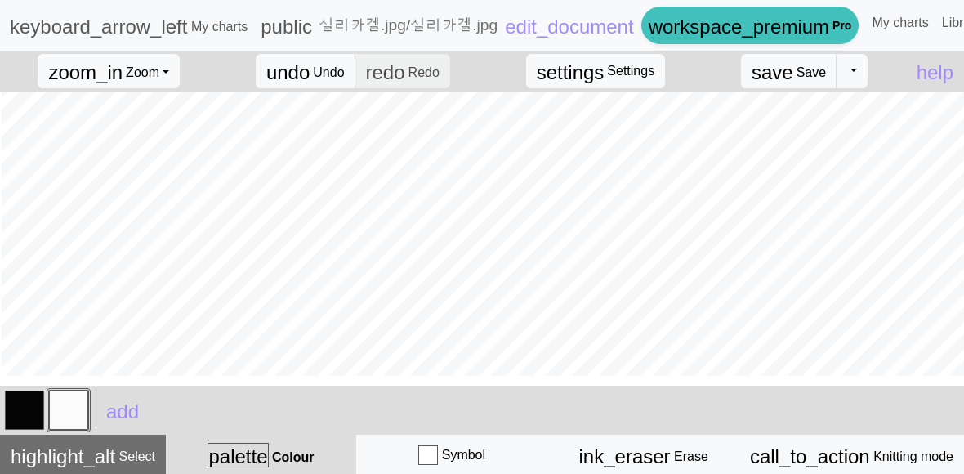
scroll to position [42, 2]
click at [15, 394] on button "button" at bounding box center [24, 409] width 39 height 39
click at [265, 453] on span "palette" at bounding box center [237, 456] width 59 height 22
click at [242, 456] on span "palette" at bounding box center [237, 456] width 59 height 22
click at [113, 409] on span "add" at bounding box center [122, 411] width 33 height 22
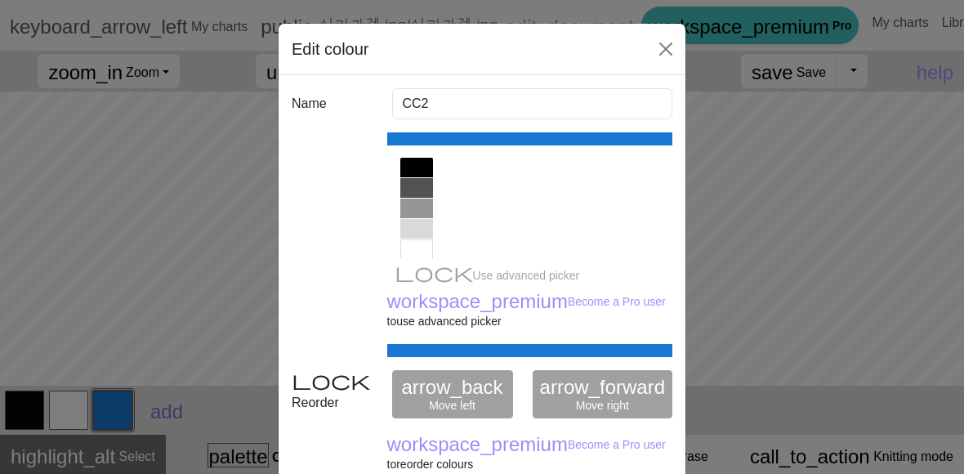
scroll to position [351, 0]
click at [413, 199] on div at bounding box center [416, 195] width 33 height 20
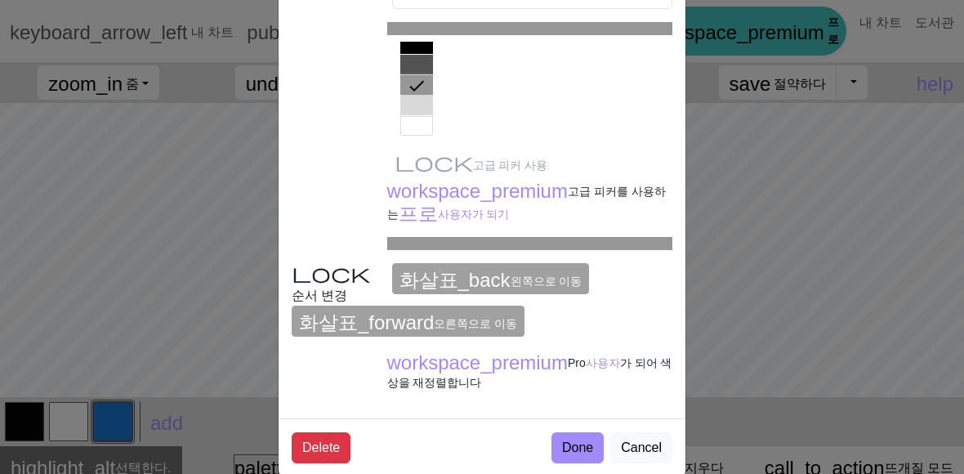
scroll to position [111, 0]
click at [507, 278] on div "화살표_back 왼쪽으로 이동" at bounding box center [532, 283] width 301 height 42
click at [513, 279] on div "화살표_back 왼쪽으로 이동" at bounding box center [532, 283] width 301 height 42
click at [482, 314] on div "화살표_forward 오른쪽으로 이동" at bounding box center [482, 320] width 400 height 31
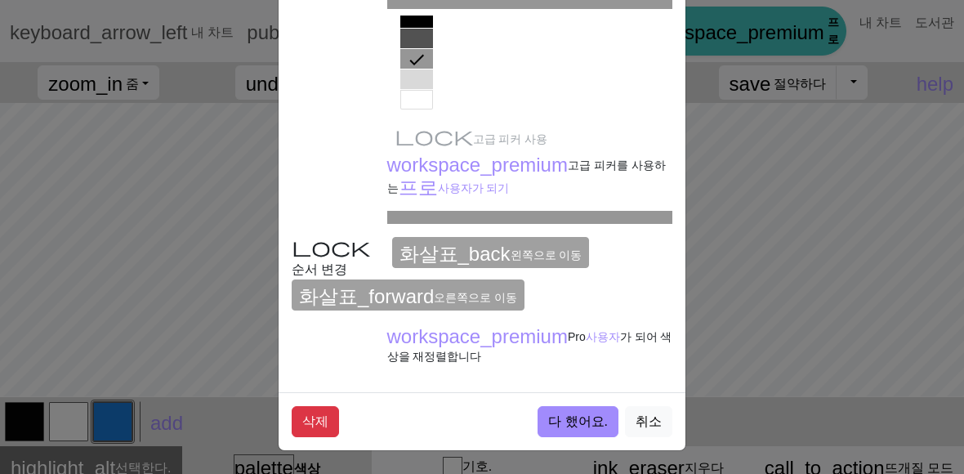
scroll to position [140, 0]
click at [567, 421] on font "다 했어요." at bounding box center [578, 421] width 60 height 14
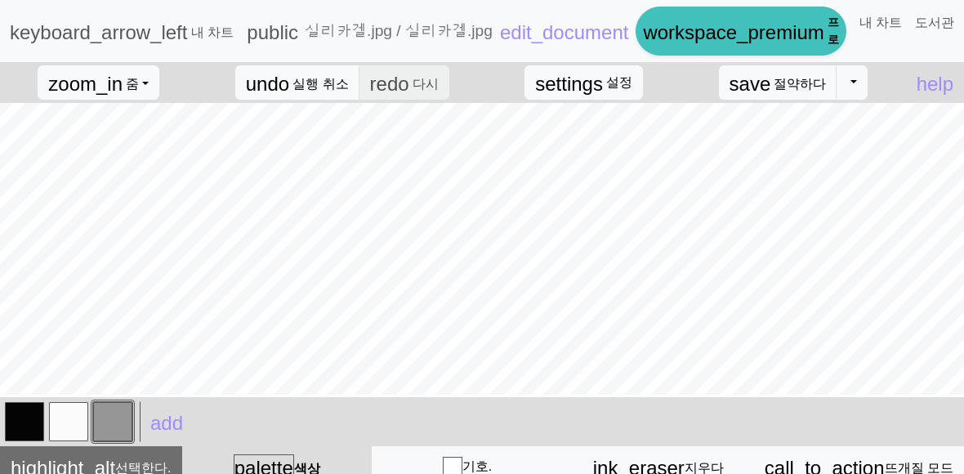
scroll to position [0, 0]
click at [322, 76] on button "undo 실행 취소 Undo" at bounding box center [297, 82] width 125 height 34
click at [327, 76] on button "undo 실행 취소 Undo" at bounding box center [297, 82] width 125 height 34
click at [326, 75] on button "undo 실행 취소 Undo" at bounding box center [297, 82] width 125 height 34
click at [327, 78] on font "실행 취소" at bounding box center [320, 84] width 56 height 14
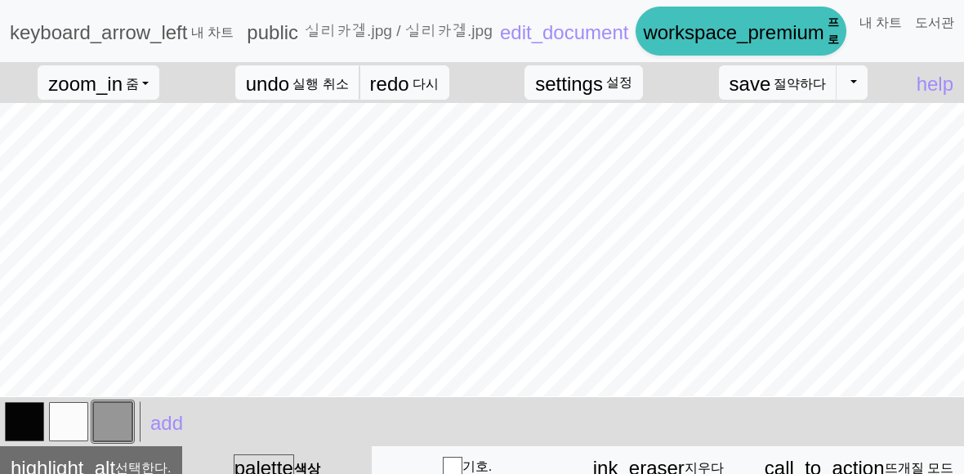
click at [327, 78] on font "실행 취소" at bounding box center [320, 84] width 56 height 14
click at [394, 82] on span "redo" at bounding box center [389, 84] width 39 height 22
click at [588, 96] on button "settings 설정" at bounding box center [583, 82] width 118 height 34
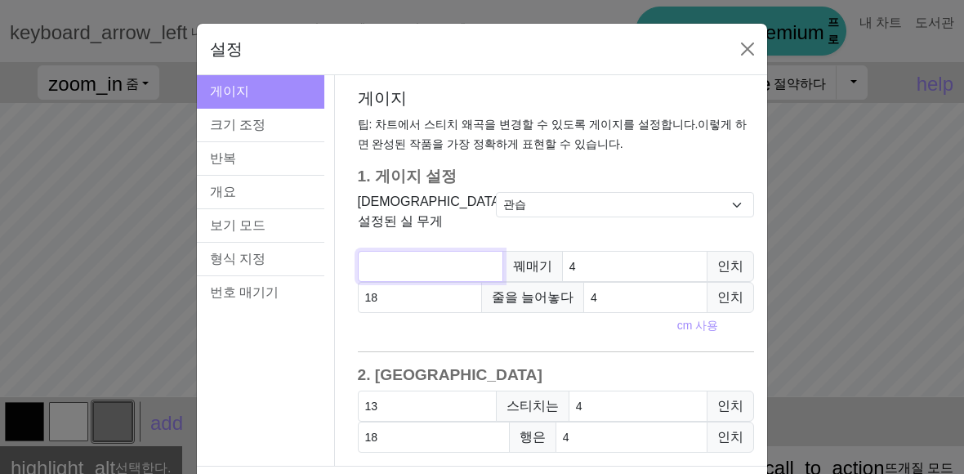
type input "0"
type input "13"
click at [745, 51] on button "가까운." at bounding box center [747, 49] width 26 height 26
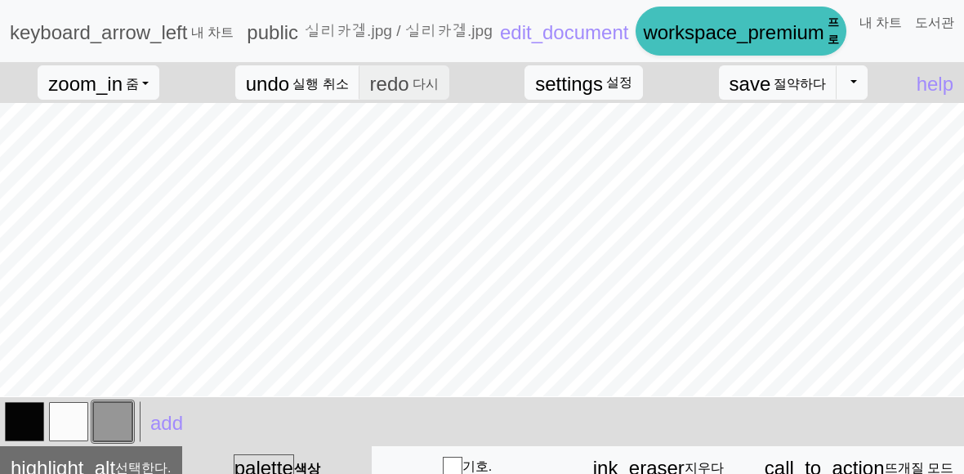
click at [118, 415] on button "button" at bounding box center [112, 421] width 39 height 39
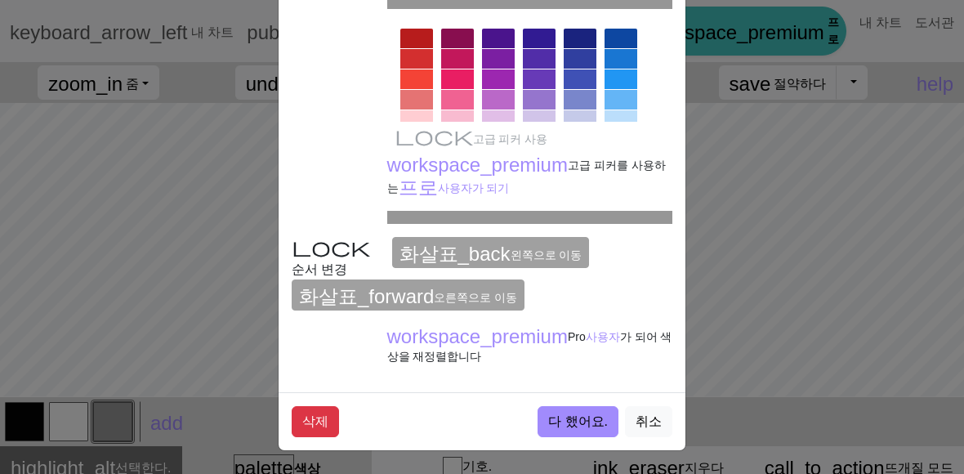
scroll to position [140, 0]
click at [575, 425] on font "다 했어요." at bounding box center [578, 421] width 60 height 14
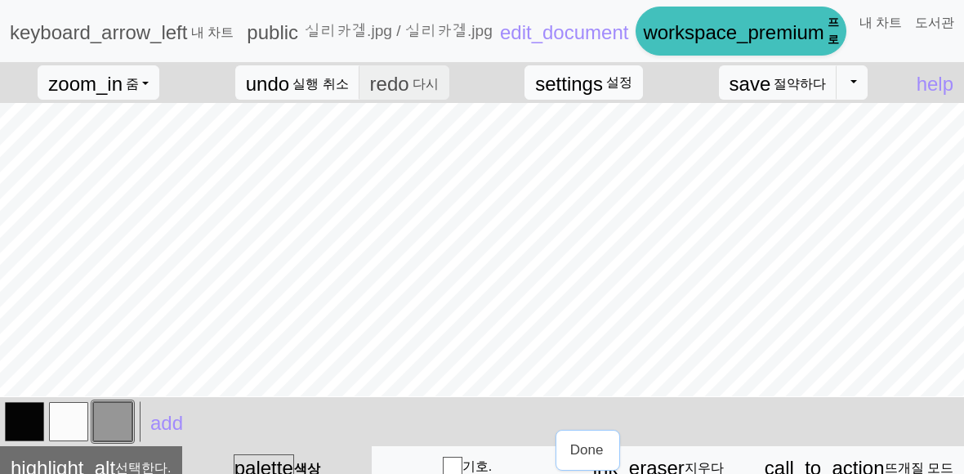
click at [613, 87] on font "설정" at bounding box center [619, 82] width 26 height 14
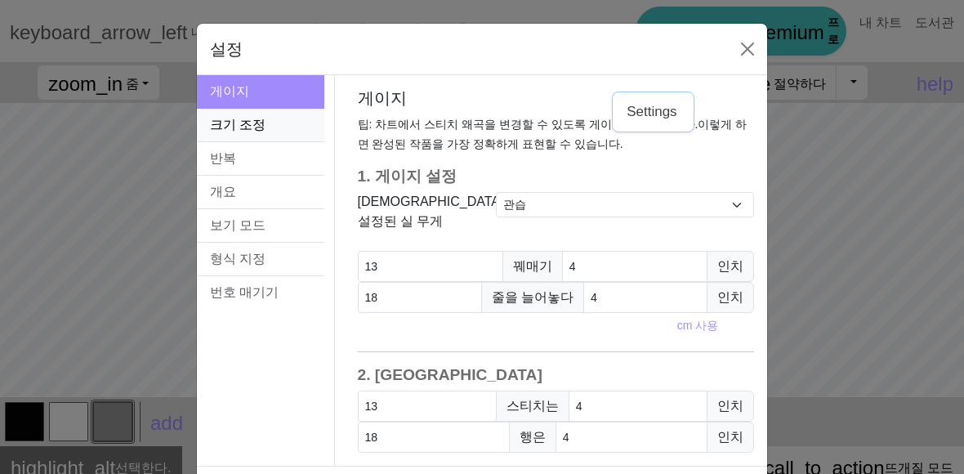
click at [268, 133] on button "크기 조정" at bounding box center [260, 125] width 127 height 33
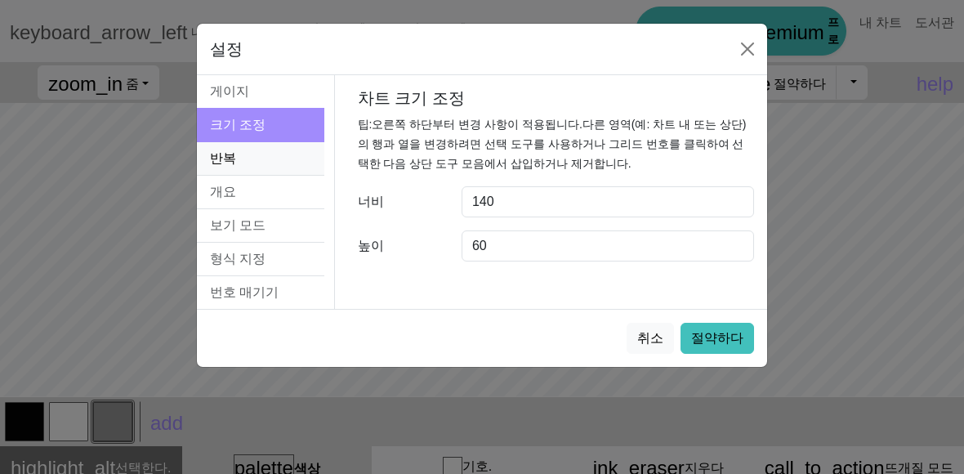
click at [278, 157] on button "반복" at bounding box center [260, 158] width 127 height 33
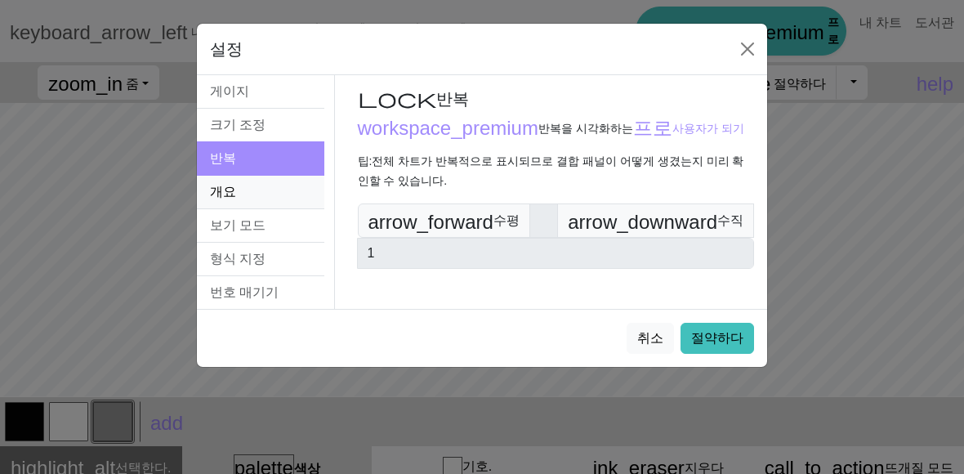
click at [288, 180] on button "개요" at bounding box center [260, 192] width 127 height 33
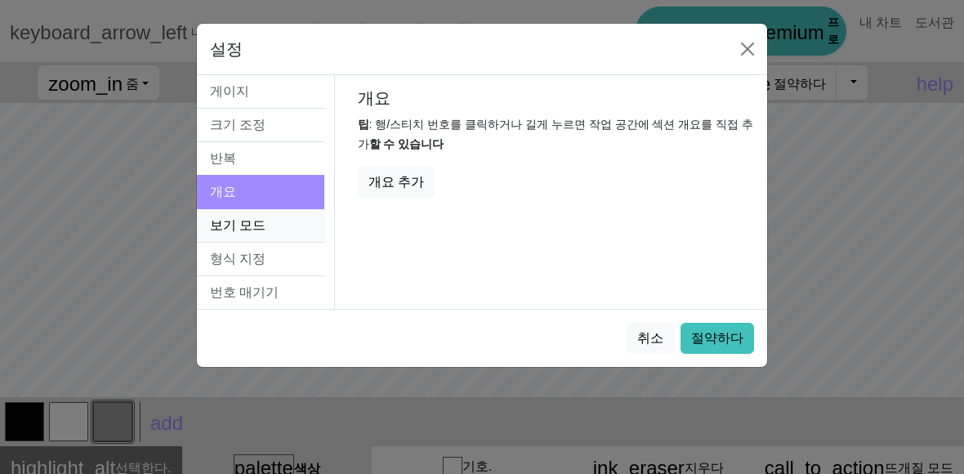
click at [272, 237] on button "보기 모드" at bounding box center [260, 225] width 127 height 33
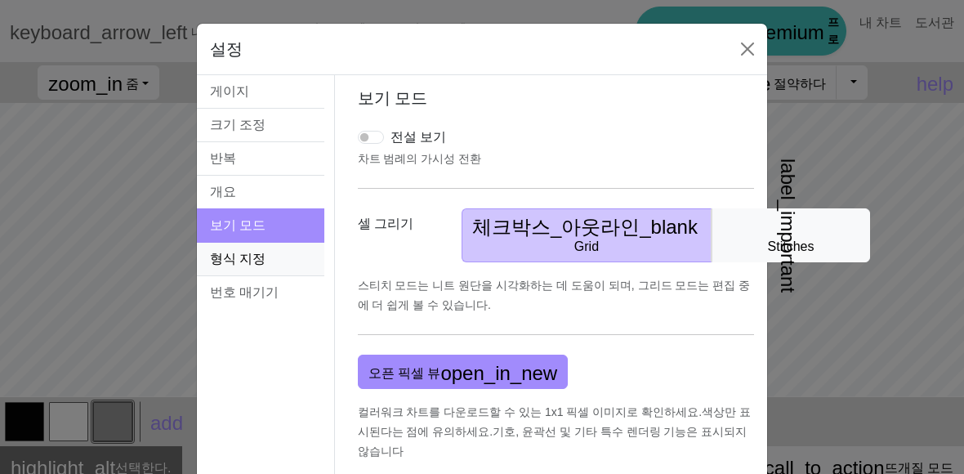
click at [278, 252] on button "형식 지정" at bounding box center [260, 259] width 127 height 33
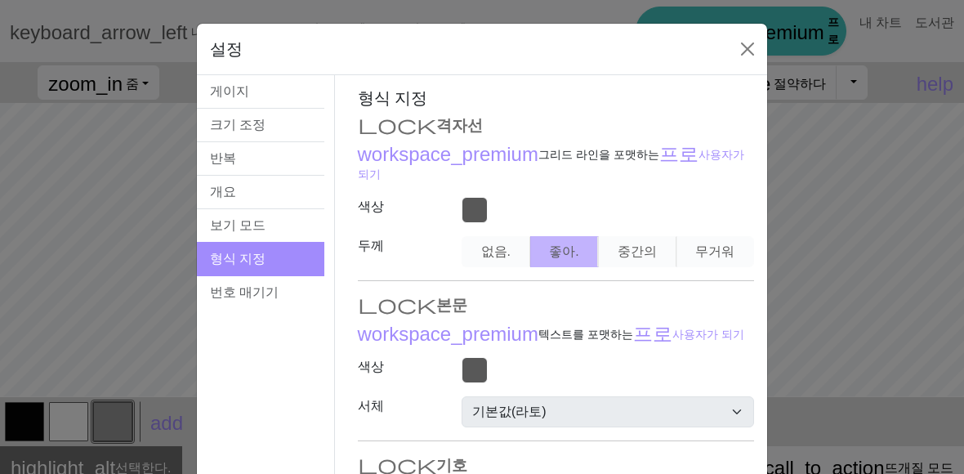
click at [471, 206] on div at bounding box center [608, 210] width 312 height 26
click at [468, 215] on div at bounding box center [608, 210] width 312 height 26
click at [457, 218] on div at bounding box center [608, 210] width 312 height 26
click at [473, 216] on div at bounding box center [608, 210] width 312 height 26
click at [473, 215] on div at bounding box center [608, 210] width 312 height 26
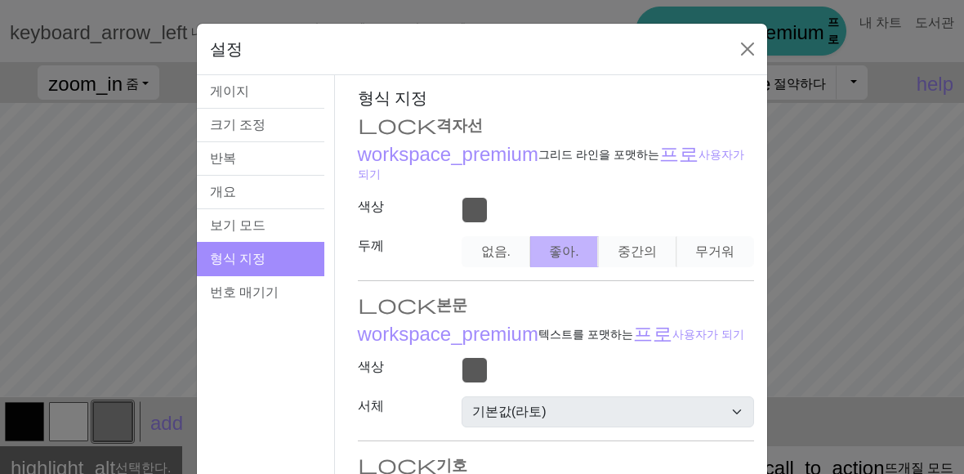
click at [680, 258] on div "없음. 좋아. 중간의 무거워" at bounding box center [608, 251] width 312 height 31
click at [701, 251] on div "없음. 좋아. 중간의 무거워" at bounding box center [608, 251] width 312 height 31
click at [695, 252] on div "없음. 좋아. 중간의 무거워" at bounding box center [608, 251] width 312 height 31
click at [445, 202] on label "색상" at bounding box center [400, 207] width 104 height 20
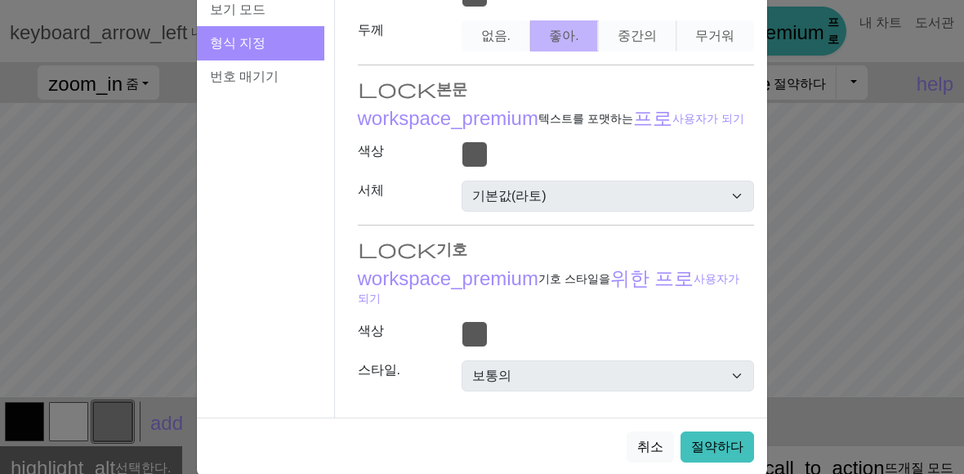
scroll to position [216, 0]
click at [308, 84] on button "번호 매기기" at bounding box center [260, 76] width 127 height 33
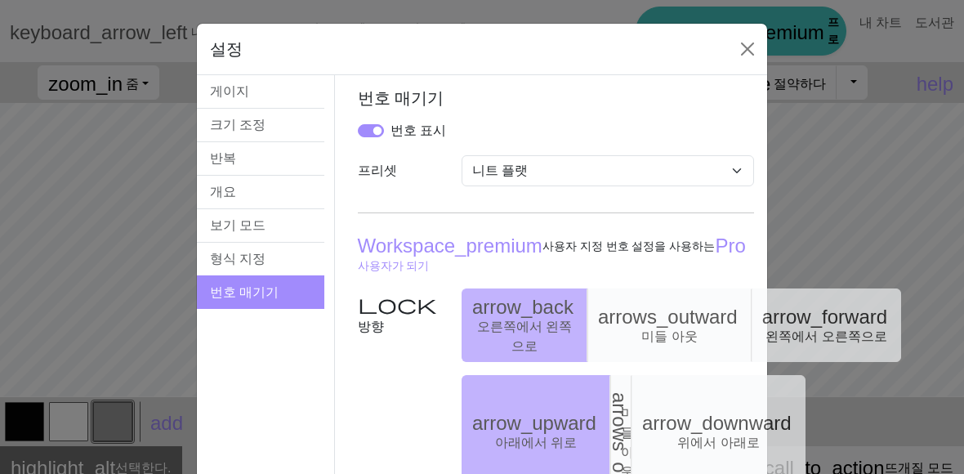
scroll to position [0, 0]
click at [287, 255] on button "형식 지정" at bounding box center [260, 259] width 127 height 33
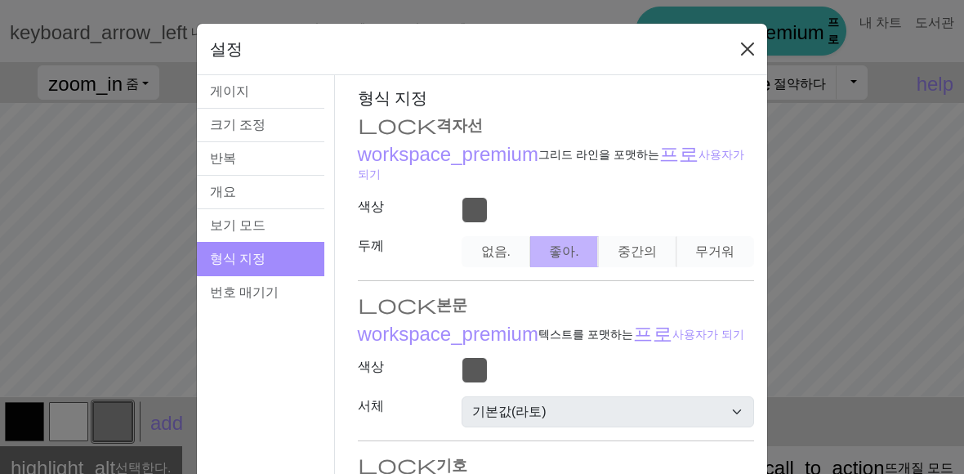
click at [752, 53] on button "가까운." at bounding box center [747, 49] width 26 height 26
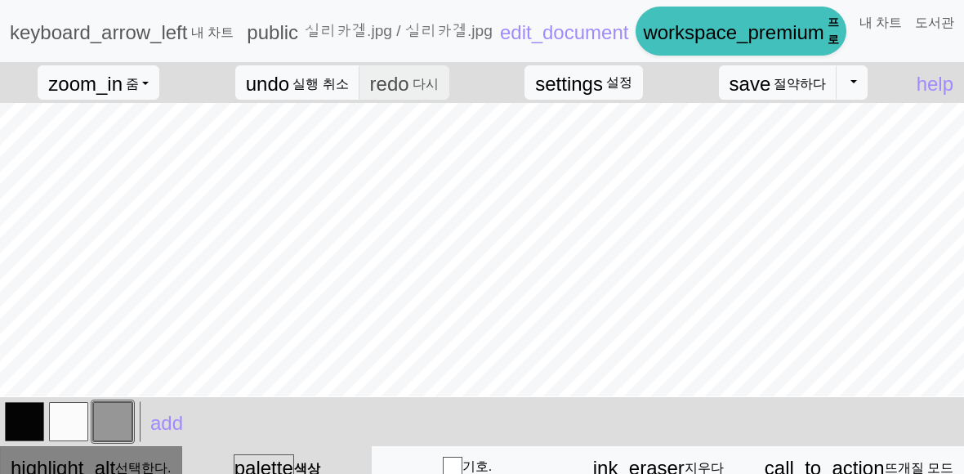
click at [147, 455] on div "highlight_alt 선택한다. 선택한다." at bounding box center [91, 466] width 161 height 23
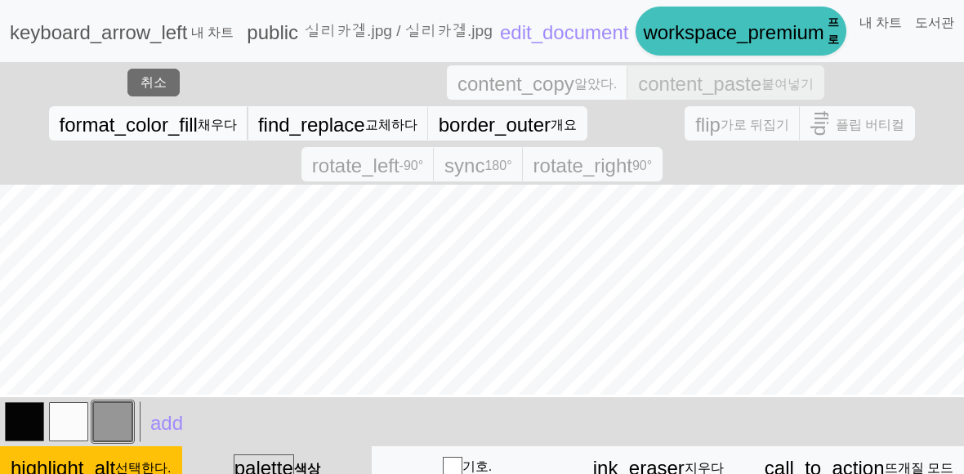
click at [211, 127] on font "채우다" at bounding box center [217, 125] width 39 height 14
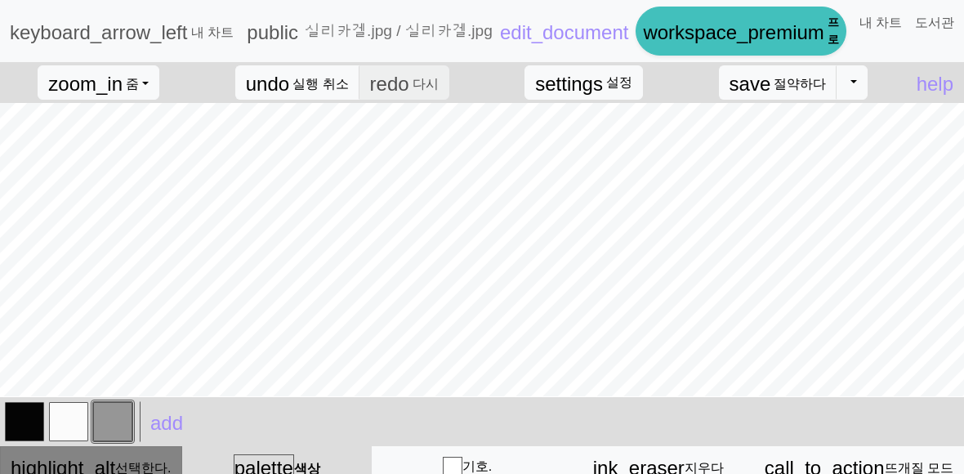
click at [111, 461] on span "highlight_alt" at bounding box center [63, 467] width 105 height 22
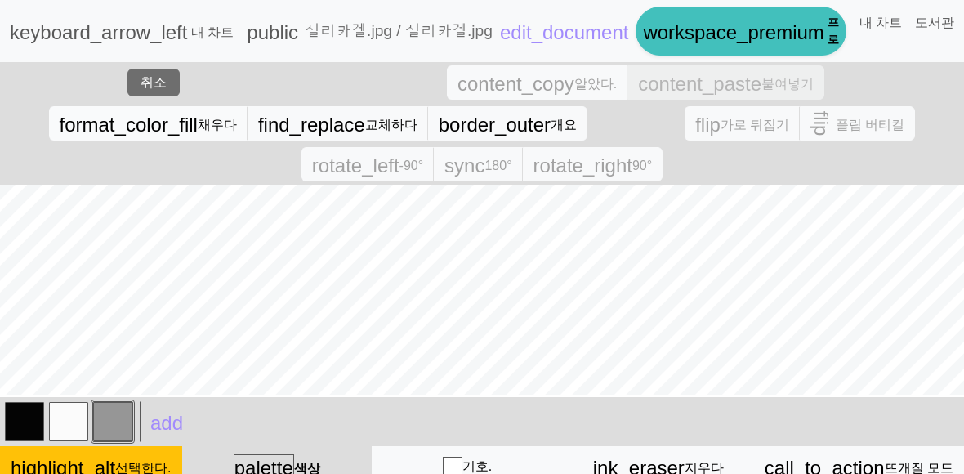
click at [224, 125] on font "채우다" at bounding box center [217, 125] width 39 height 14
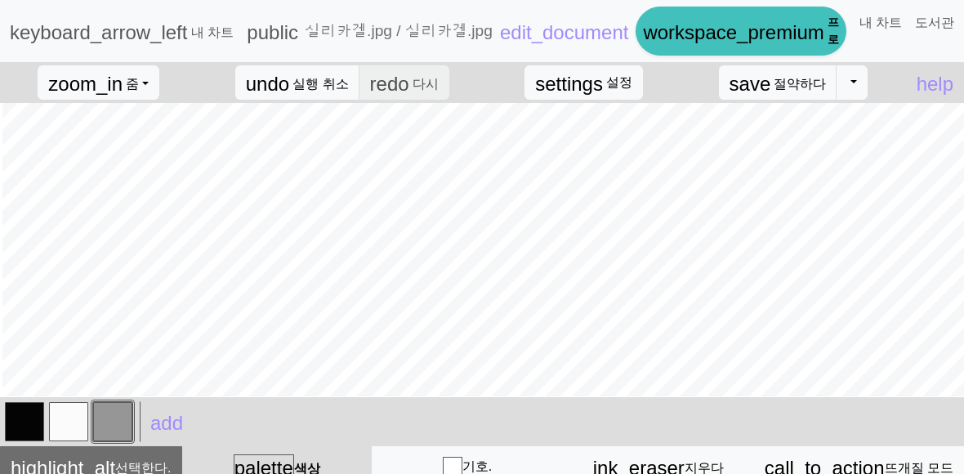
scroll to position [0, 844]
click at [102, 452] on button "highlight_alt 선택한다. 선택한다." at bounding box center [91, 466] width 182 height 41
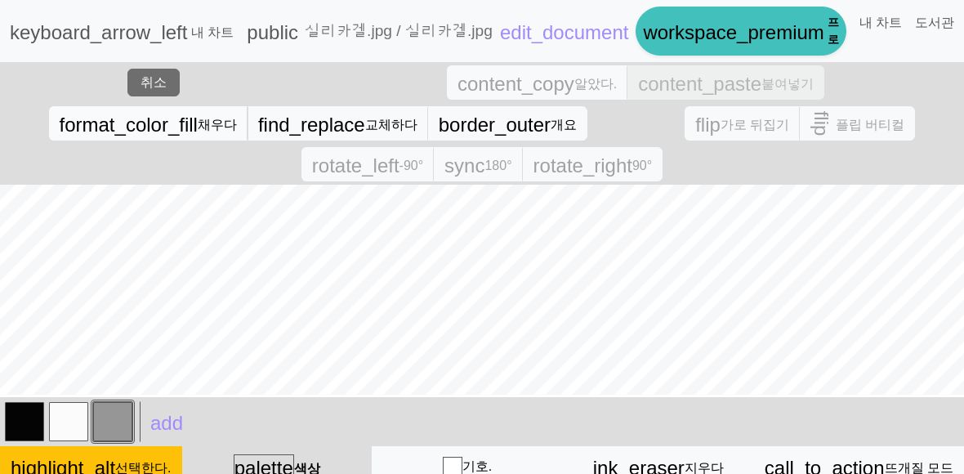
click at [204, 128] on font "채우다" at bounding box center [217, 125] width 39 height 14
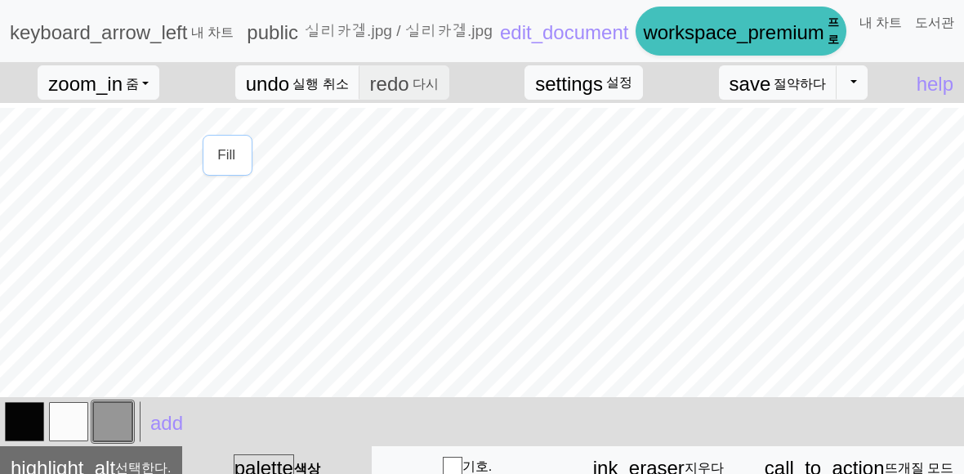
scroll to position [103, 844]
click at [97, 464] on span "highlight_alt" at bounding box center [63, 467] width 105 height 22
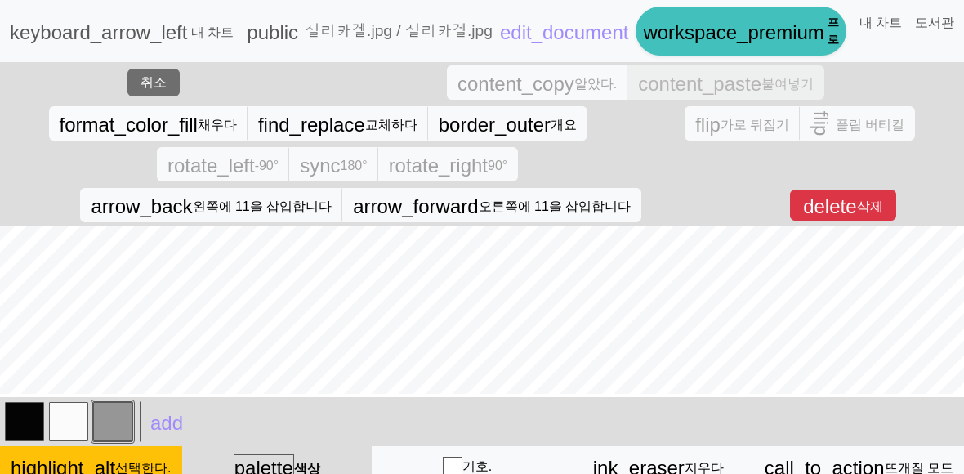
click at [221, 119] on font "채우다" at bounding box center [217, 125] width 39 height 14
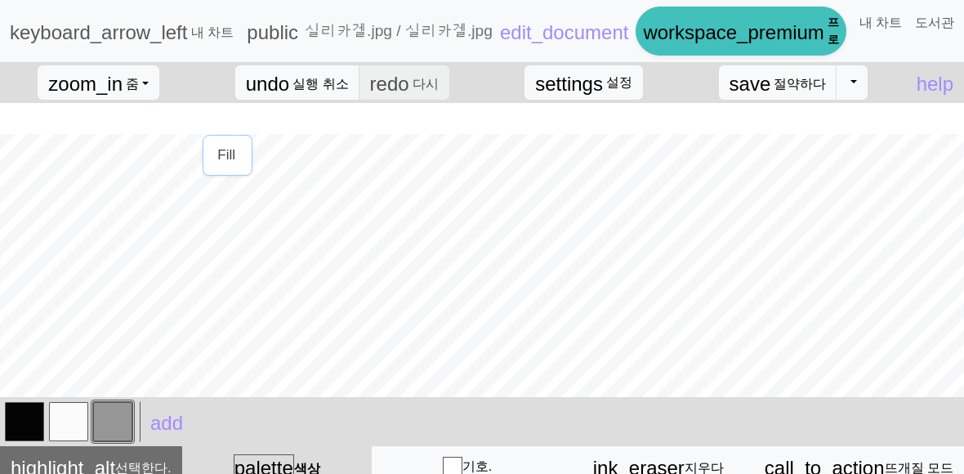
scroll to position [305, 844]
click at [327, 79] on font "실행 취소" at bounding box center [320, 84] width 56 height 14
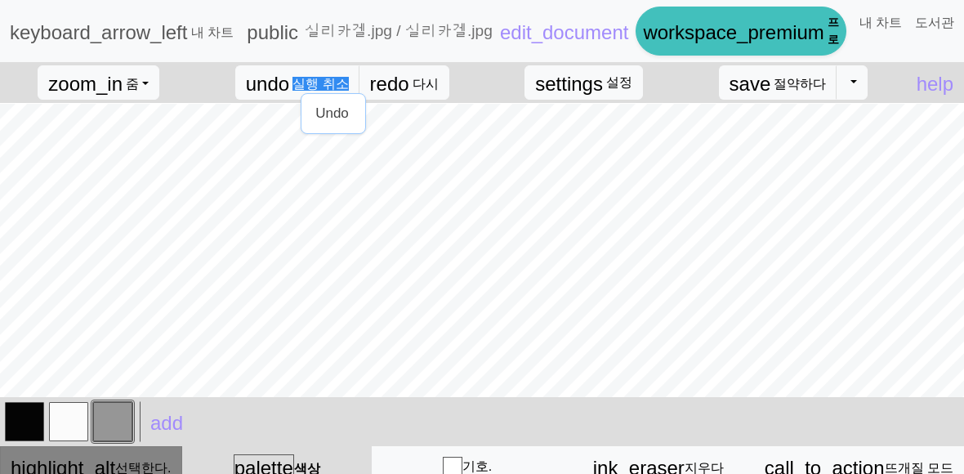
click at [81, 470] on span "highlight_alt" at bounding box center [63, 467] width 105 height 22
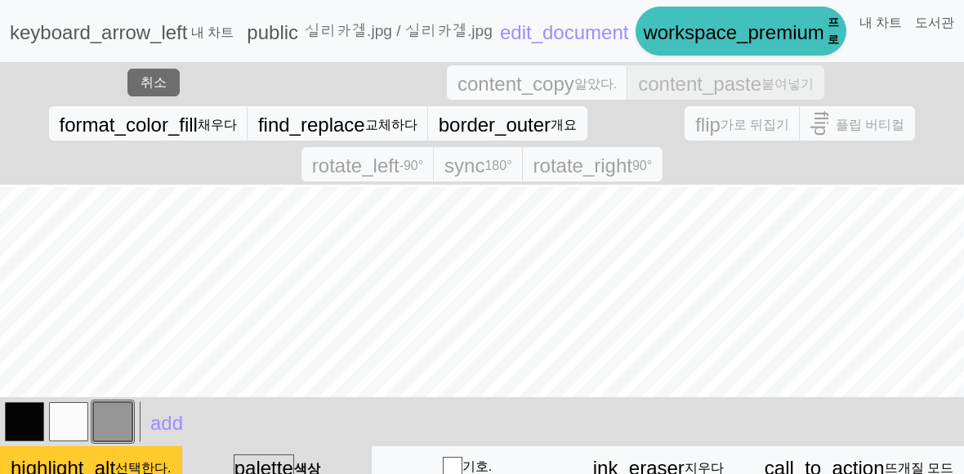
scroll to position [358, 747]
click at [192, 118] on span "format_color_fill" at bounding box center [129, 125] width 138 height 22
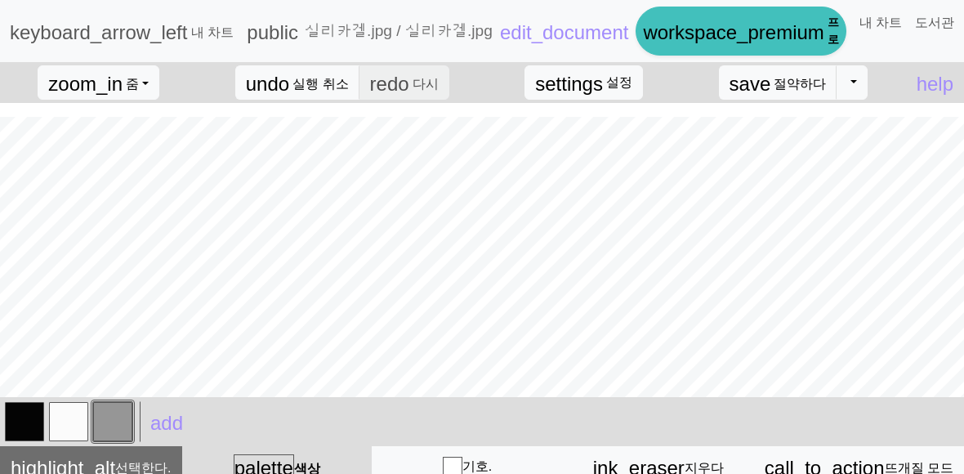
scroll to position [274, 0]
click at [140, 467] on font "선택한다." at bounding box center [143, 468] width 56 height 14
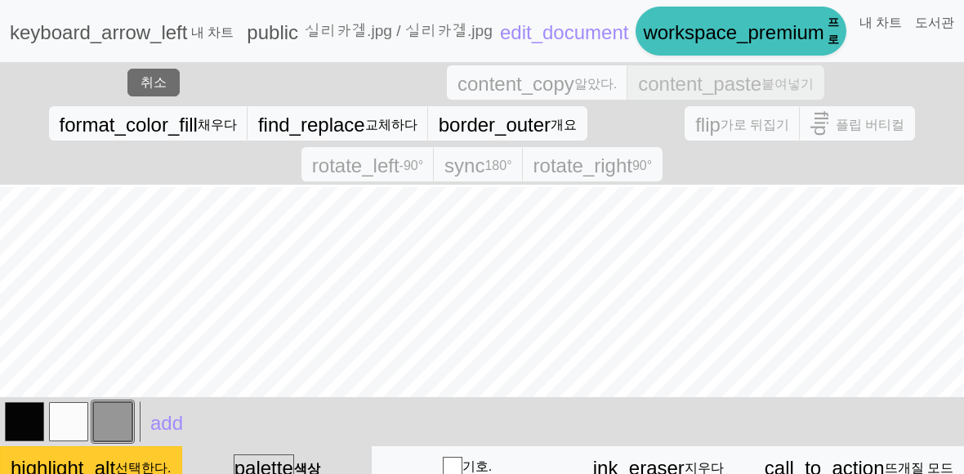
scroll to position [358, 3]
click at [198, 122] on span "format_color_fill" at bounding box center [129, 125] width 138 height 22
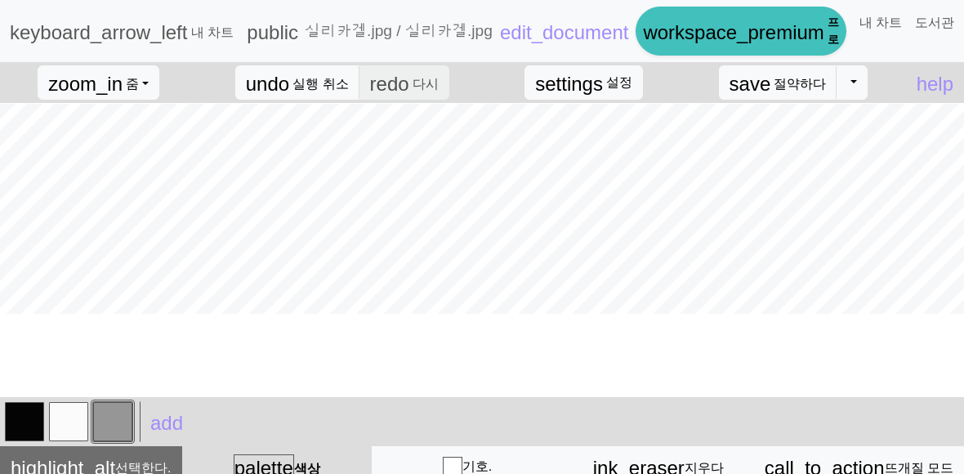
scroll to position [274, 3]
click at [145, 449] on button "highlight_alt 선택한다. 선택한다." at bounding box center [91, 466] width 182 height 41
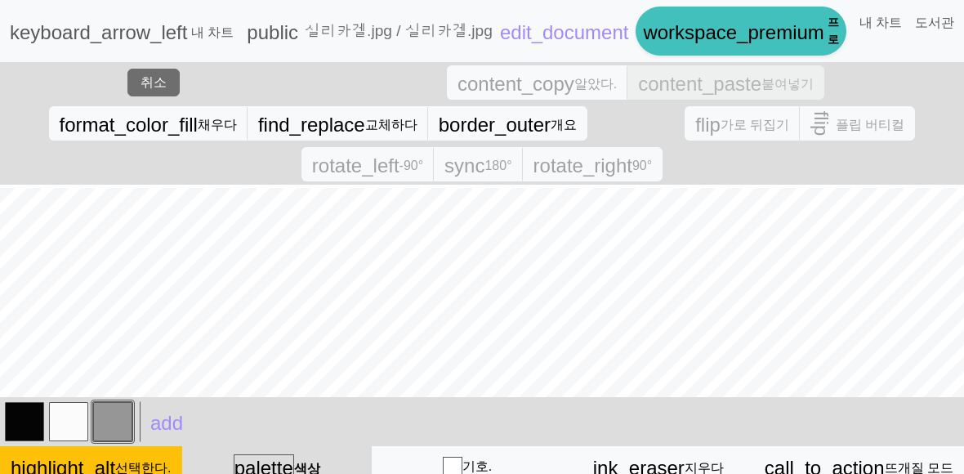
scroll to position [418, 11]
click at [123, 122] on span "format_color_fill" at bounding box center [129, 125] width 138 height 22
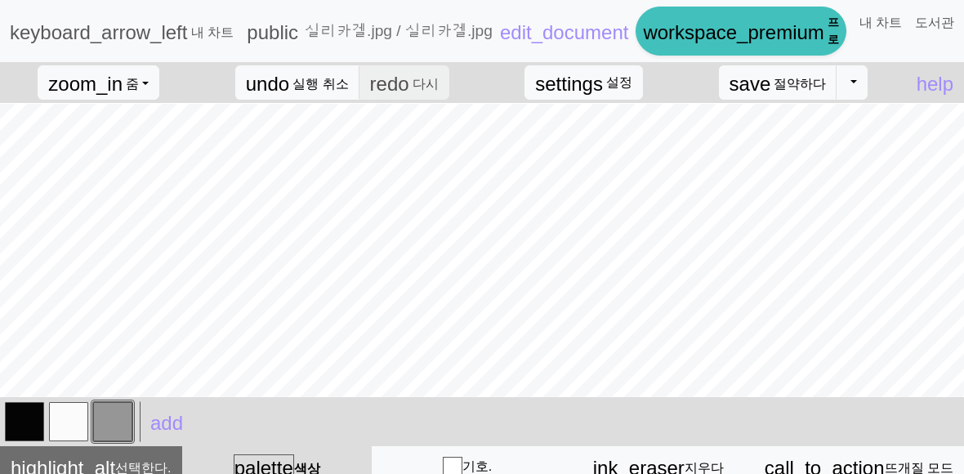
scroll to position [204, 11]
click at [54, 464] on span "highlight_alt" at bounding box center [63, 467] width 105 height 22
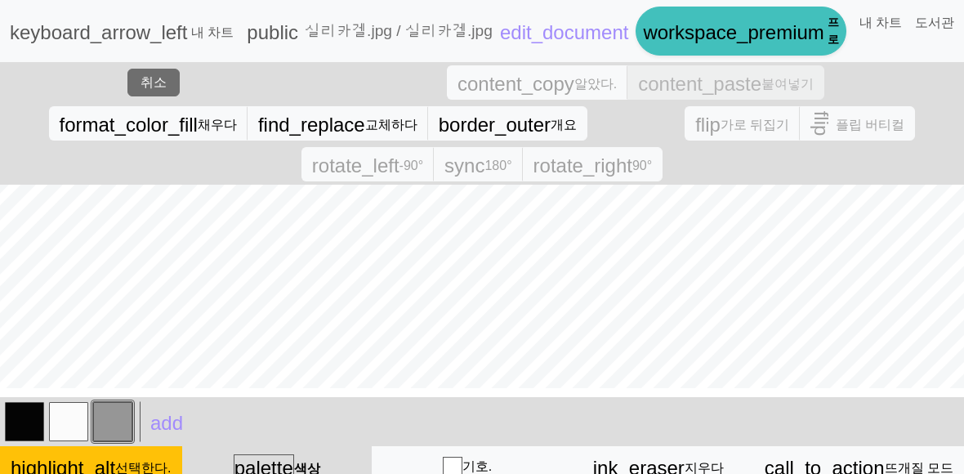
scroll to position [0, 0]
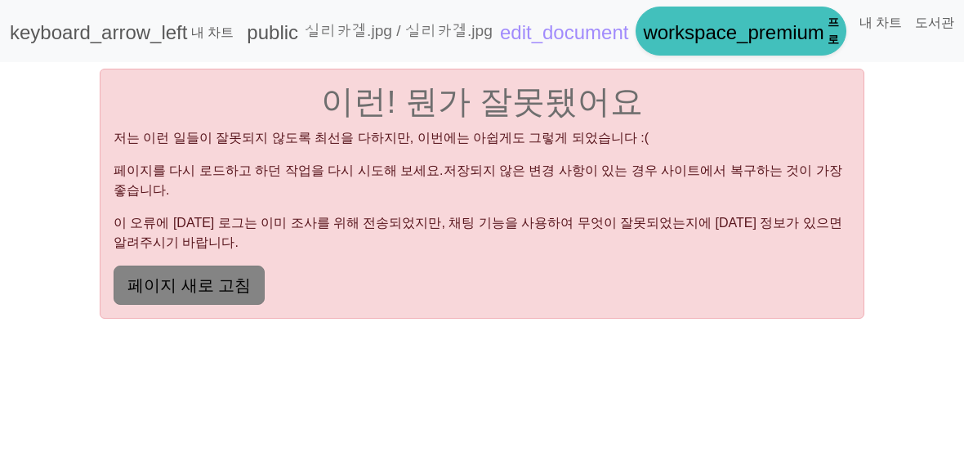
click at [193, 276] on font "페이지 새로 고침" at bounding box center [188, 285] width 123 height 18
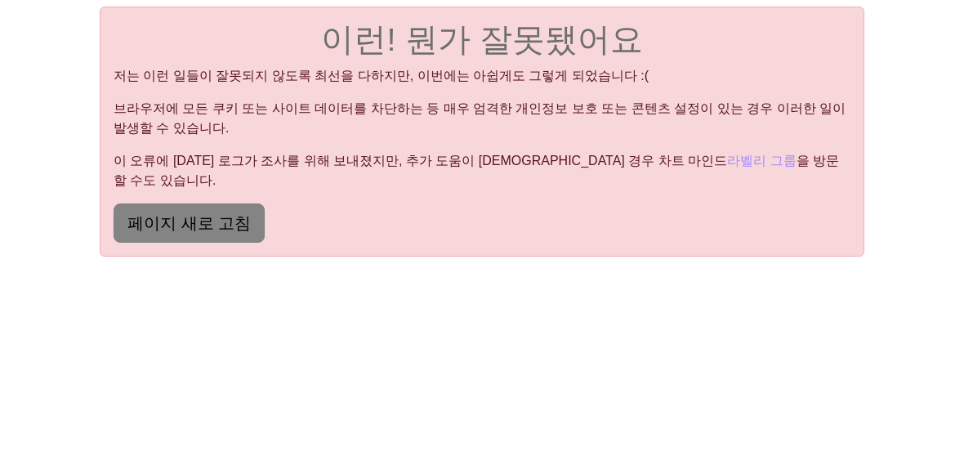
click at [148, 214] on font "페이지 새로 고침" at bounding box center [188, 223] width 123 height 18
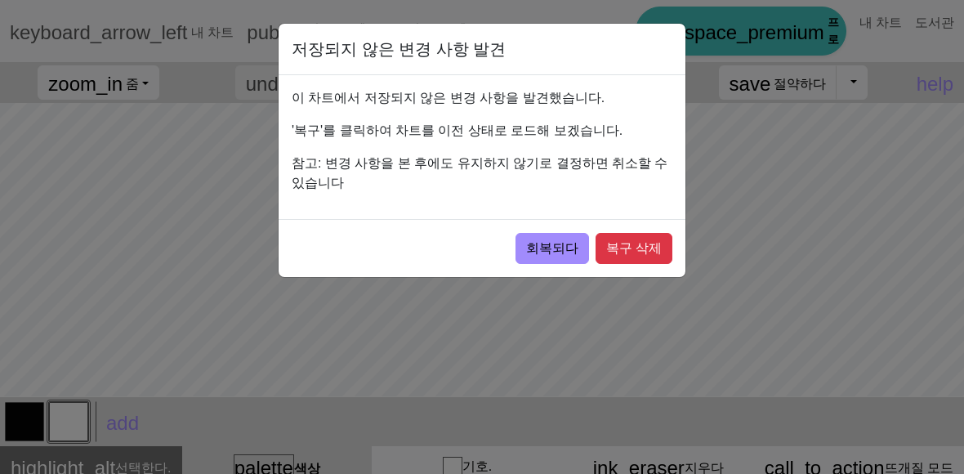
click at [479, 267] on div "회복되다 복구 삭제" at bounding box center [481, 248] width 407 height 58
click at [547, 249] on font "회복되다" at bounding box center [552, 248] width 52 height 14
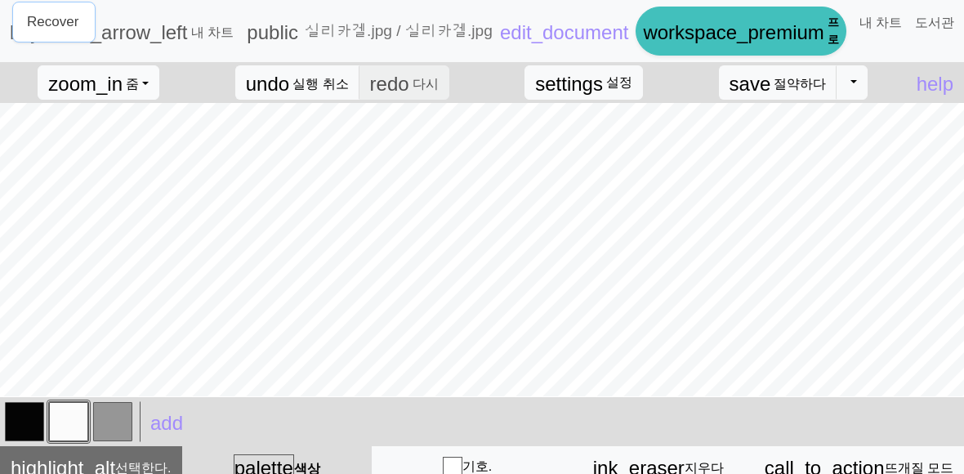
click at [89, 92] on span "zoom_in" at bounding box center [85, 84] width 74 height 22
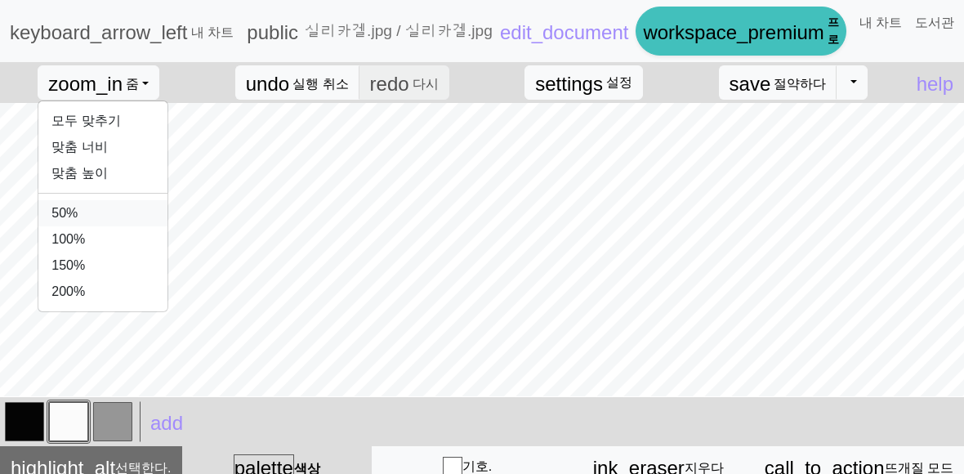
click at [82, 217] on button "50%" at bounding box center [102, 213] width 129 height 26
click at [106, 443] on div "< >" at bounding box center [68, 421] width 132 height 49
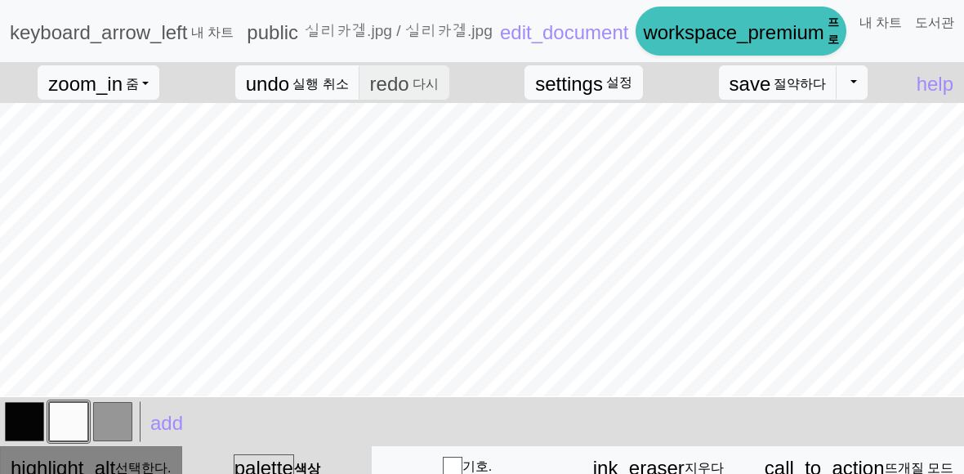
click at [107, 449] on button "highlight_alt 선택한다. 선택한다." at bounding box center [91, 466] width 182 height 41
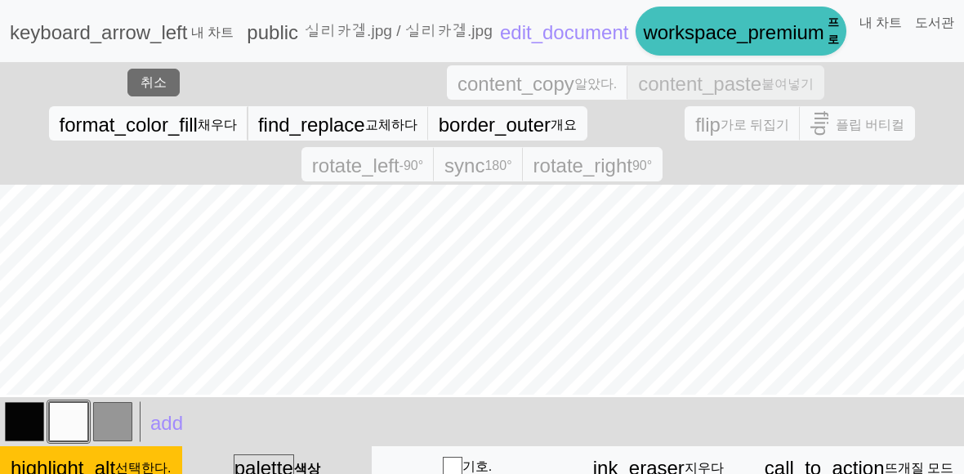
click at [195, 127] on span "format_color_fill" at bounding box center [129, 125] width 138 height 22
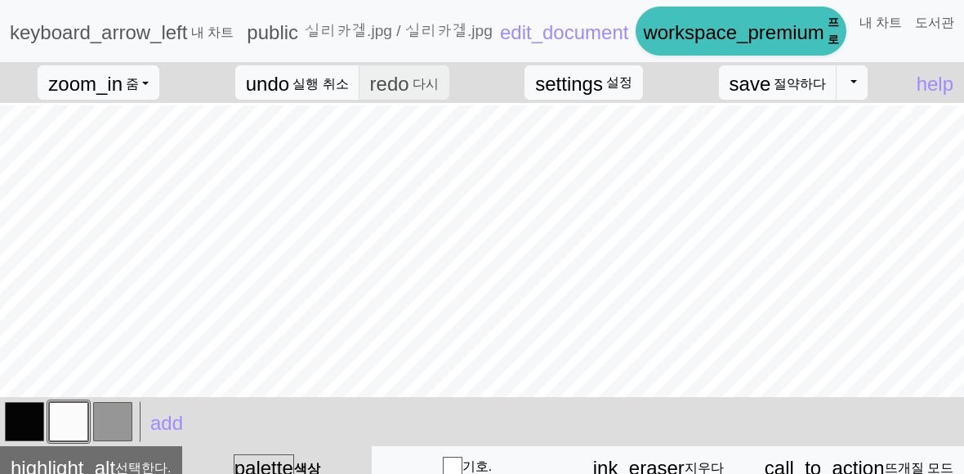
scroll to position [2, 0]
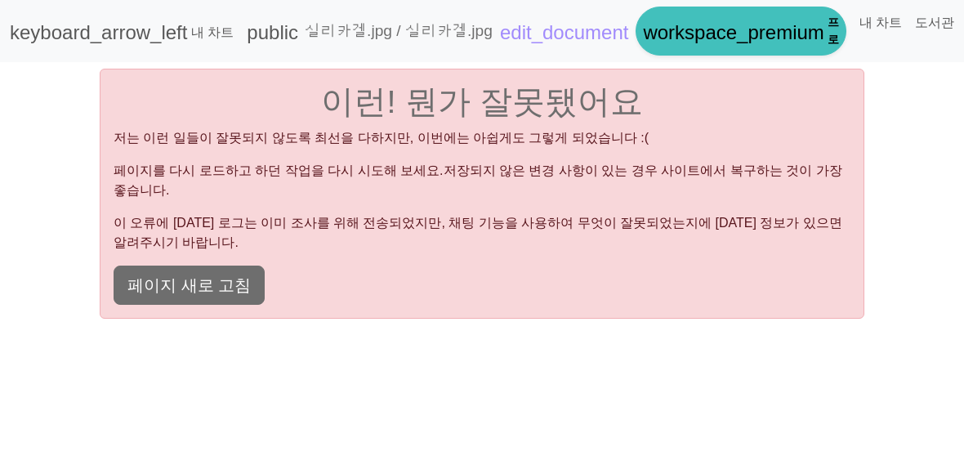
click at [193, 286] on div "이런! 뭔가 잘못됐어요 저는 이런 일들이 잘못되지 않도록 최선을 다하지만, 이번에는 아쉽게도 그렇게 되었습니다 :( 페이지를 다시 로드하고 하…" at bounding box center [482, 194] width 764 height 250
click at [192, 274] on button "페이지 새로 고침" at bounding box center [189, 284] width 151 height 39
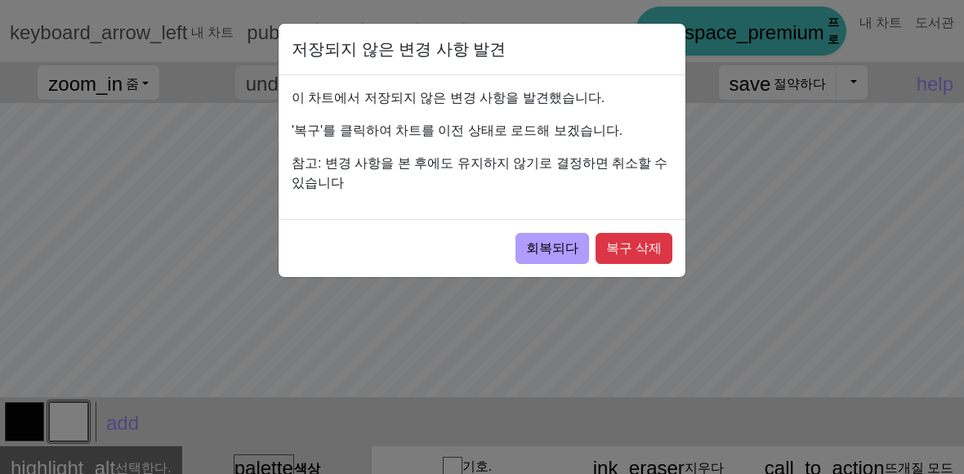
click at [555, 251] on font "회복되다" at bounding box center [552, 248] width 52 height 14
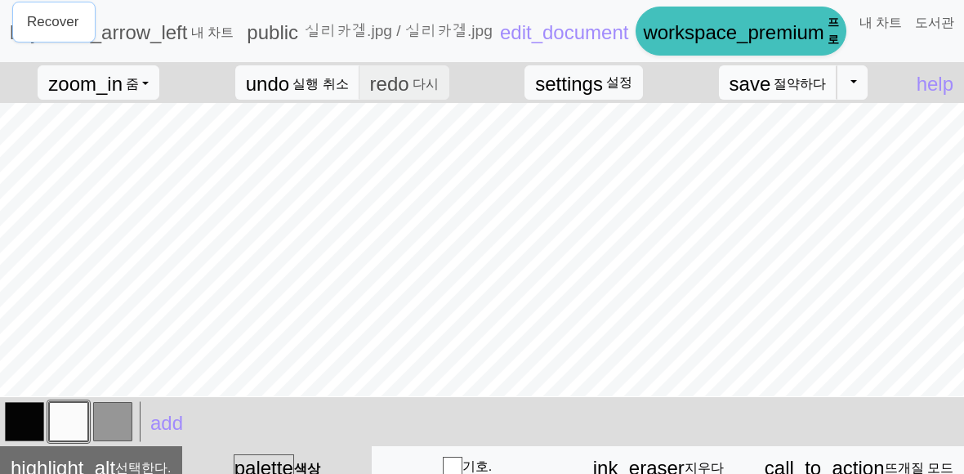
click at [774, 81] on button "save 절약하다 Save" at bounding box center [778, 82] width 119 height 34
click at [102, 460] on span "highlight_alt" at bounding box center [63, 467] width 105 height 22
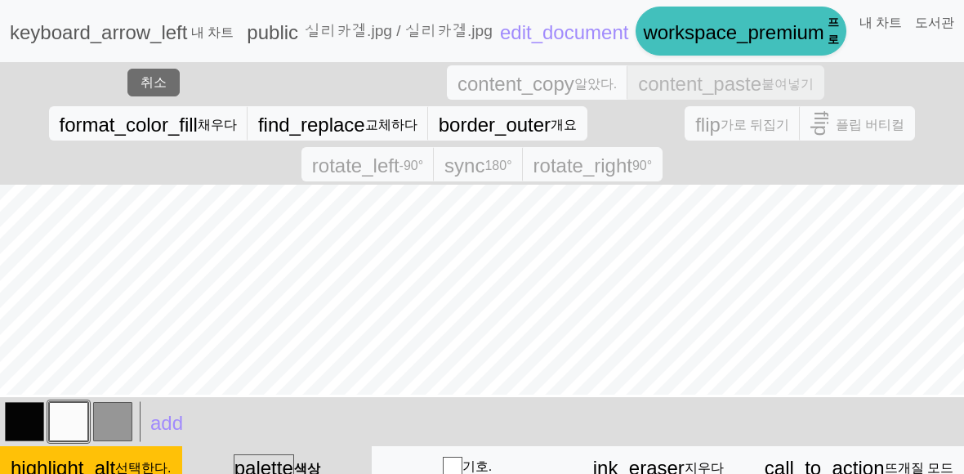
click at [115, 419] on button "button" at bounding box center [112, 421] width 39 height 39
click at [170, 125] on span "format_color_fill" at bounding box center [129, 125] width 138 height 22
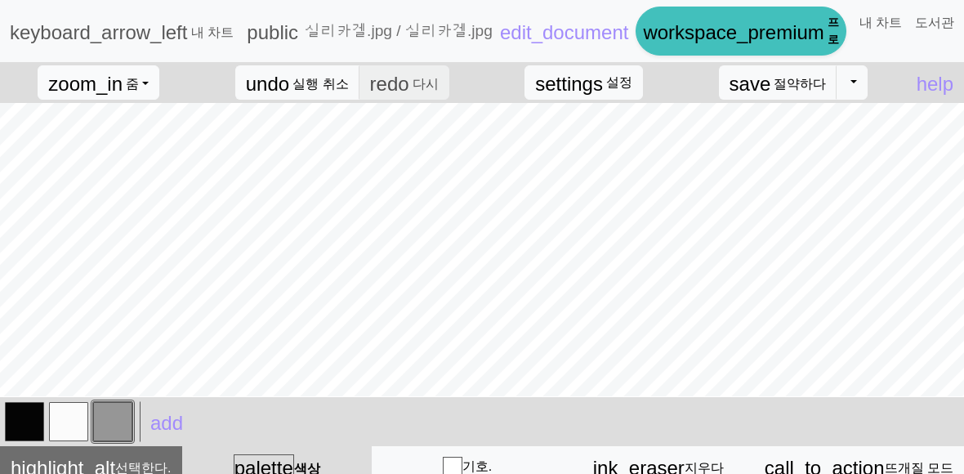
click at [131, 79] on font "줌" at bounding box center [132, 84] width 13 height 14
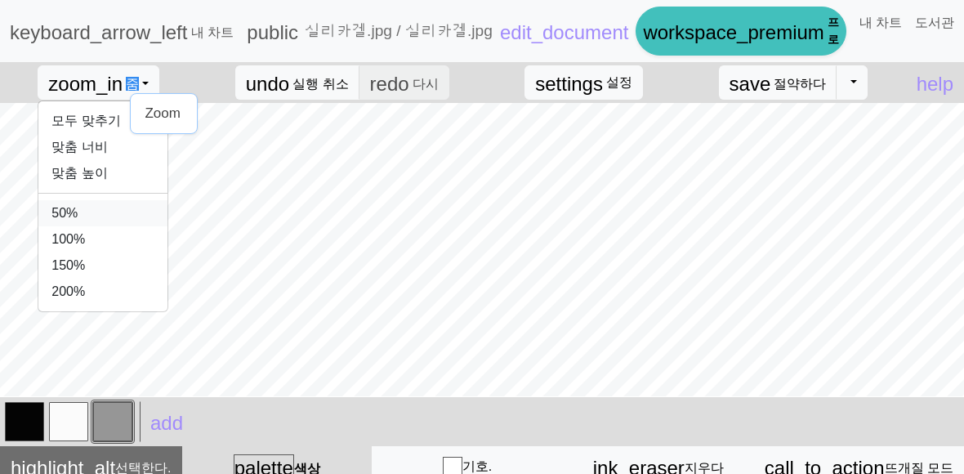
click at [67, 220] on button "50%" at bounding box center [102, 213] width 129 height 26
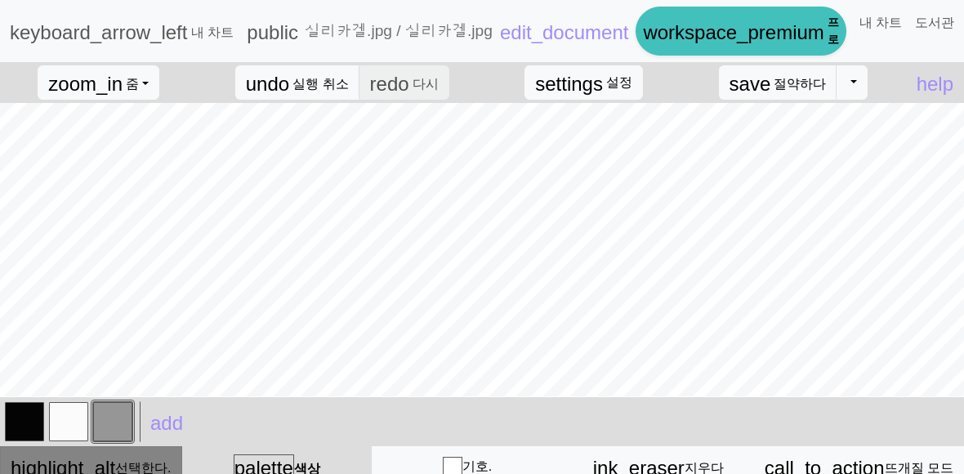
click at [134, 461] on font "선택한다." at bounding box center [143, 468] width 56 height 14
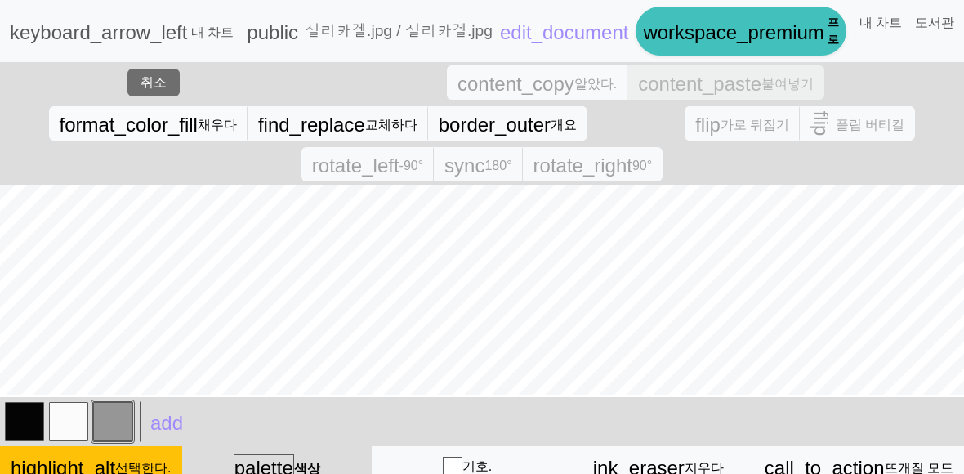
click at [236, 135] on button "format_color_fill 채우다" at bounding box center [148, 123] width 199 height 34
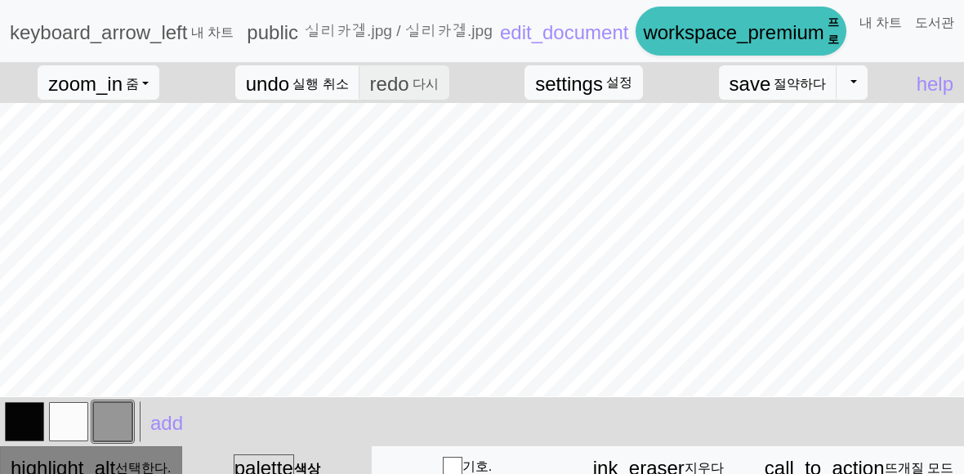
click at [78, 460] on span "highlight_alt" at bounding box center [63, 467] width 105 height 22
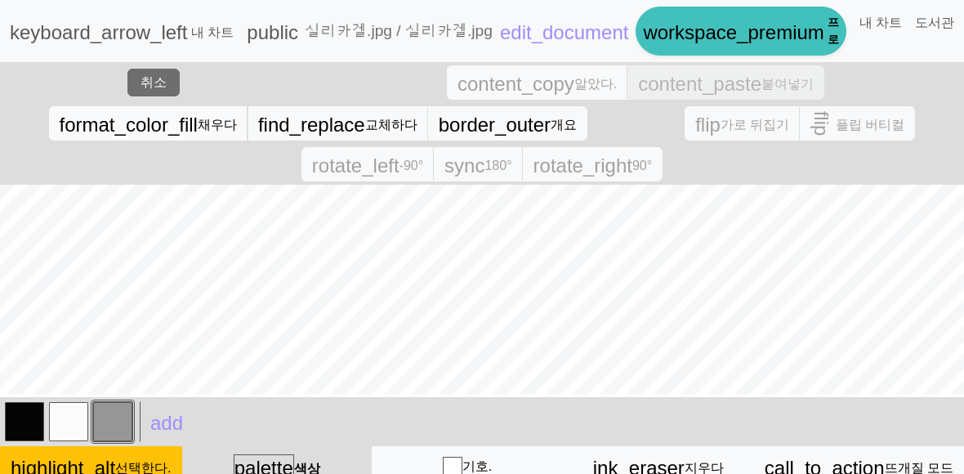
click at [89, 136] on span "format_color_fill" at bounding box center [129, 125] width 138 height 22
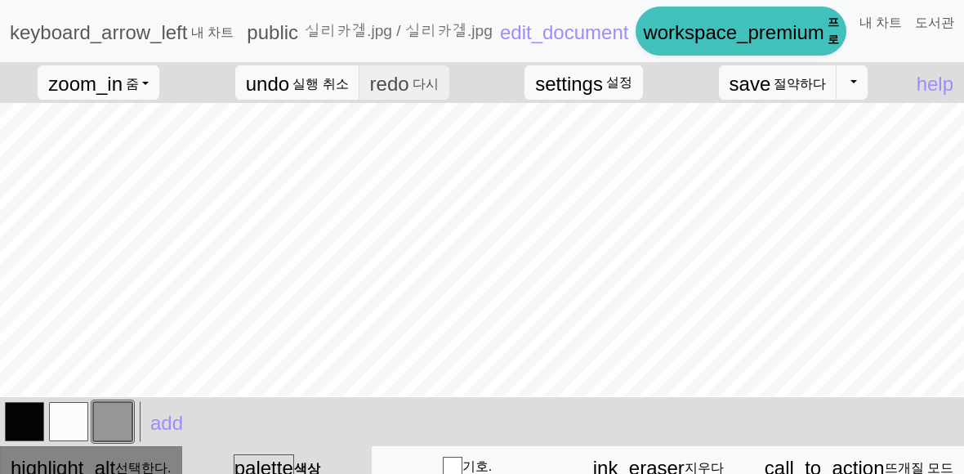
click at [70, 463] on span "highlight_alt" at bounding box center [63, 467] width 105 height 22
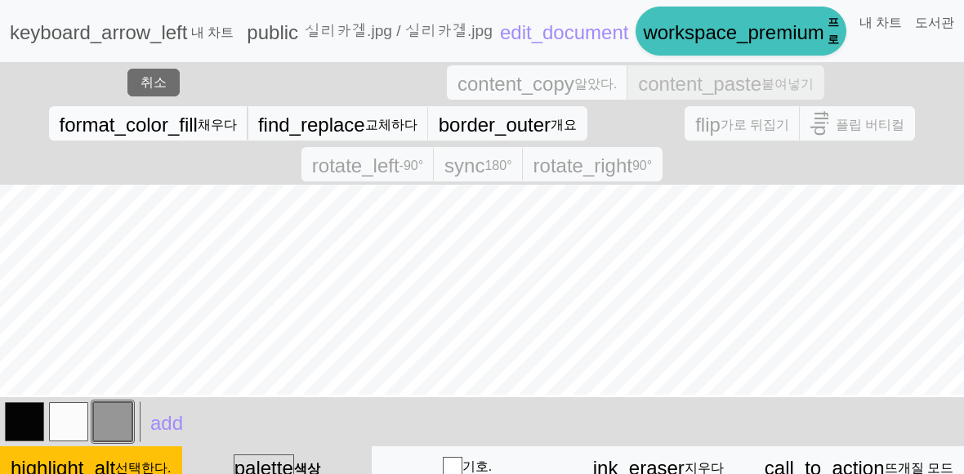
click at [198, 129] on span "format_color_fill" at bounding box center [129, 125] width 138 height 22
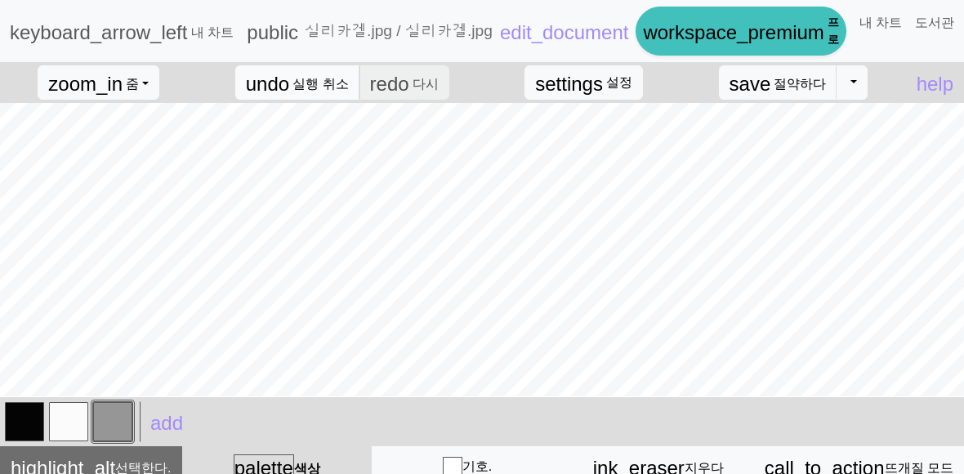
click at [328, 85] on font "실행 취소" at bounding box center [320, 84] width 56 height 14
click at [50, 90] on span "zoom_in" at bounding box center [85, 84] width 74 height 22
click at [105, 206] on button "50%" at bounding box center [102, 213] width 129 height 26
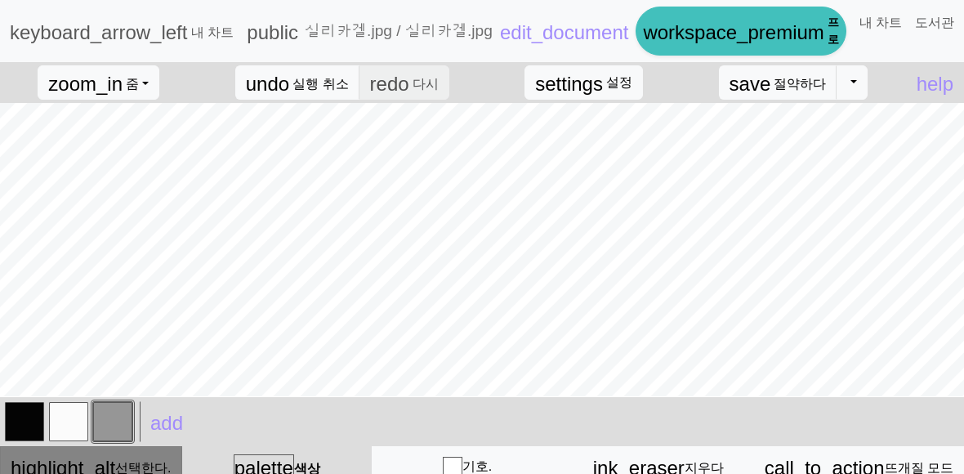
click at [87, 455] on icon "highlight_alt" at bounding box center [63, 466] width 105 height 23
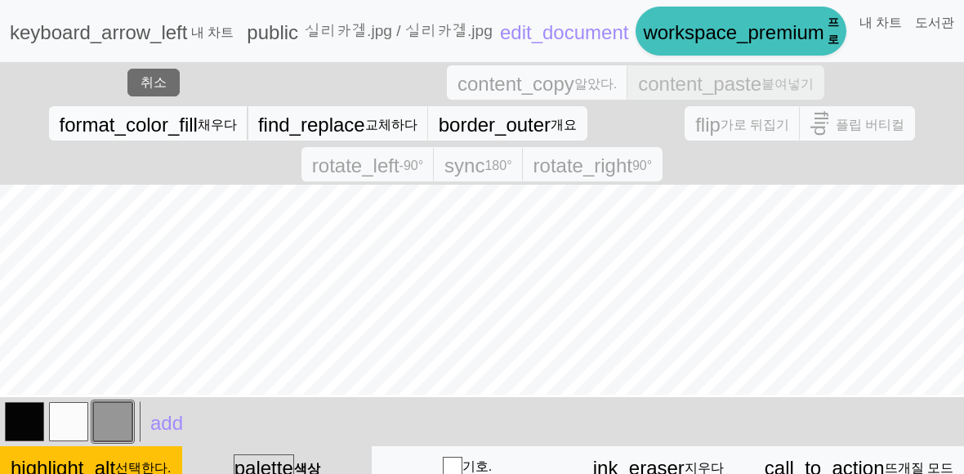
click at [148, 131] on span "format_color_fill" at bounding box center [129, 125] width 138 height 22
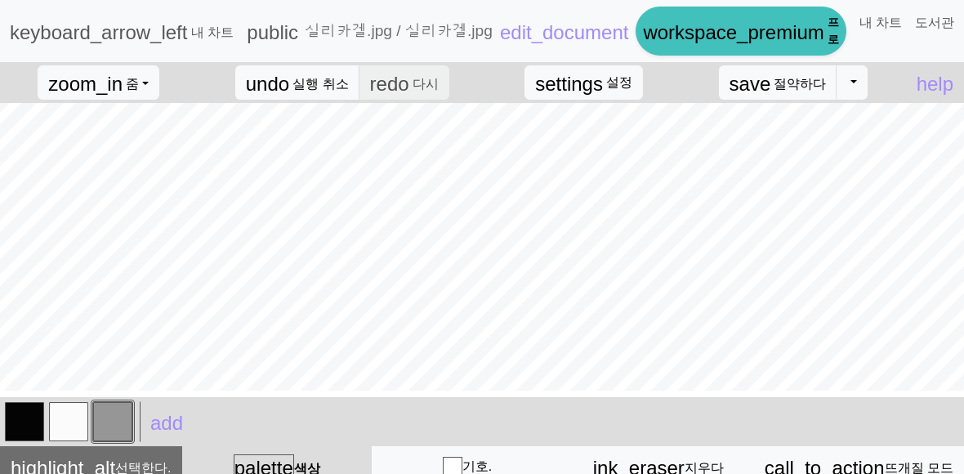
scroll to position [0, 0]
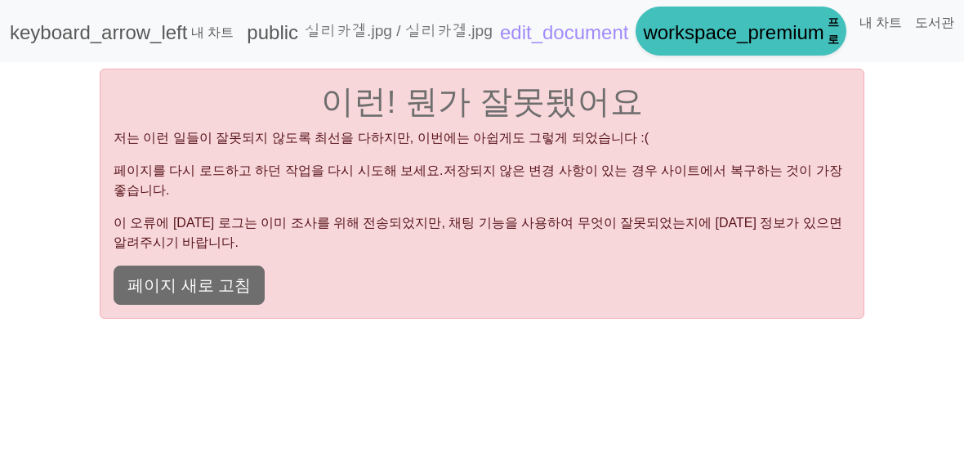
click at [237, 296] on div "이런! 뭔가 잘못됐어요 저는 이런 일들이 잘못되지 않도록 최선을 다하지만, 이번에는 아쉽게도 그렇게 되었습니다 :( 페이지를 다시 로드하고 하…" at bounding box center [482, 194] width 764 height 250
click at [237, 280] on button "페이지 새로 고침" at bounding box center [189, 284] width 151 height 39
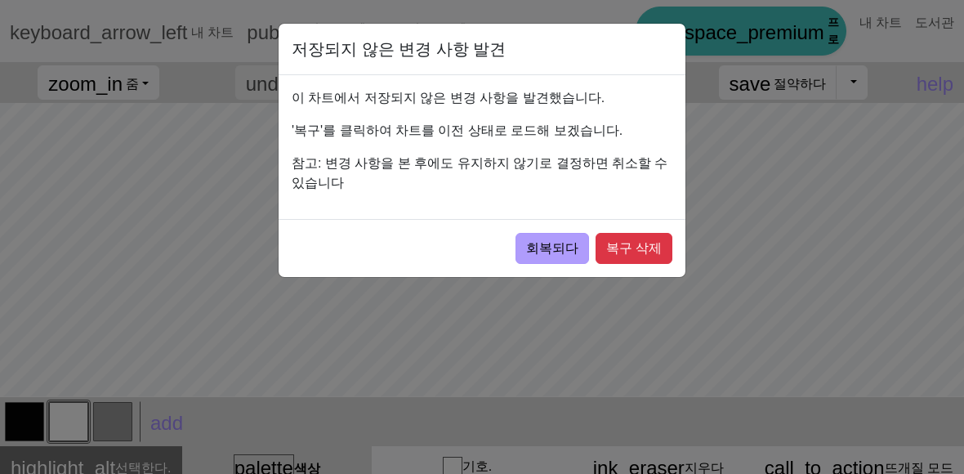
click at [564, 247] on font "회복되다" at bounding box center [552, 248] width 52 height 14
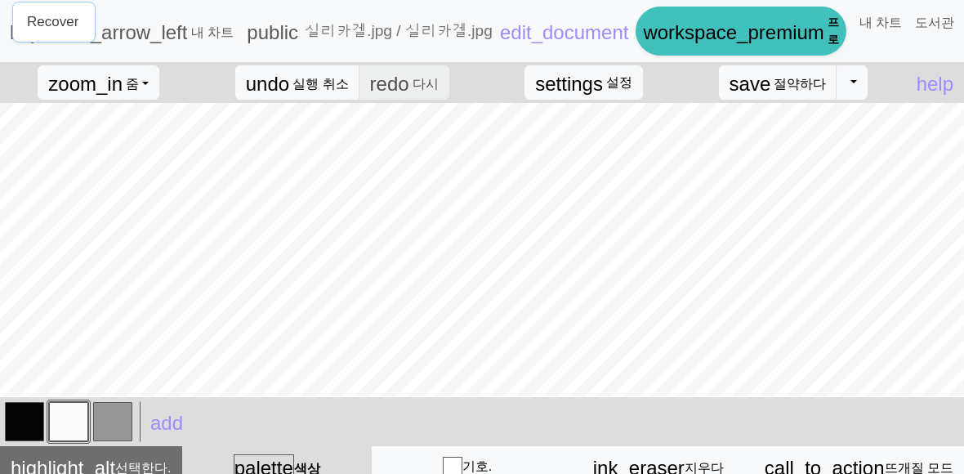
scroll to position [2, 0]
click at [153, 85] on button "zoom_in 줌 Zoom" at bounding box center [99, 82] width 122 height 34
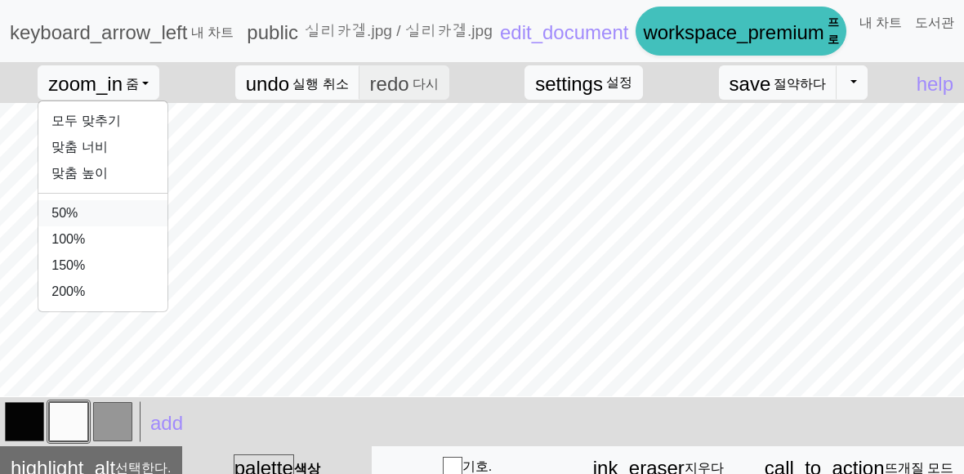
click at [73, 207] on font "50%" at bounding box center [64, 213] width 26 height 14
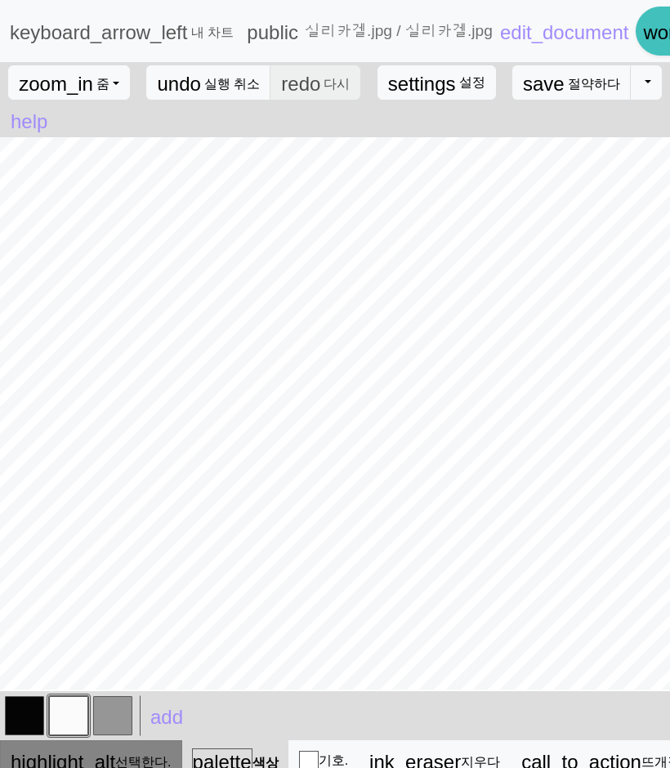
drag, startPoint x: 115, startPoint y: 749, endPoint x: 124, endPoint y: 741, distance: 12.1
click at [115, 473] on icon "highlight_alt" at bounding box center [63, 760] width 105 height 23
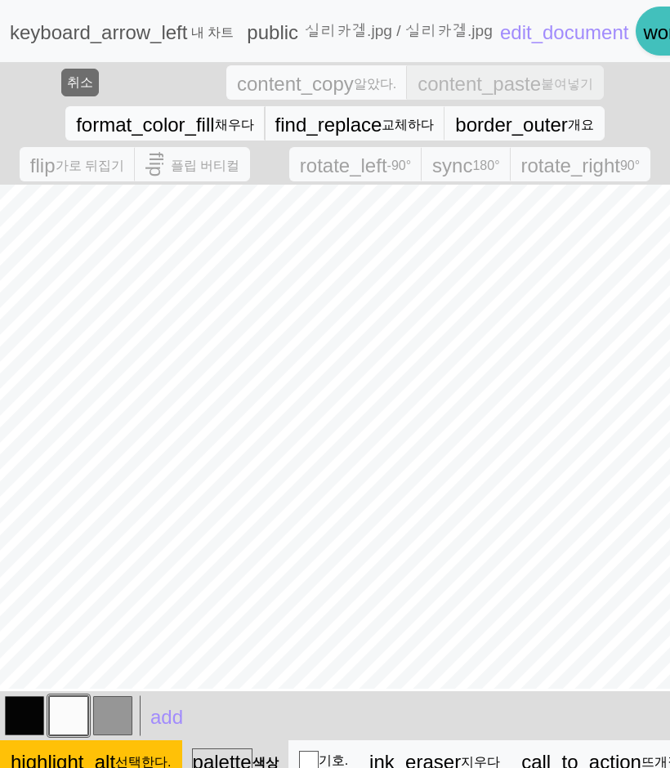
click at [153, 136] on span "format_color_fill" at bounding box center [145, 125] width 138 height 22
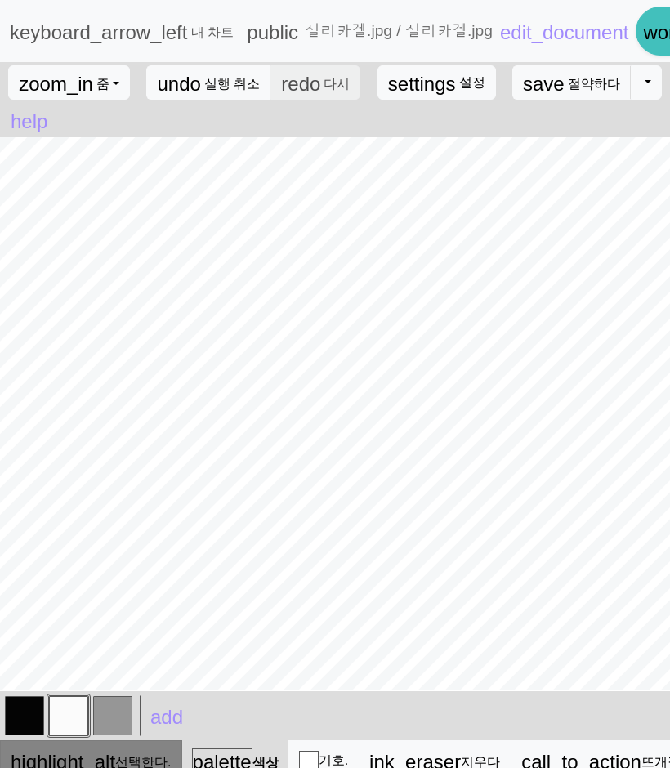
click at [157, 473] on div "highlight_alt 선택한다. 선택한다." at bounding box center [91, 760] width 161 height 23
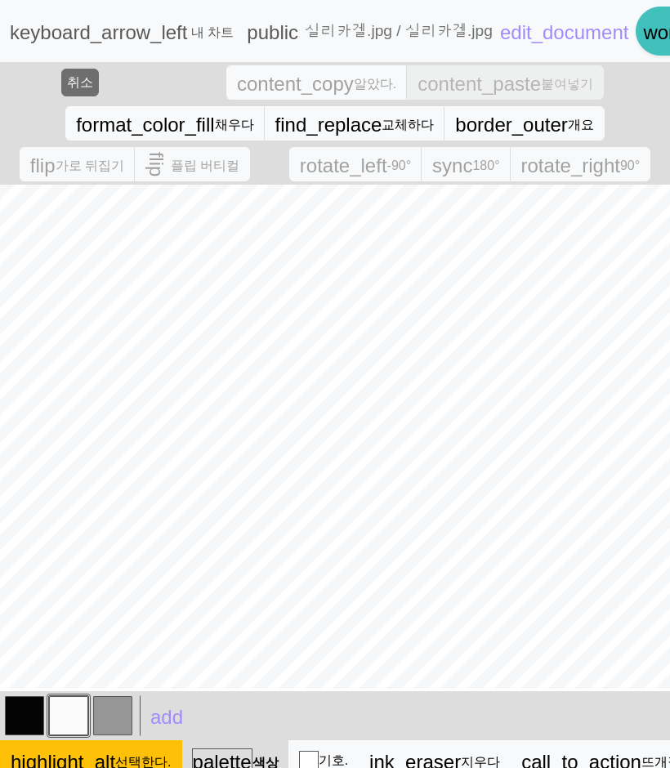
click at [114, 473] on button "button" at bounding box center [112, 715] width 39 height 39
click at [130, 133] on span "format_color_fill" at bounding box center [145, 125] width 138 height 22
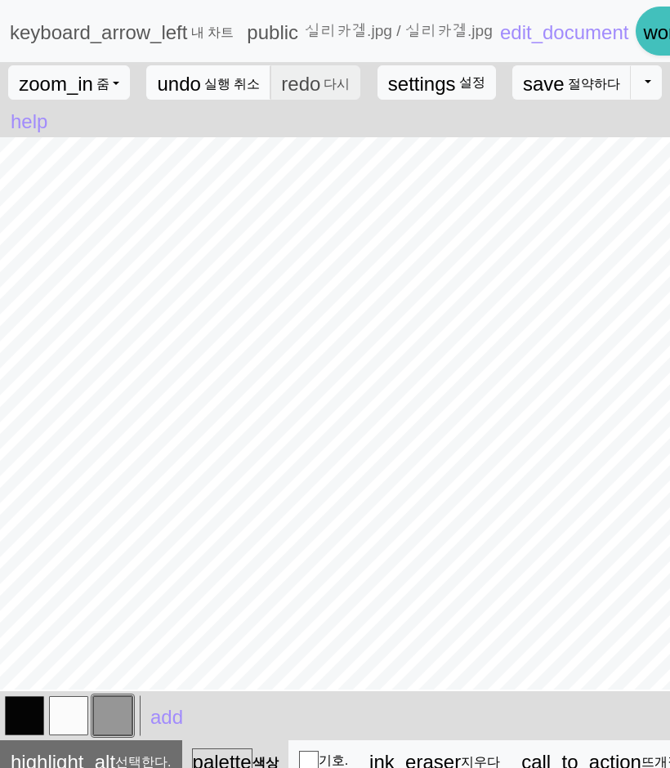
click at [268, 82] on button "undo 실행 취소 실행 취소" at bounding box center [208, 82] width 125 height 34
click at [150, 473] on font "선택한다." at bounding box center [143, 762] width 56 height 14
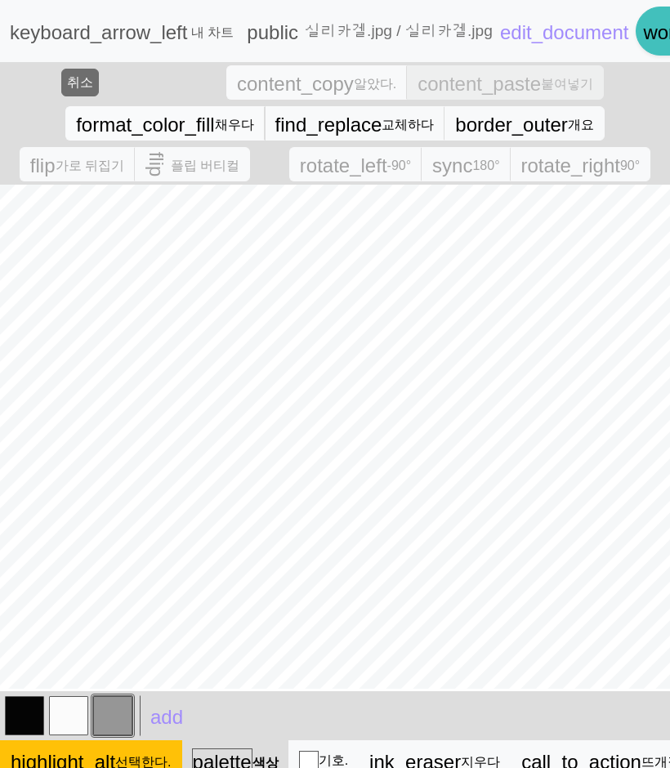
click at [247, 121] on font "채우다" at bounding box center [234, 125] width 39 height 14
click at [163, 142] on div "format_color_fill 채우다 find_replace 교체하다 border_outer 개요" at bounding box center [334, 123] width 549 height 41
click at [163, 135] on span "format_color_fill" at bounding box center [145, 125] width 138 height 22
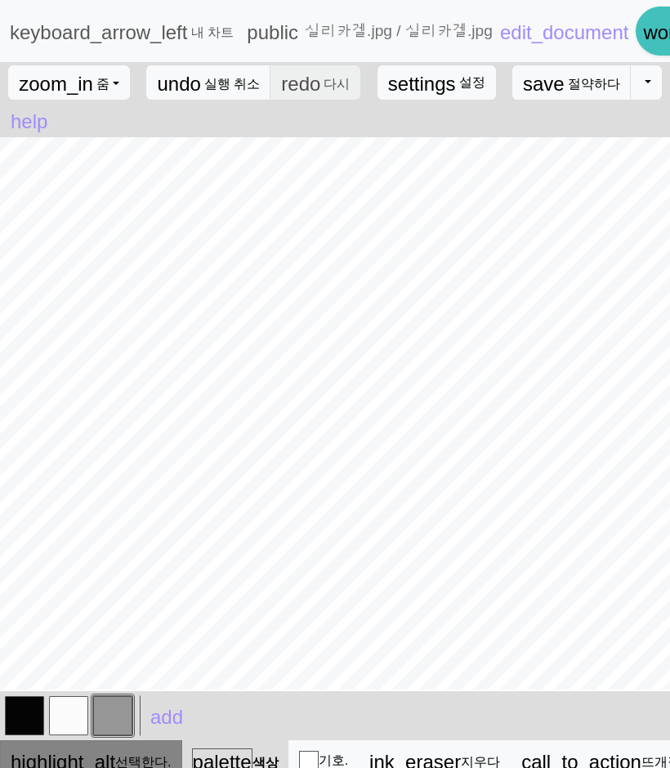
click at [27, 473] on button "highlight_alt 선택한다. 선택한다." at bounding box center [91, 760] width 182 height 41
click at [73, 473] on button "button" at bounding box center [68, 715] width 39 height 39
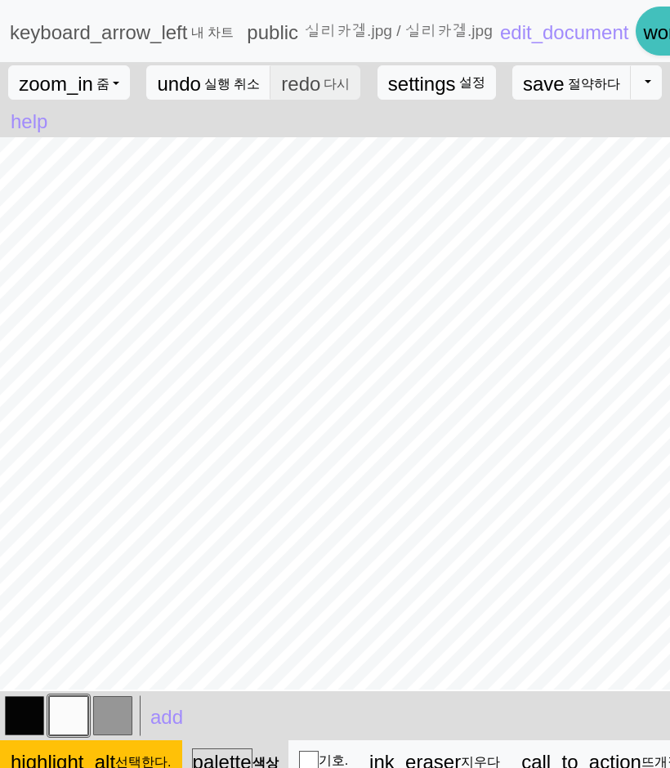
drag, startPoint x: 107, startPoint y: 719, endPoint x: 116, endPoint y: 710, distance: 12.7
click at [109, 473] on button "button" at bounding box center [112, 715] width 39 height 39
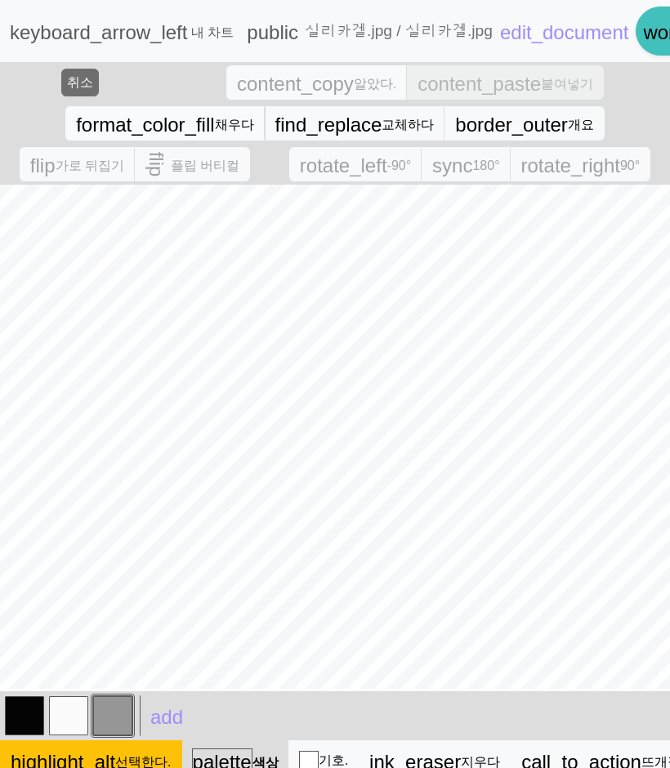
click at [220, 127] on font "채우다" at bounding box center [234, 125] width 39 height 14
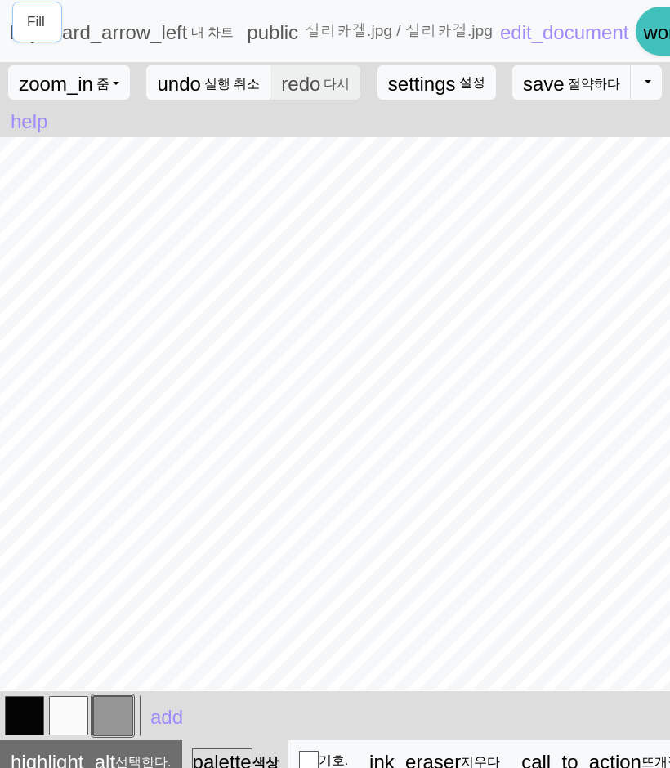
click at [65, 473] on button "button" at bounding box center [68, 715] width 39 height 39
click at [42, 473] on button "button" at bounding box center [24, 715] width 39 height 39
click at [118, 473] on button "button" at bounding box center [112, 715] width 39 height 39
click at [640, 85] on button "토글 드롭다운" at bounding box center [645, 82] width 31 height 34
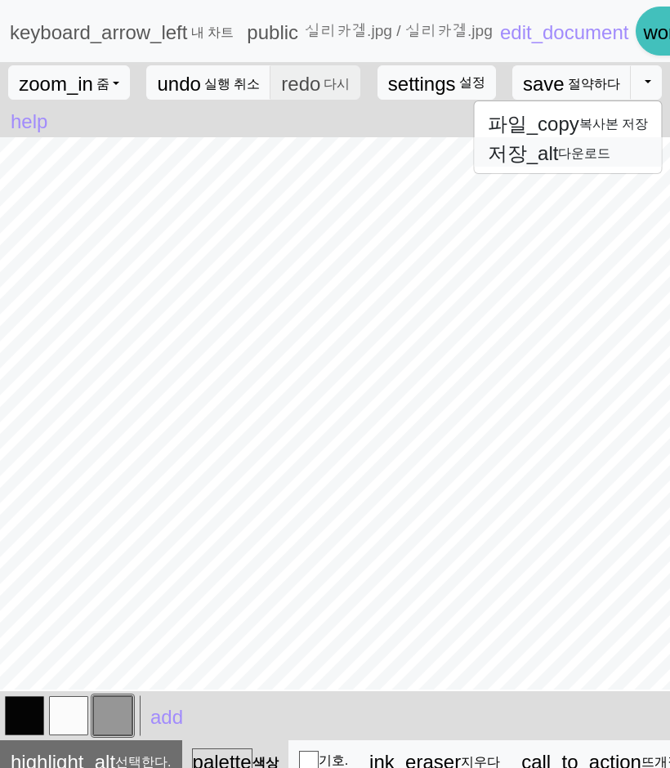
click at [559, 160] on span "저장_alt" at bounding box center [523, 153] width 71 height 22
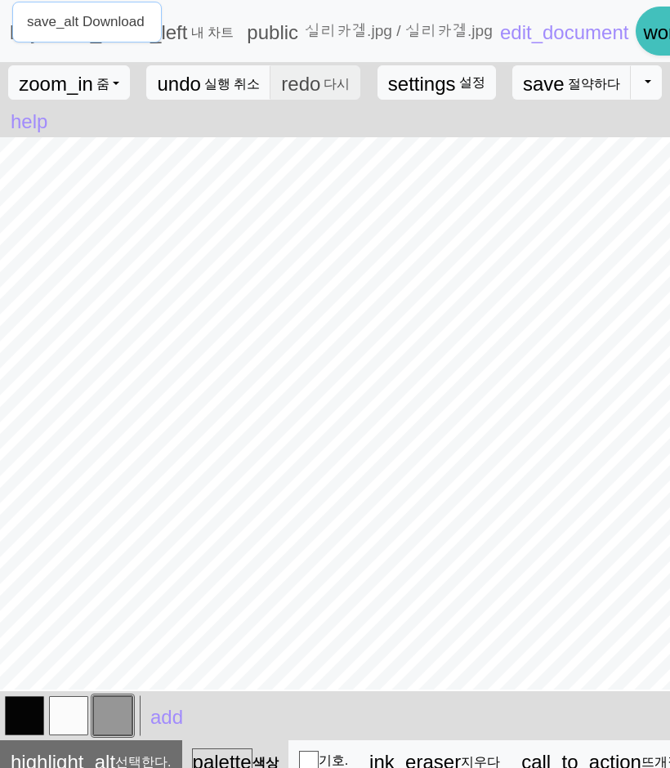
click at [650, 100] on button "토글 드롭다운" at bounding box center [645, 82] width 31 height 34
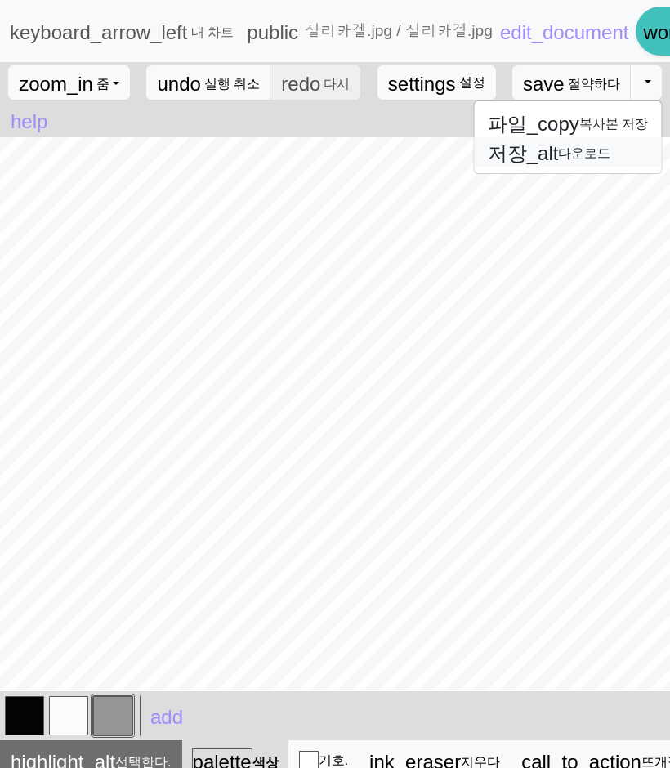
click at [564, 153] on font "저장_alt 다운로드" at bounding box center [549, 153] width 123 height 14
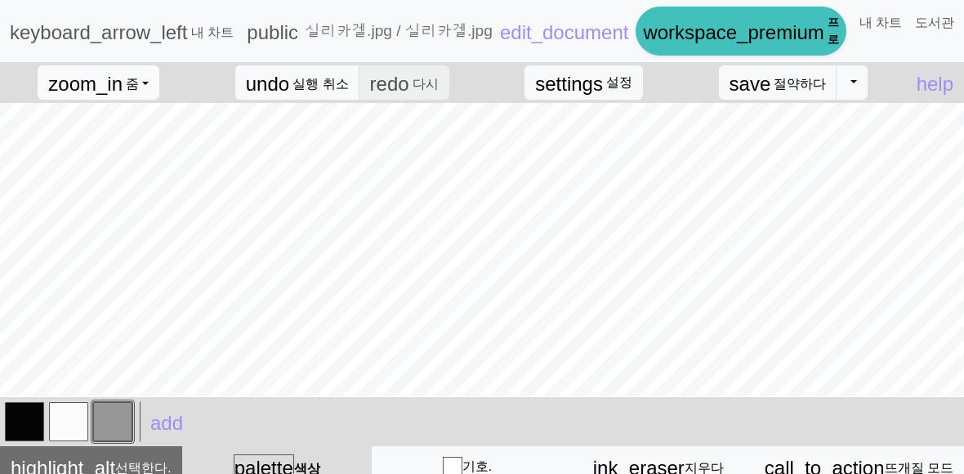
click at [132, 77] on button "zoom_in 줌 줌" at bounding box center [99, 82] width 122 height 34
click at [81, 220] on button "50%" at bounding box center [102, 213] width 129 height 26
click at [852, 80] on button "토글 드롭다운" at bounding box center [851, 82] width 31 height 34
click at [794, 158] on font "저장_alt 다운로드" at bounding box center [754, 153] width 123 height 14
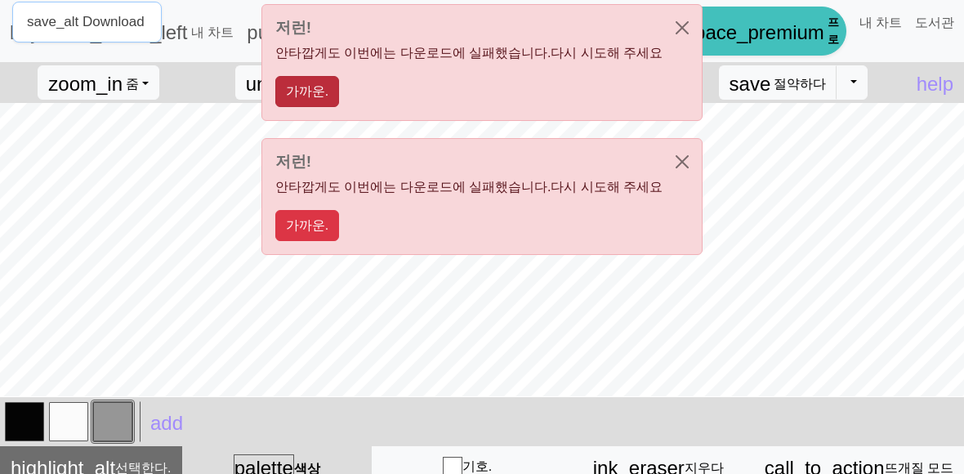
click at [323, 98] on button "가까운." at bounding box center [307, 91] width 64 height 31
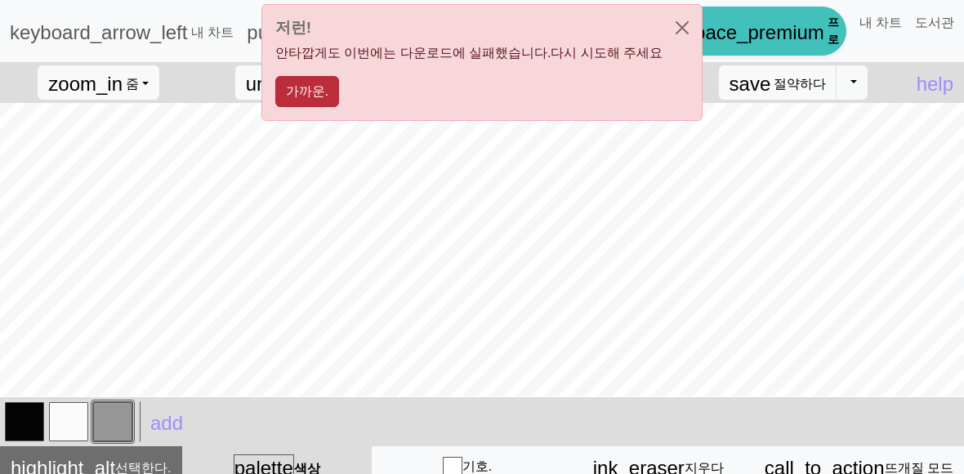
click at [339, 105] on button "가까운." at bounding box center [307, 91] width 64 height 31
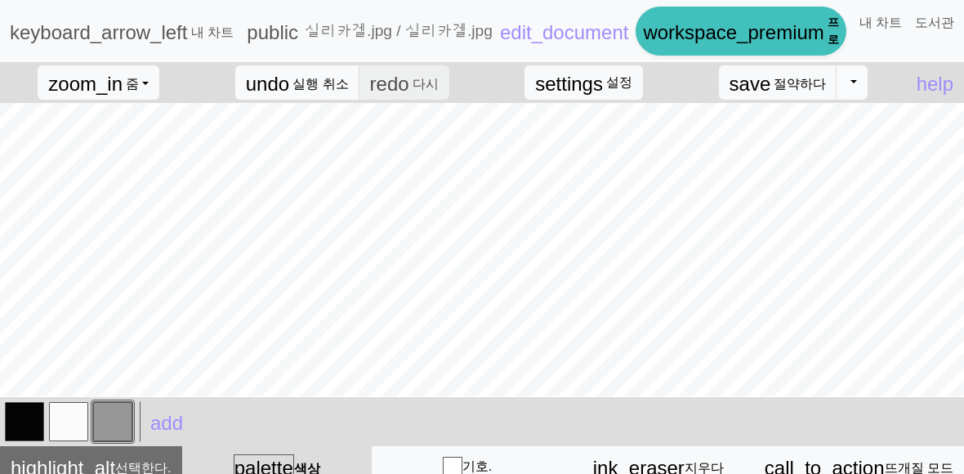
click at [846, 84] on button "토글 드롭다운" at bounding box center [851, 82] width 31 height 34
click at [786, 152] on font "저장_alt 다운로드" at bounding box center [754, 153] width 123 height 14
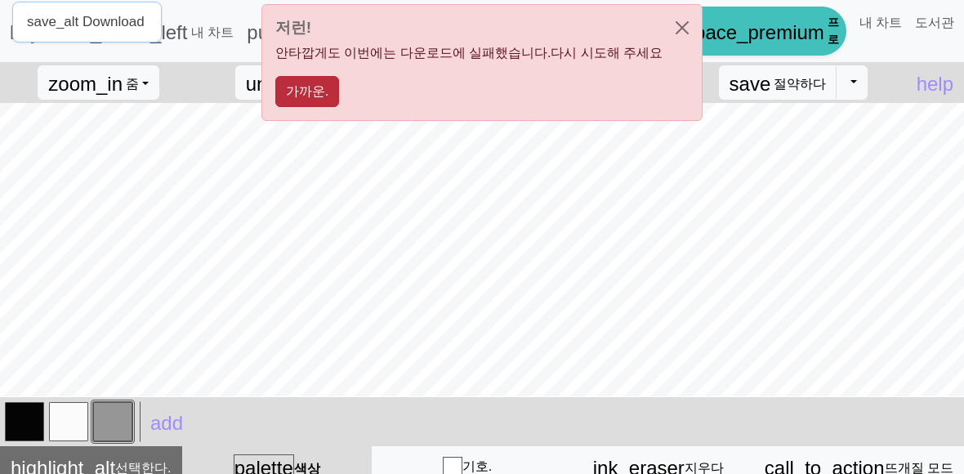
click at [323, 102] on button "가까운." at bounding box center [307, 91] width 64 height 31
